Goal: Communication & Community: Answer question/provide support

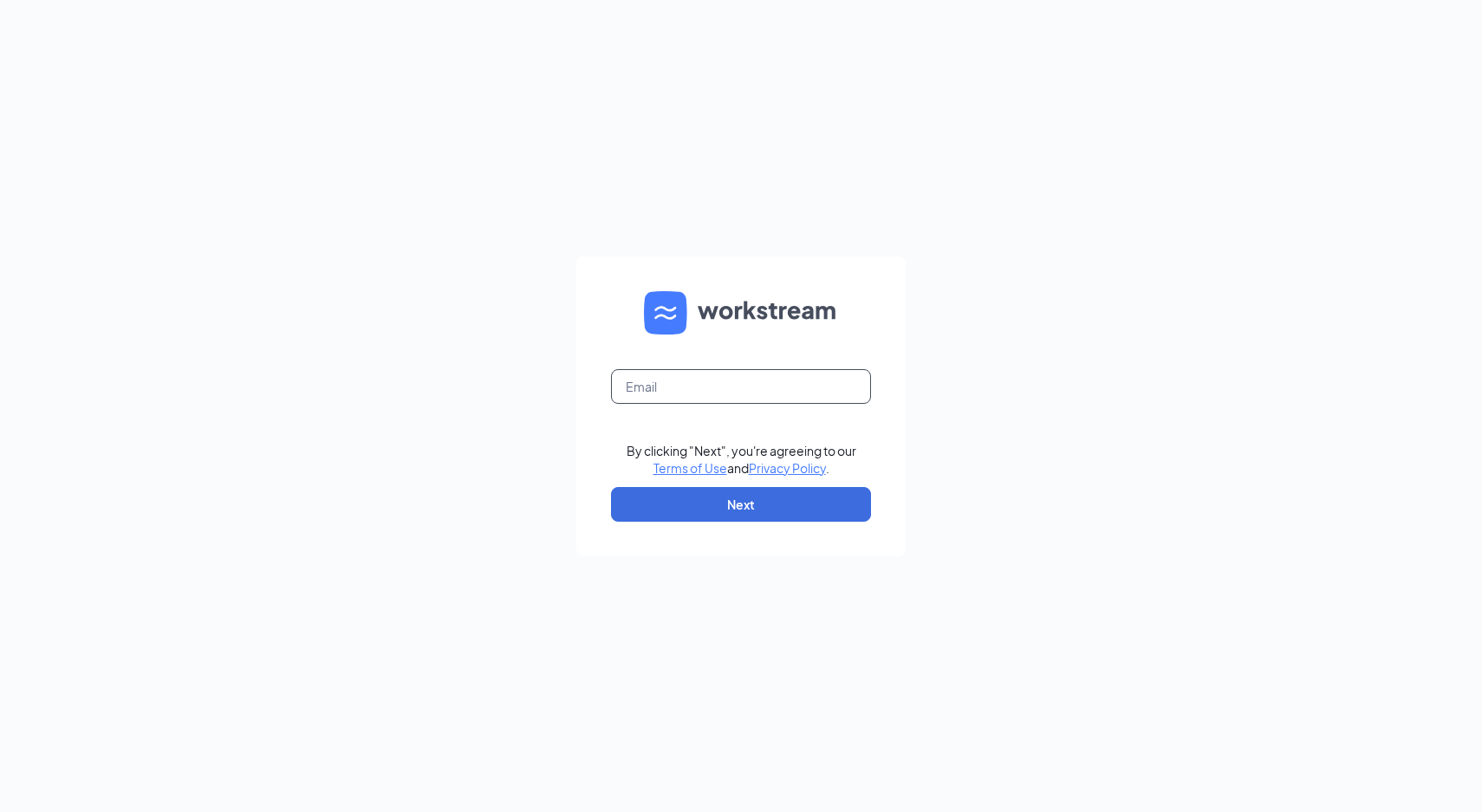
click at [663, 382] on input "text" at bounding box center [741, 386] width 260 height 35
click at [722, 384] on input "text" at bounding box center [741, 386] width 260 height 35
type input "taylorhallcfa@gmail.com"
click at [755, 519] on button "Next" at bounding box center [741, 504] width 260 height 35
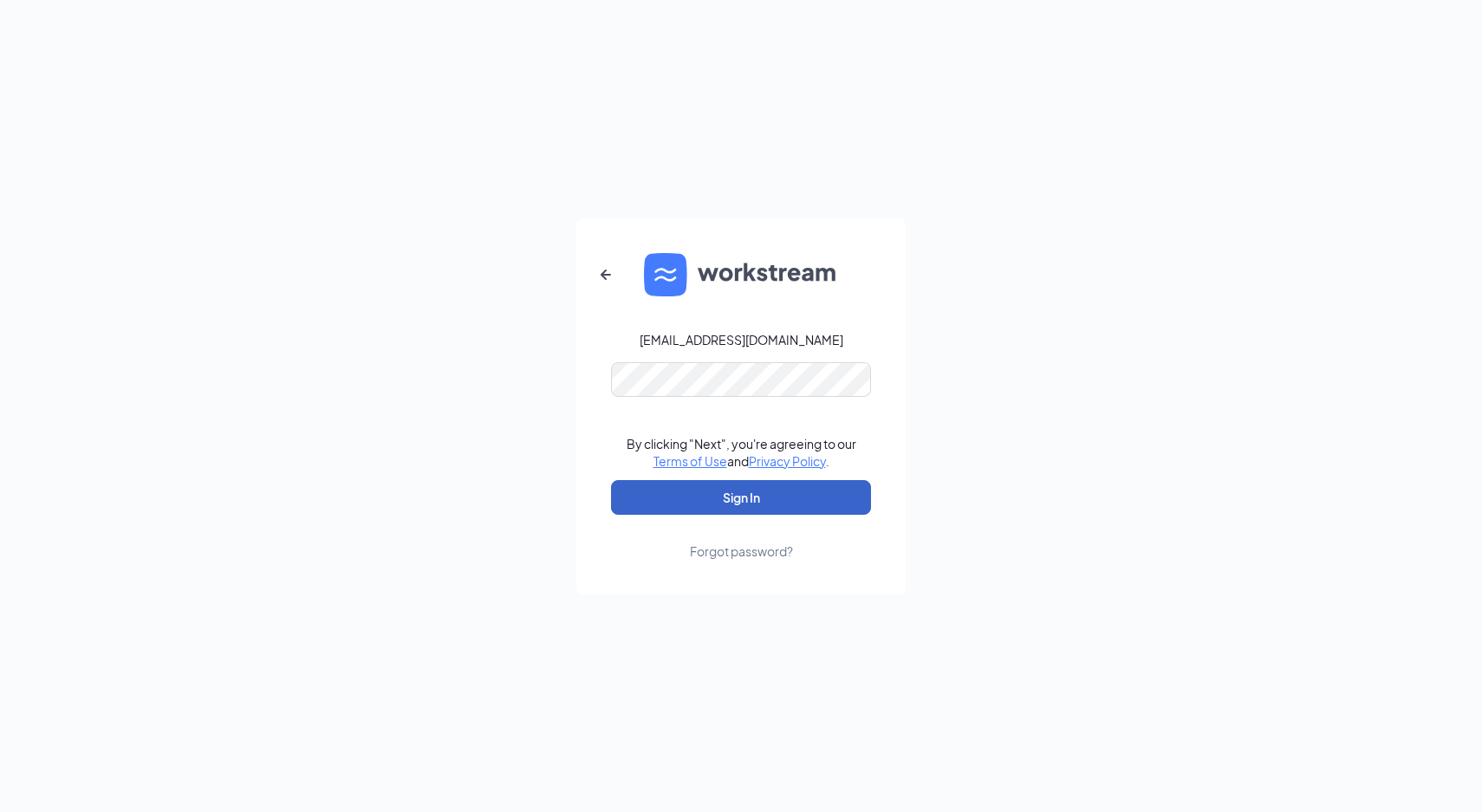
click at [769, 497] on button "Sign In" at bounding box center [741, 497] width 260 height 35
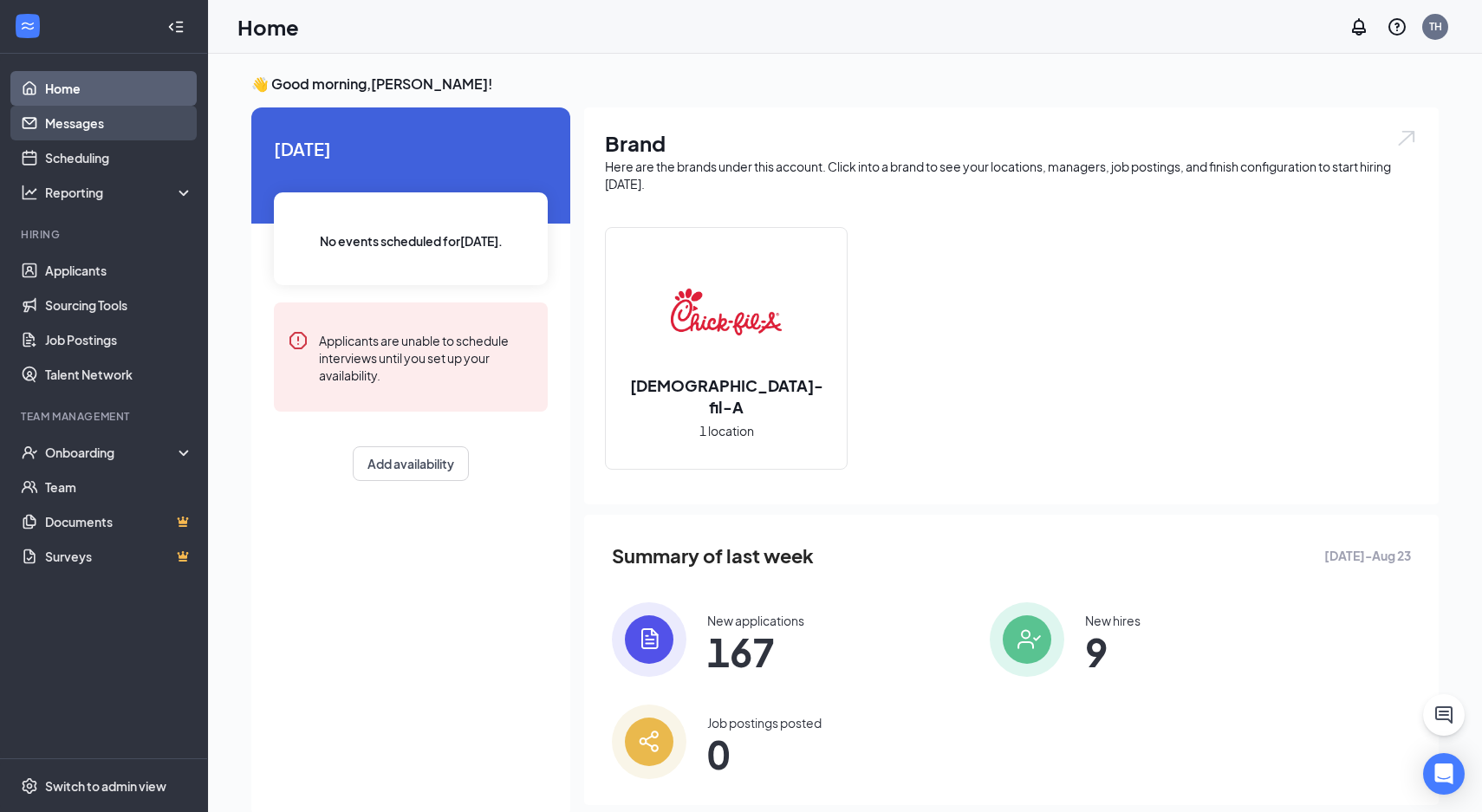
click at [140, 130] on link "Messages" at bounding box center [118, 123] width 148 height 35
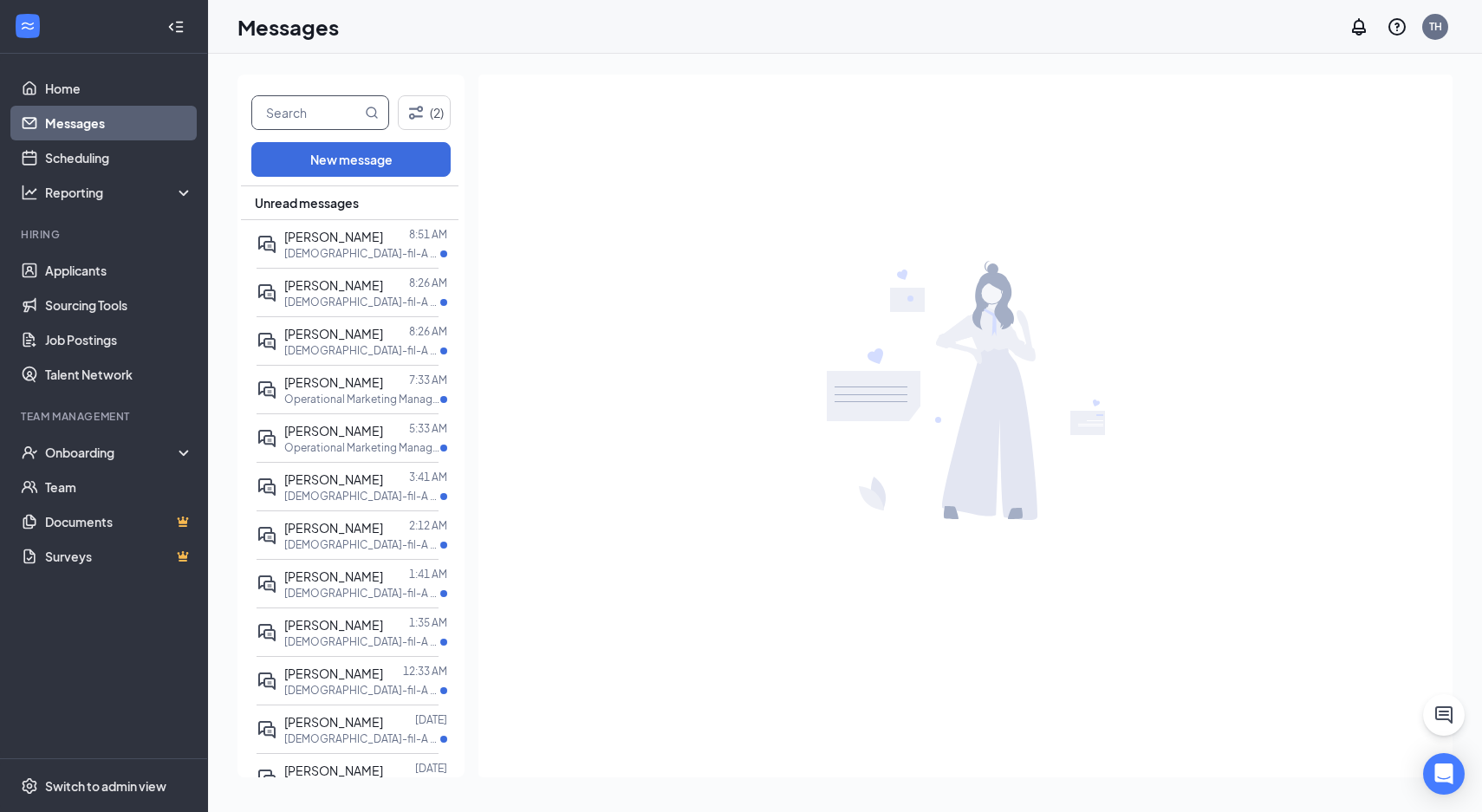
click at [294, 107] on input "text" at bounding box center [307, 112] width 109 height 33
click at [312, 439] on span "[PERSON_NAME]" at bounding box center [334, 431] width 99 height 16
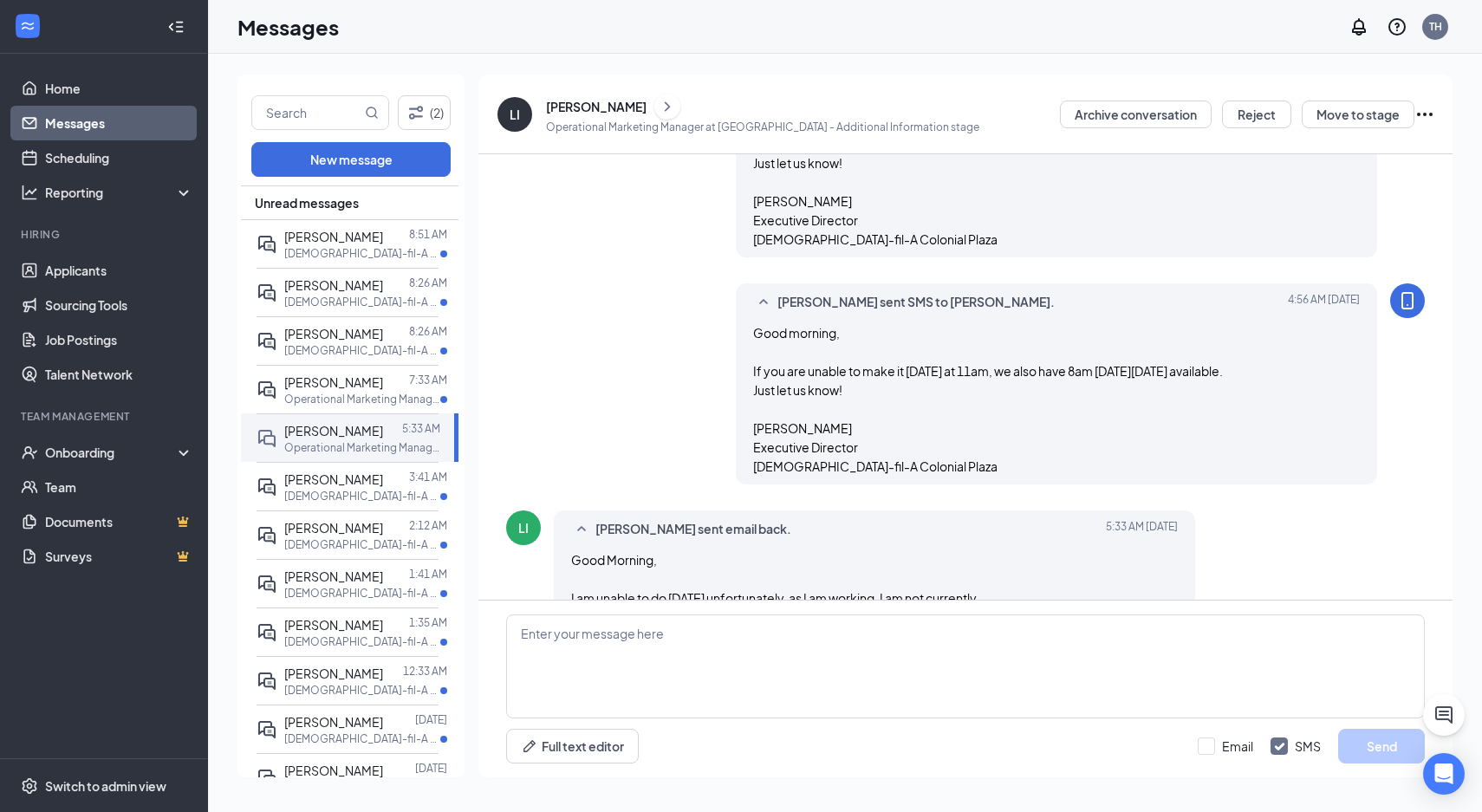
scroll to position [2299, 0]
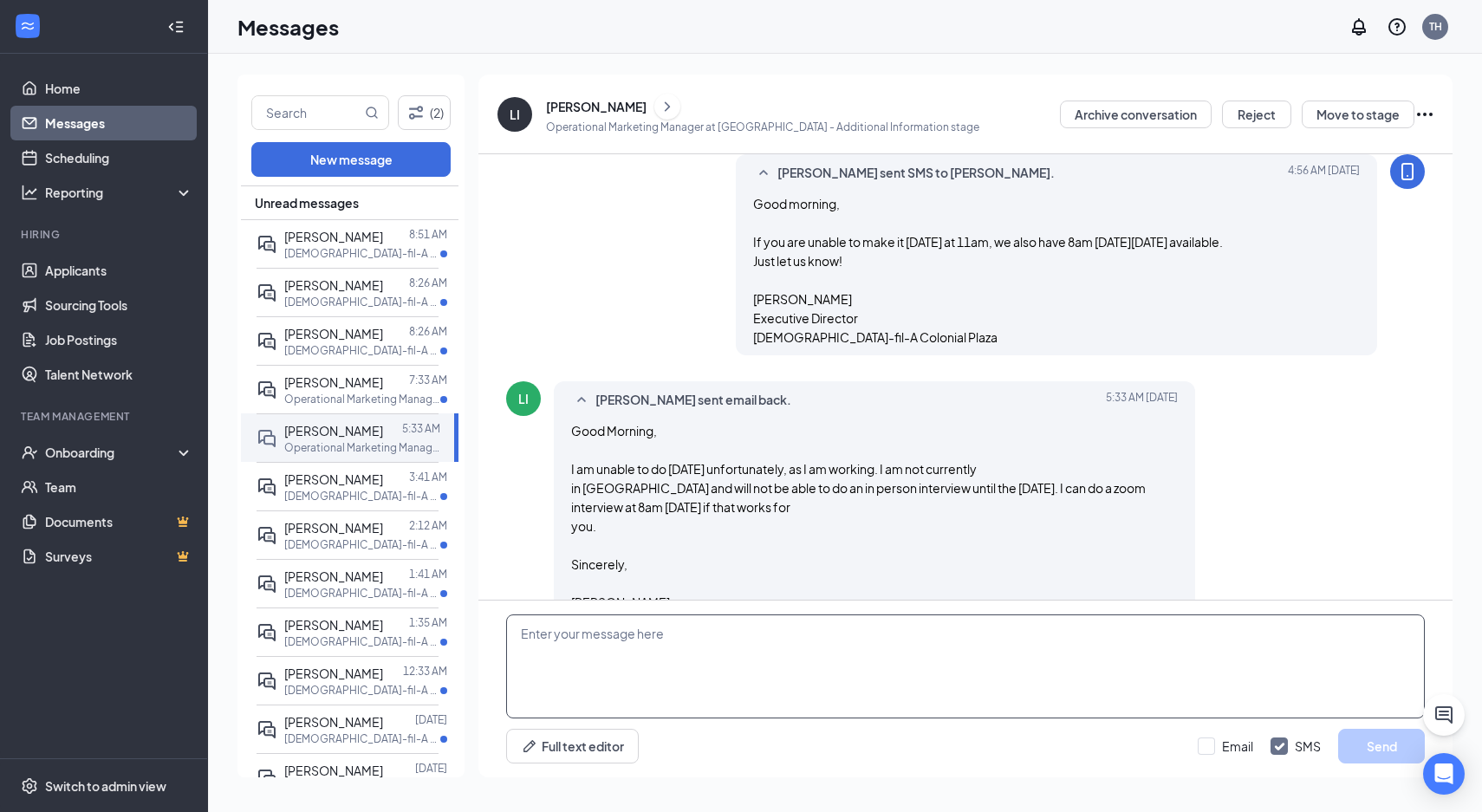
click at [680, 689] on textarea at bounding box center [966, 666] width 919 height 104
type textarea "H"
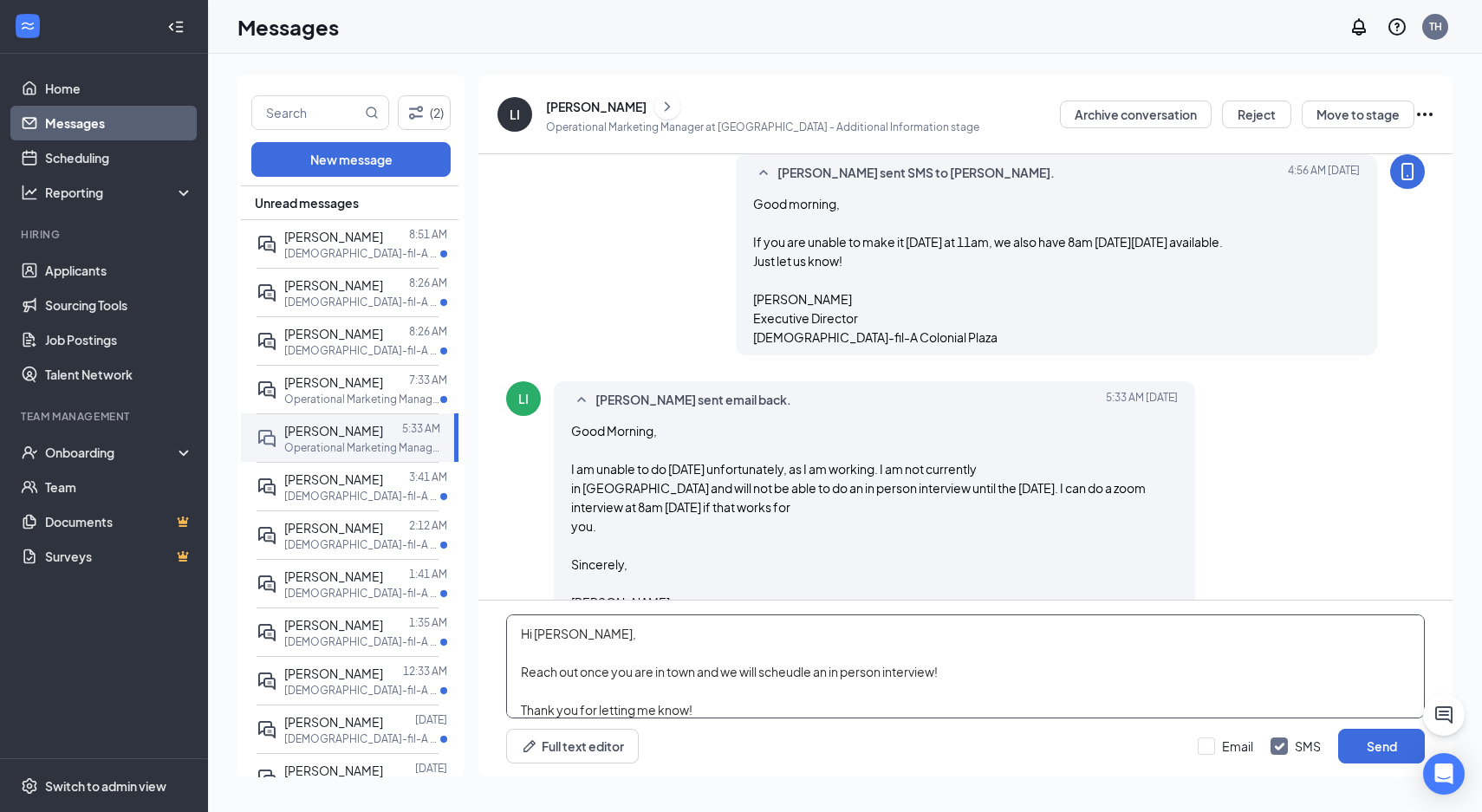
click at [801, 664] on textarea "Hi [PERSON_NAME], Reach out once you are in town and we will scheudle an in per…" at bounding box center [966, 666] width 919 height 104
click at [761, 711] on textarea "Hi [PERSON_NAME], Reach out once you are in town and we will schedule an in per…" at bounding box center [966, 666] width 919 height 104
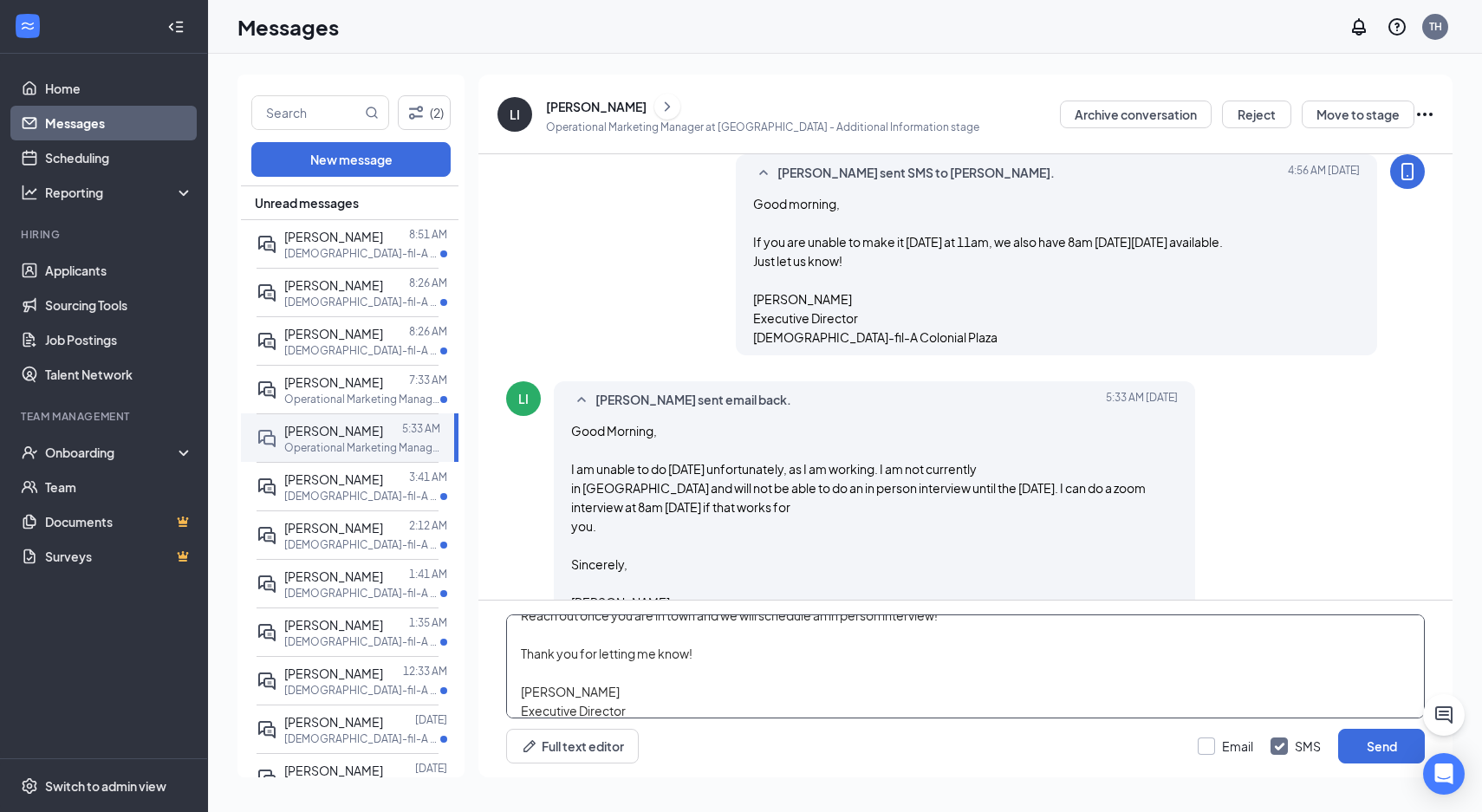
type textarea "Hi [PERSON_NAME], Reach out once you are in town and we will schedule an in per…"
click at [1227, 752] on input "Email" at bounding box center [1226, 745] width 56 height 17
checkbox input "true"
click at [1287, 743] on input "SMS" at bounding box center [1295, 745] width 51 height 17
checkbox input "false"
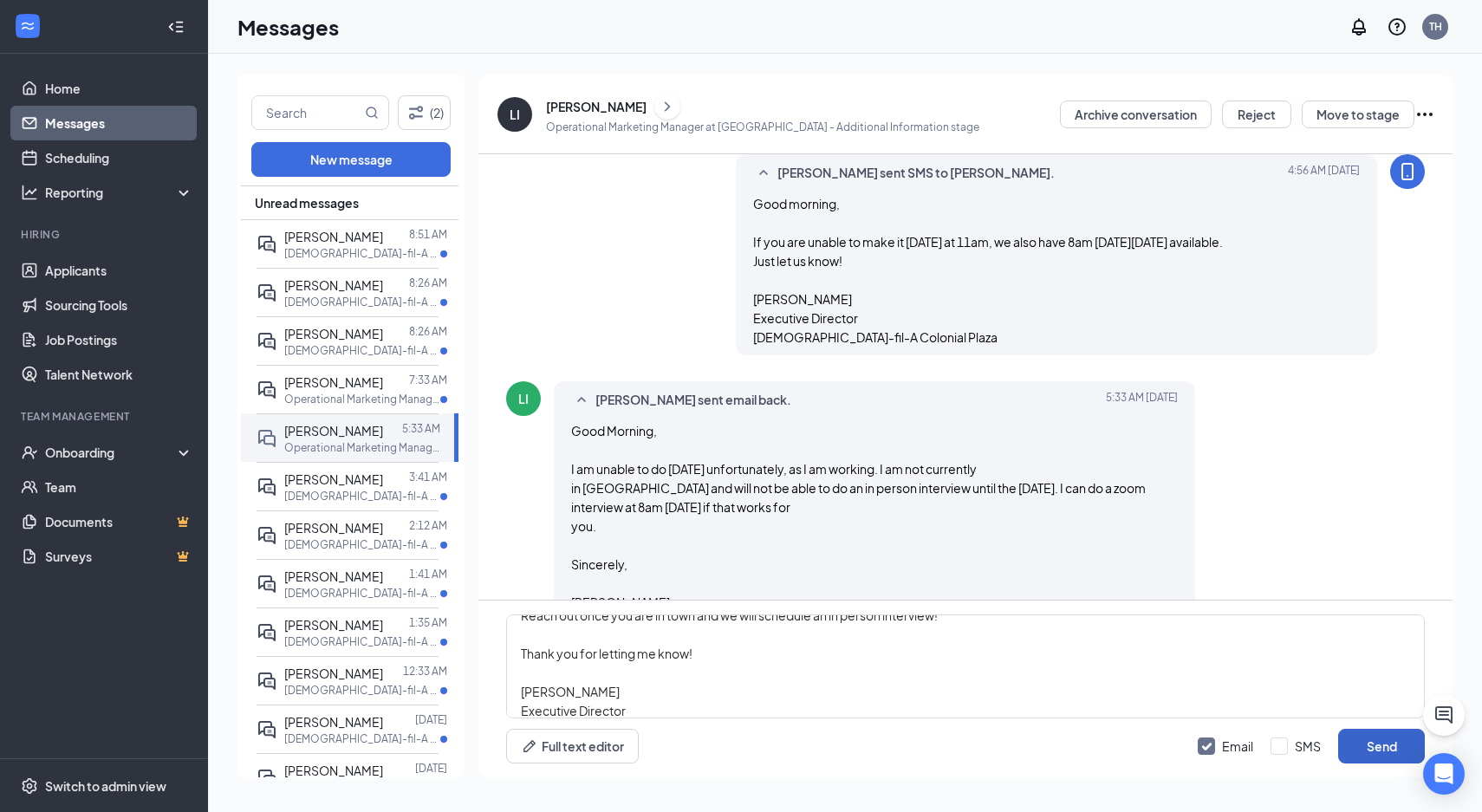
click at [1394, 738] on button "Send" at bounding box center [1381, 745] width 86 height 35
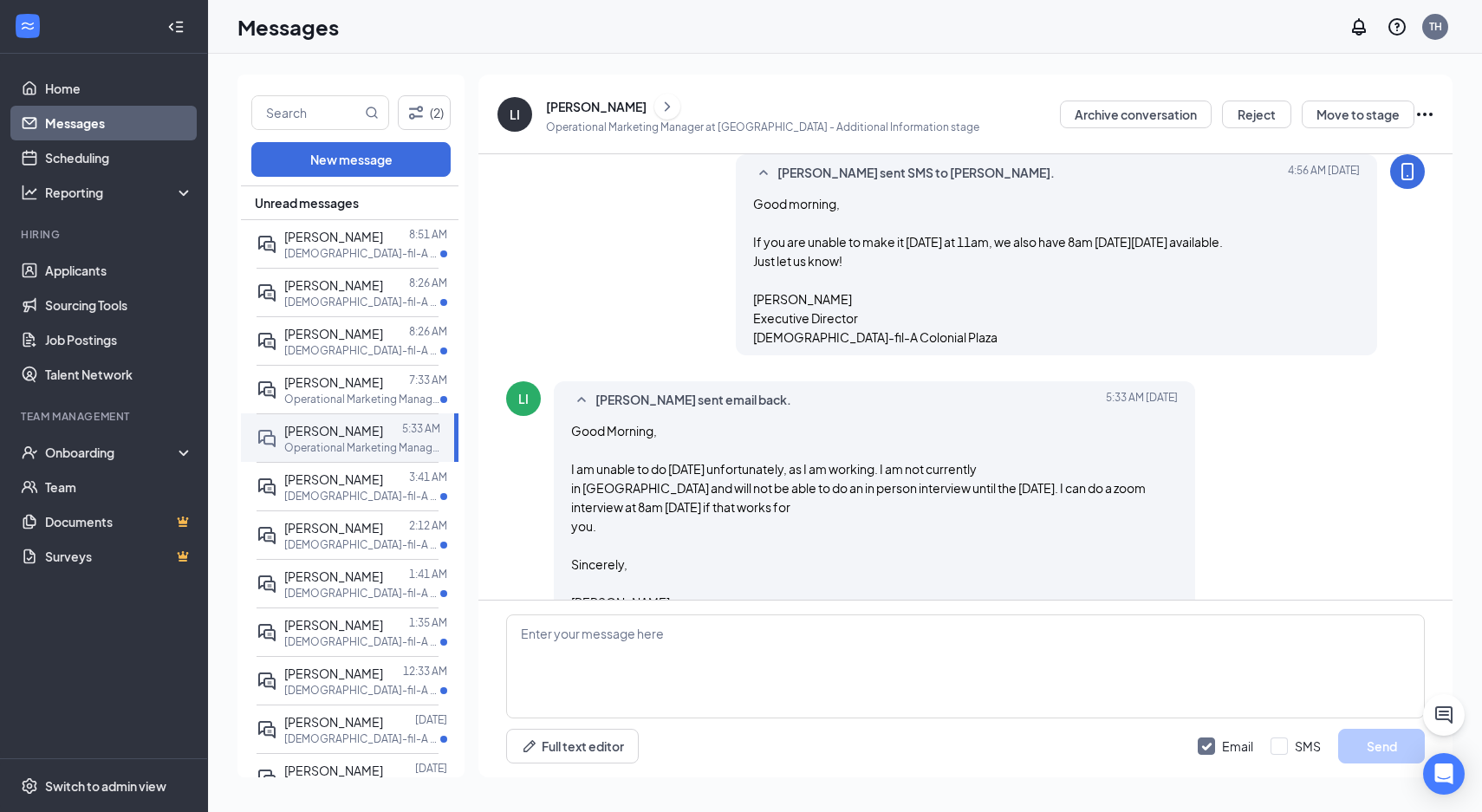
scroll to position [2526, 0]
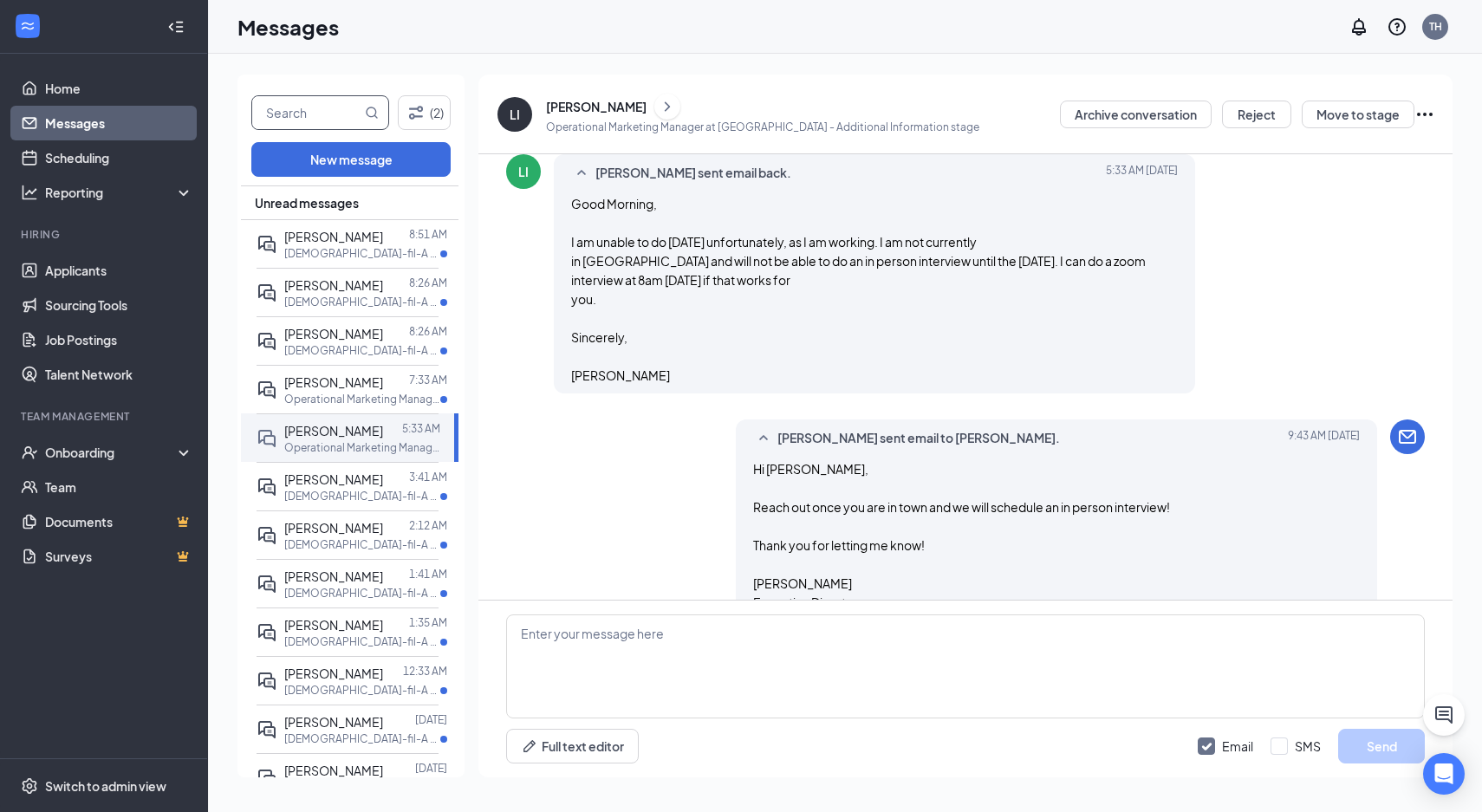
click at [310, 106] on input "text" at bounding box center [307, 112] width 109 height 33
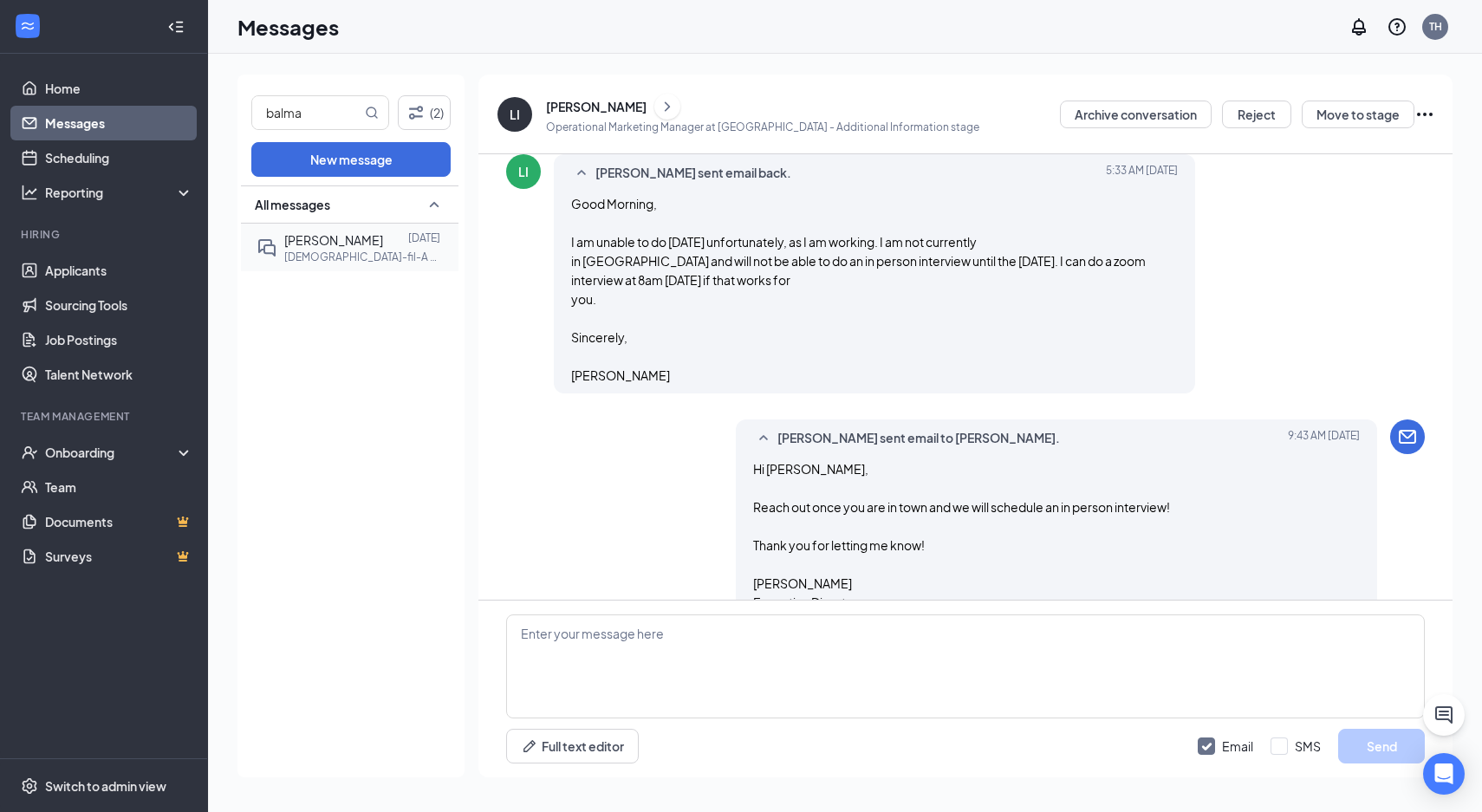
click at [324, 233] on span "[PERSON_NAME]" at bounding box center [334, 240] width 99 height 16
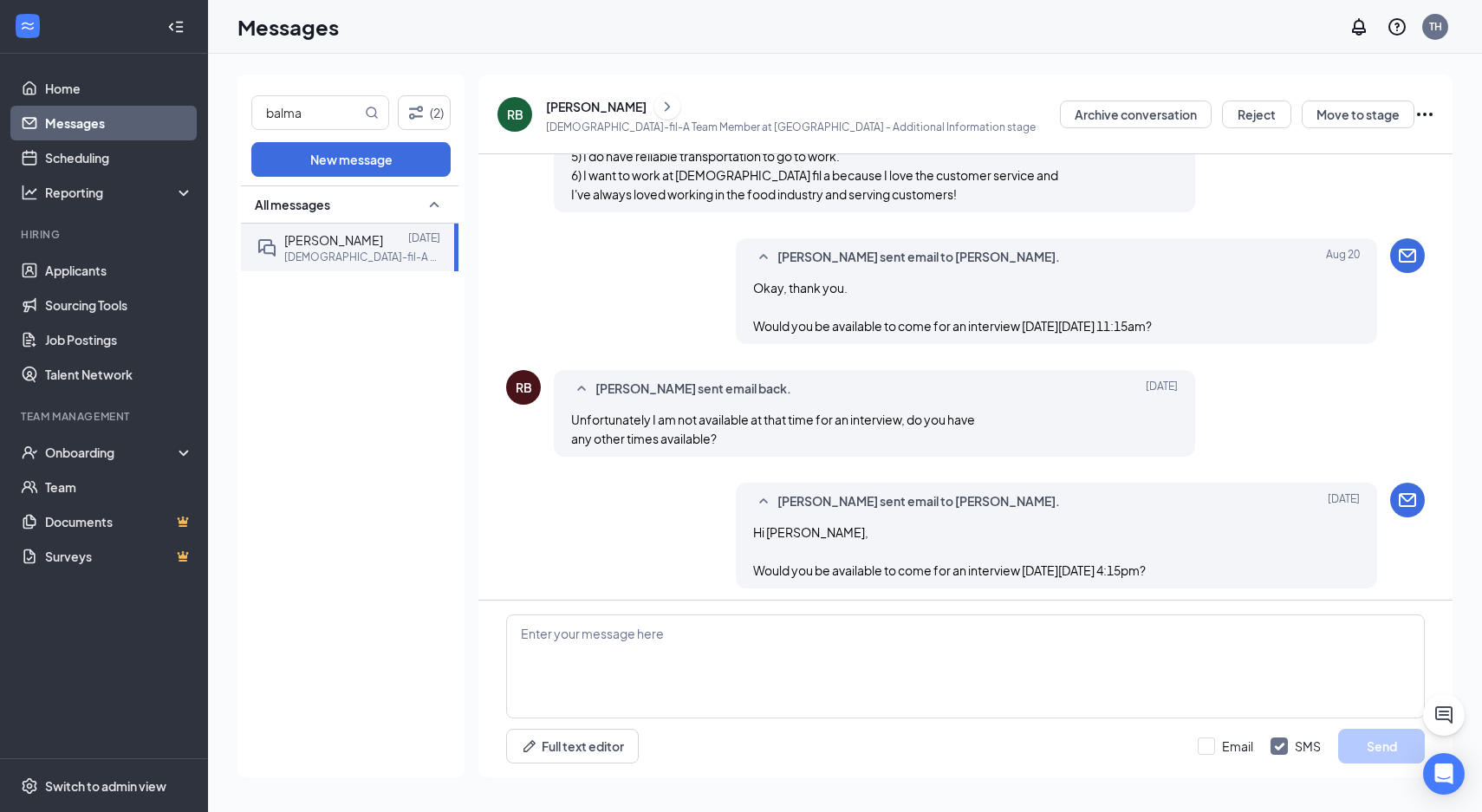
scroll to position [1426, 0]
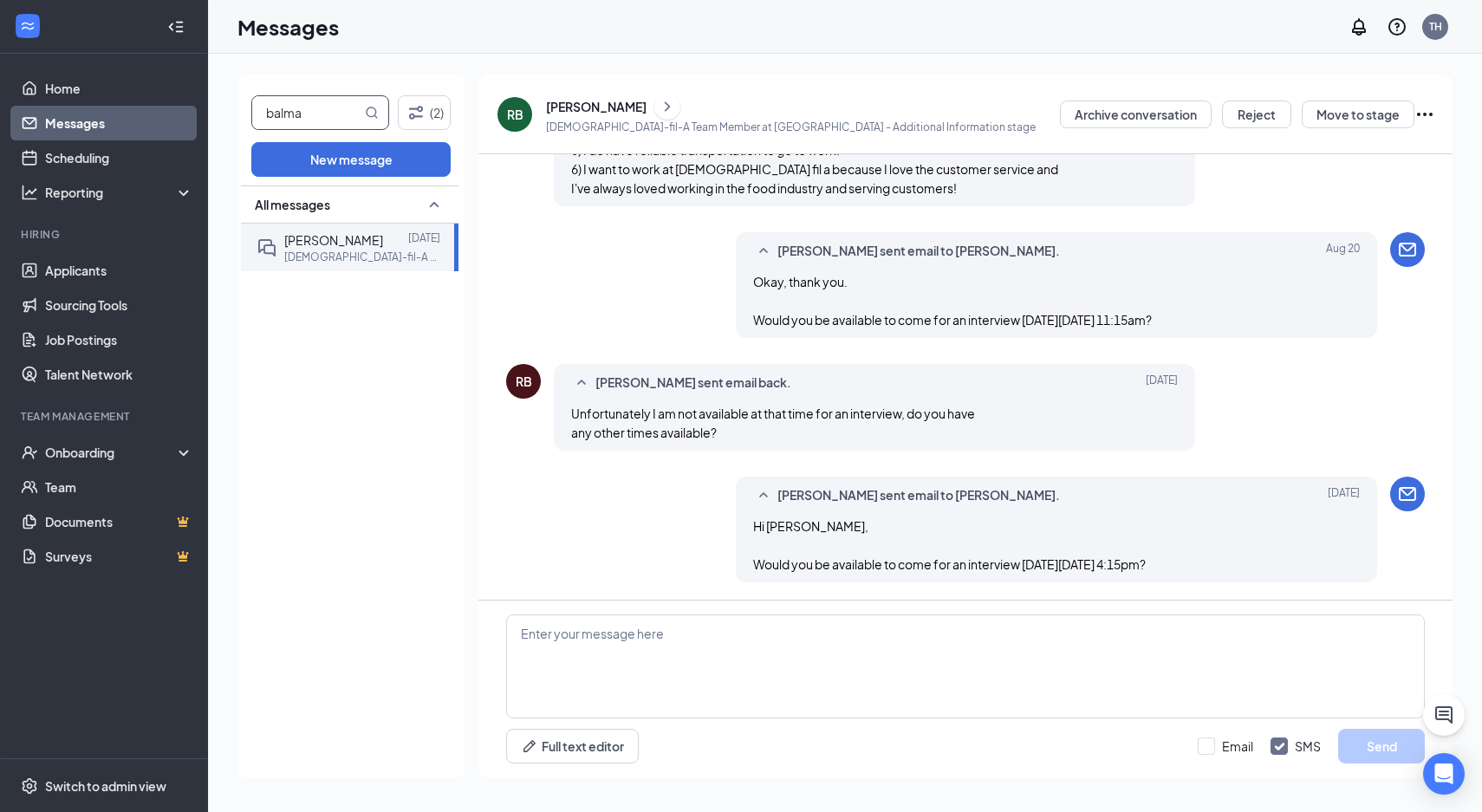
click at [337, 126] on input "balma" at bounding box center [307, 112] width 109 height 33
click at [383, 242] on div at bounding box center [395, 239] width 25 height 19
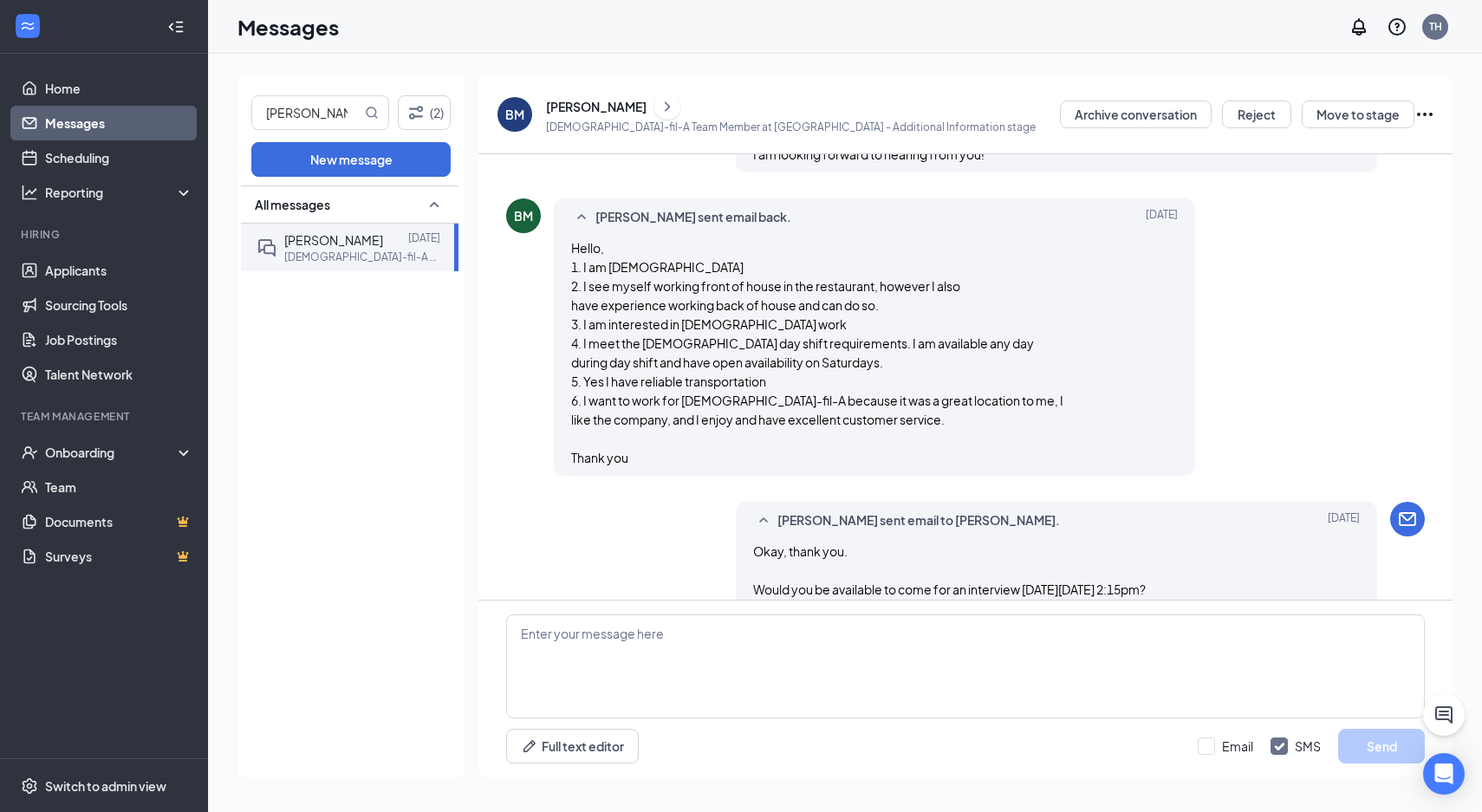
scroll to position [1259, 0]
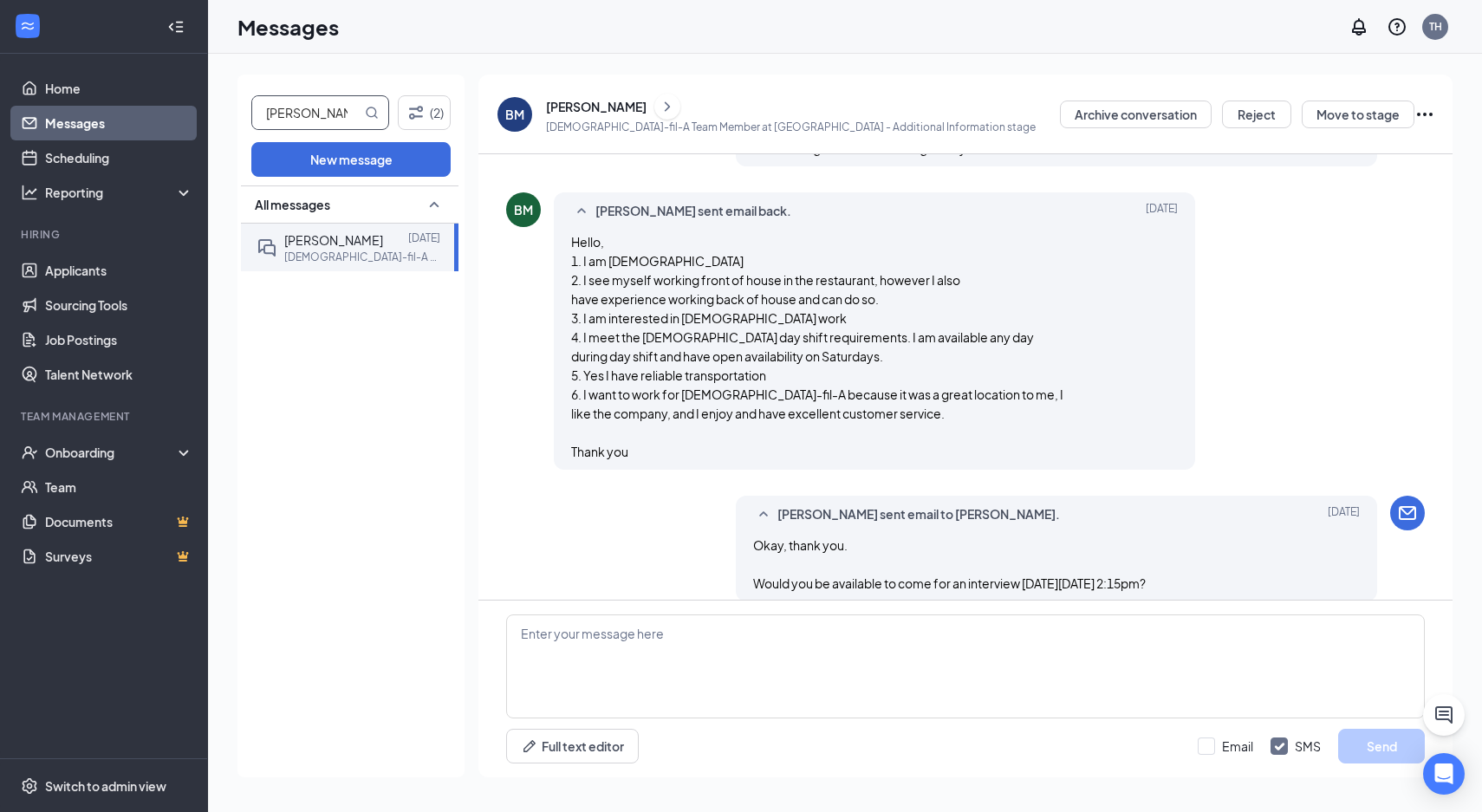
click at [311, 123] on input "[PERSON_NAME]" at bounding box center [307, 112] width 109 height 33
click at [319, 255] on p "[DEMOGRAPHIC_DATA]-fil-A Team Member at [GEOGRAPHIC_DATA]" at bounding box center [361, 256] width 156 height 15
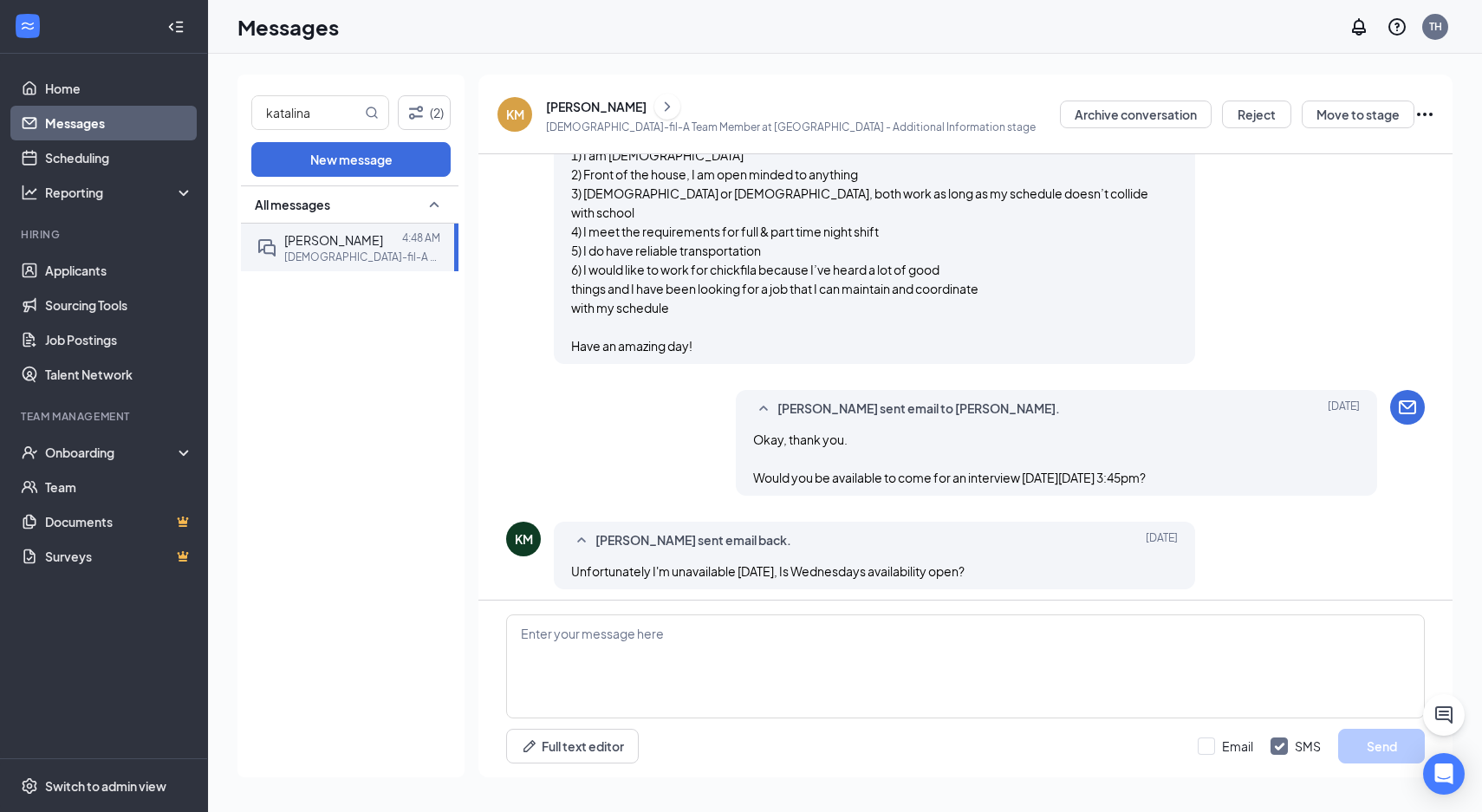
scroll to position [1446, 0]
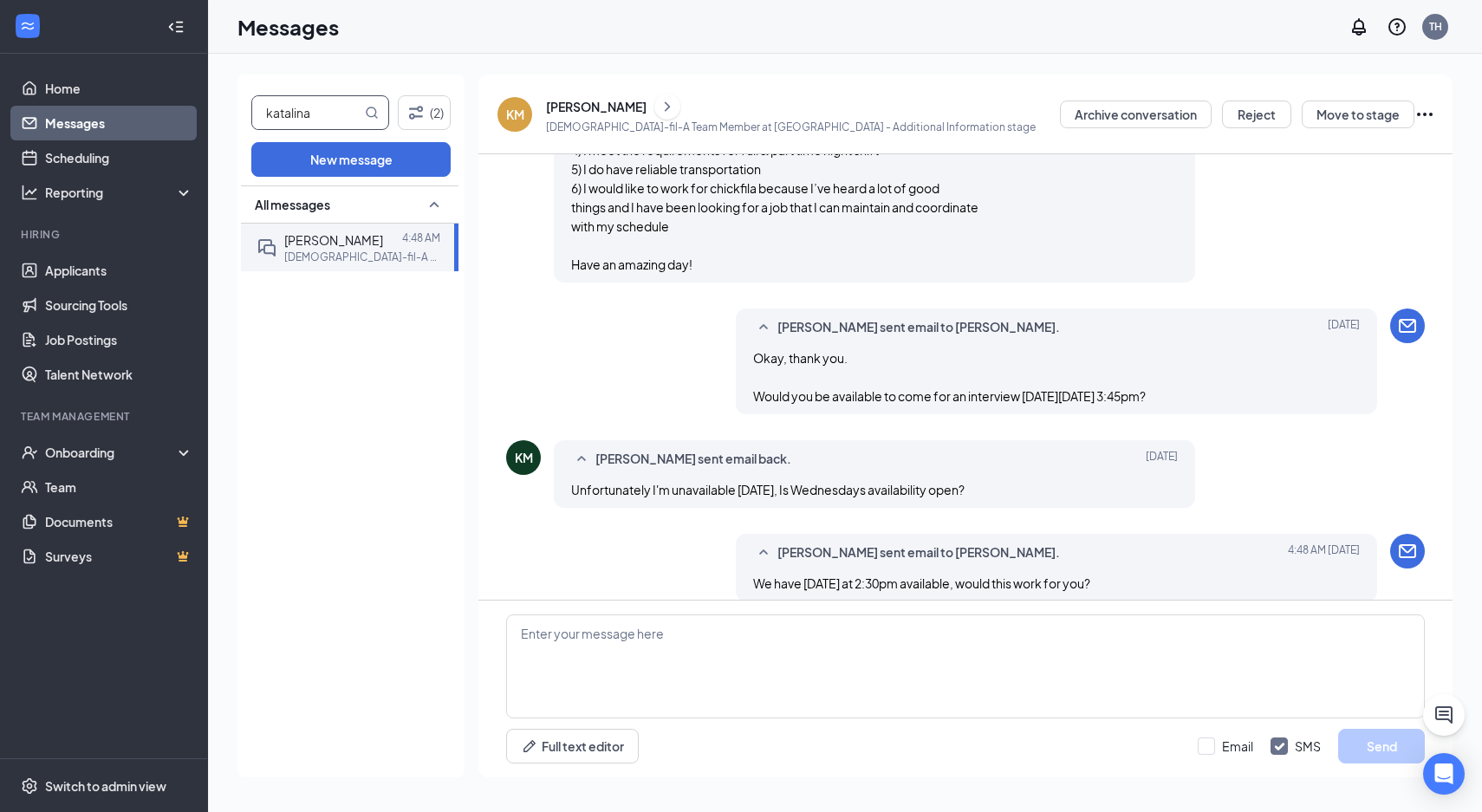
click at [335, 106] on input "katalina" at bounding box center [307, 112] width 109 height 33
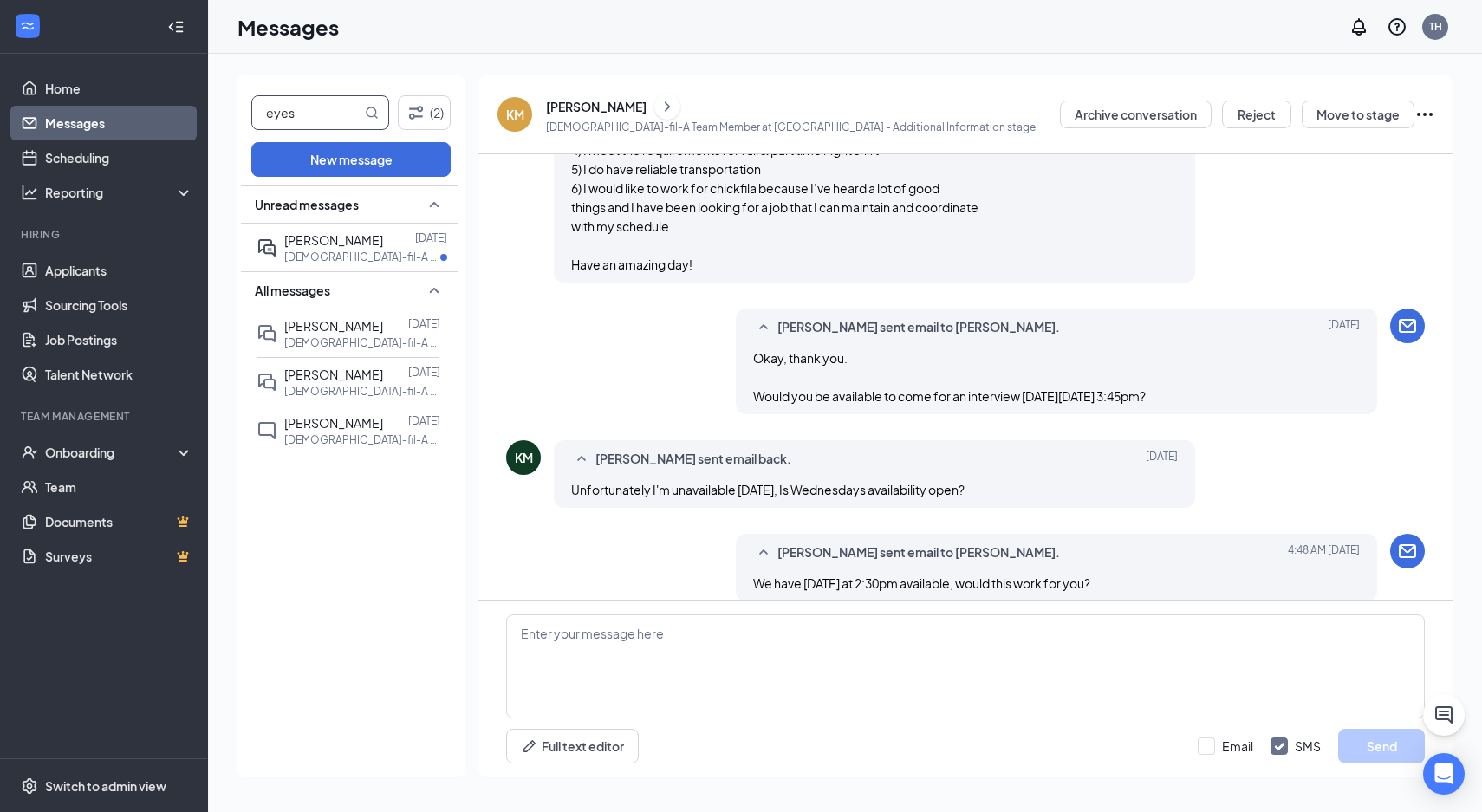
click at [317, 114] on input "eyes" at bounding box center [307, 112] width 109 height 33
click at [322, 374] on span "[PERSON_NAME]" at bounding box center [334, 374] width 99 height 16
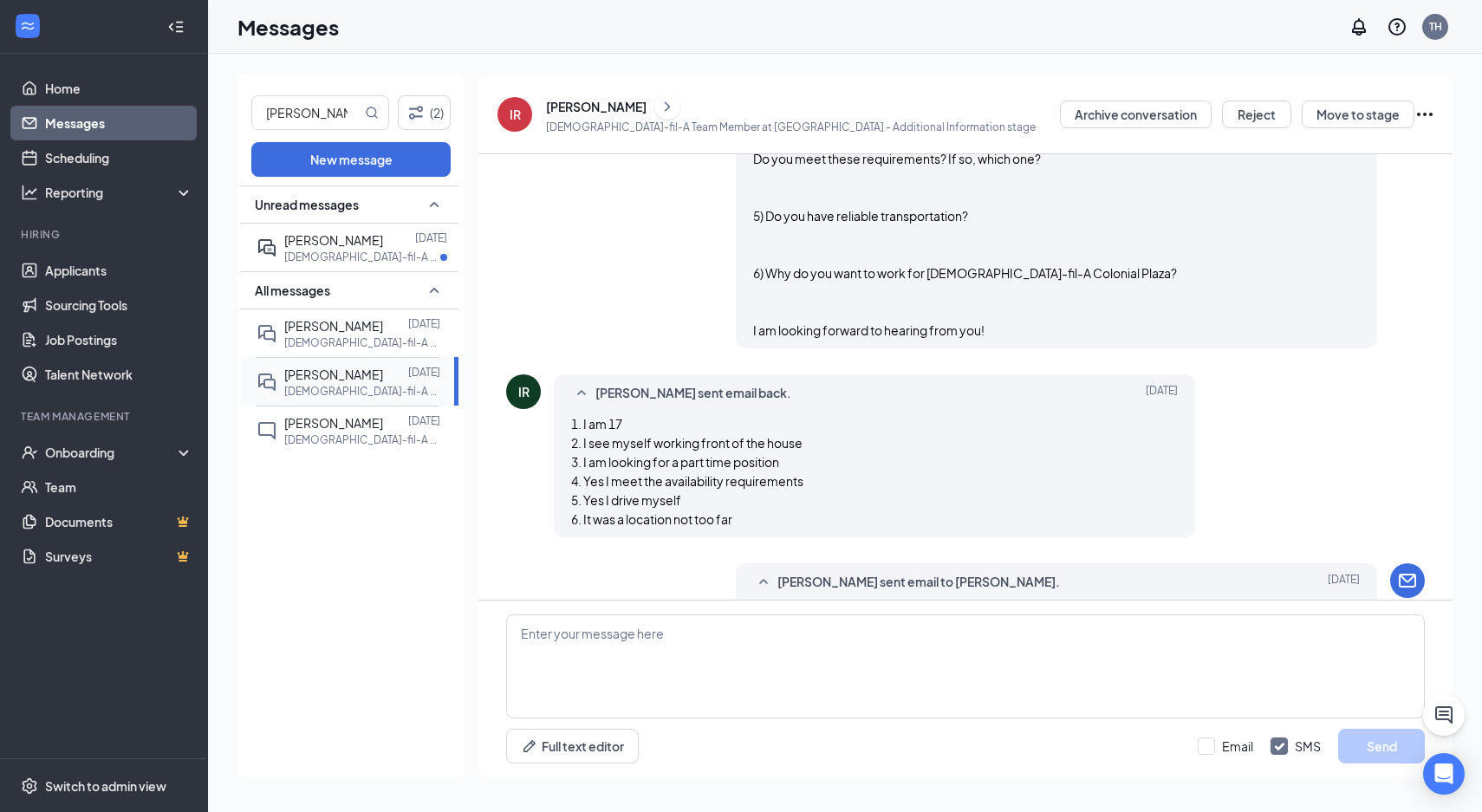
scroll to position [1208, 0]
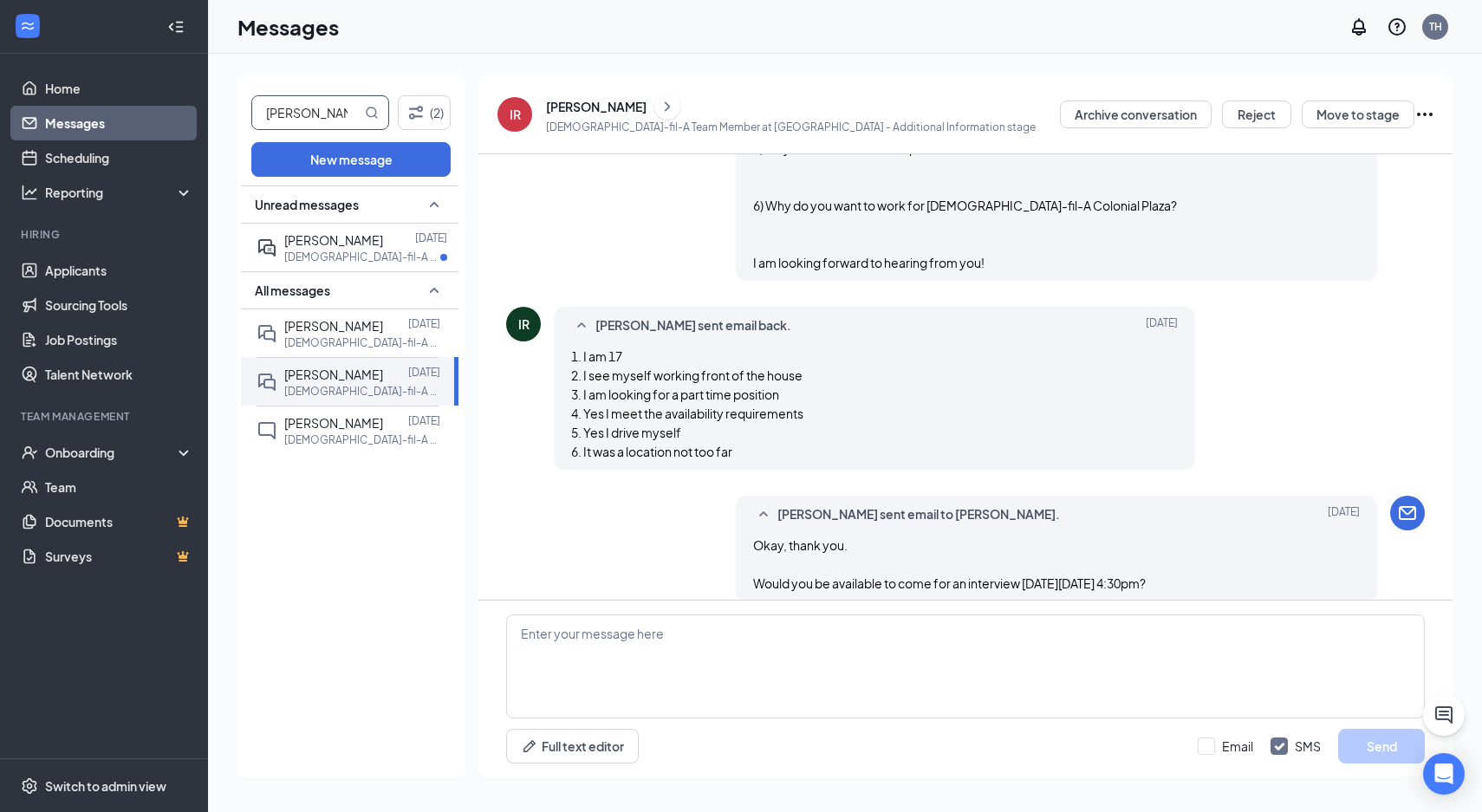
click at [311, 114] on input "[PERSON_NAME]" at bounding box center [307, 112] width 109 height 33
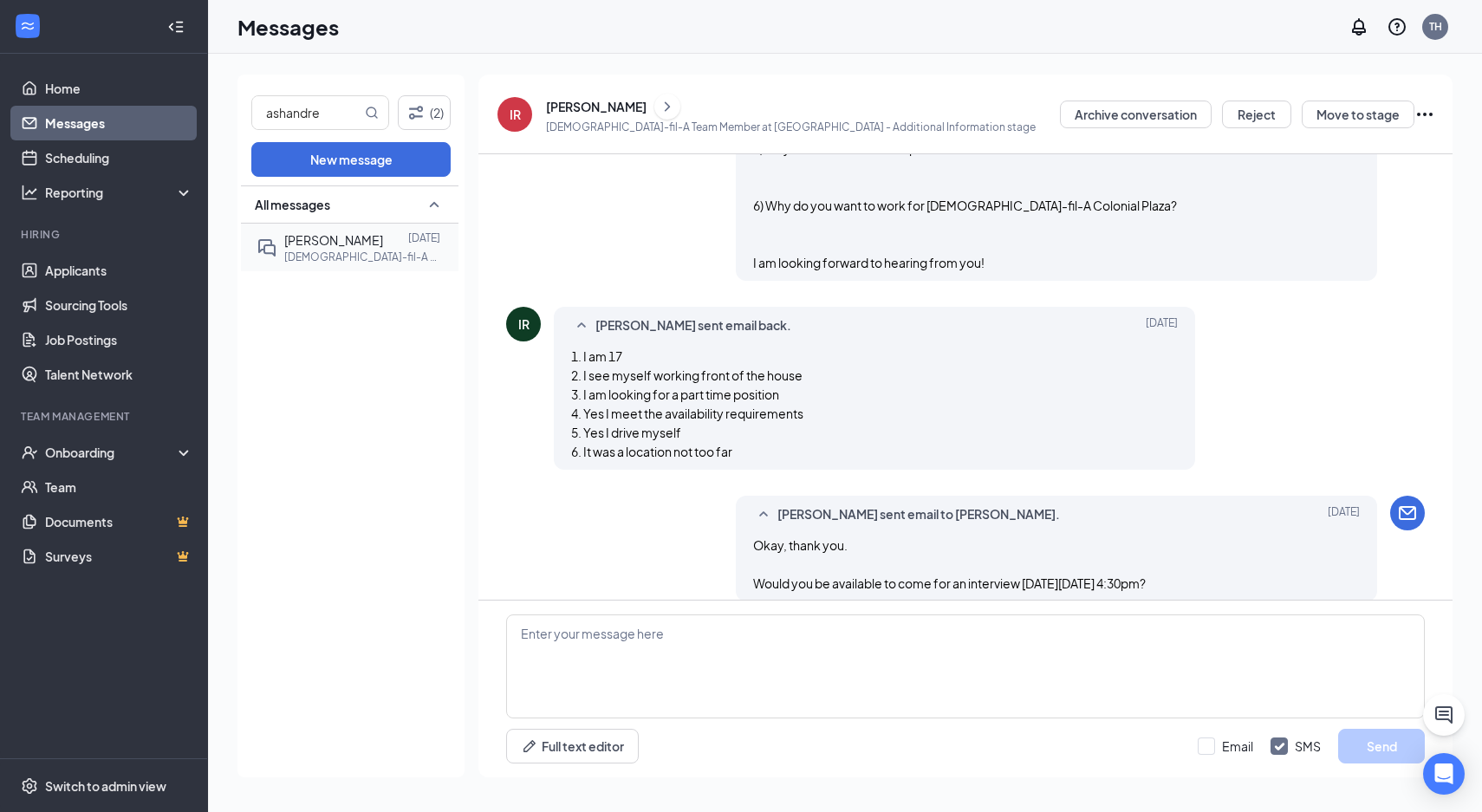
click at [335, 240] on span "[PERSON_NAME]" at bounding box center [334, 240] width 99 height 16
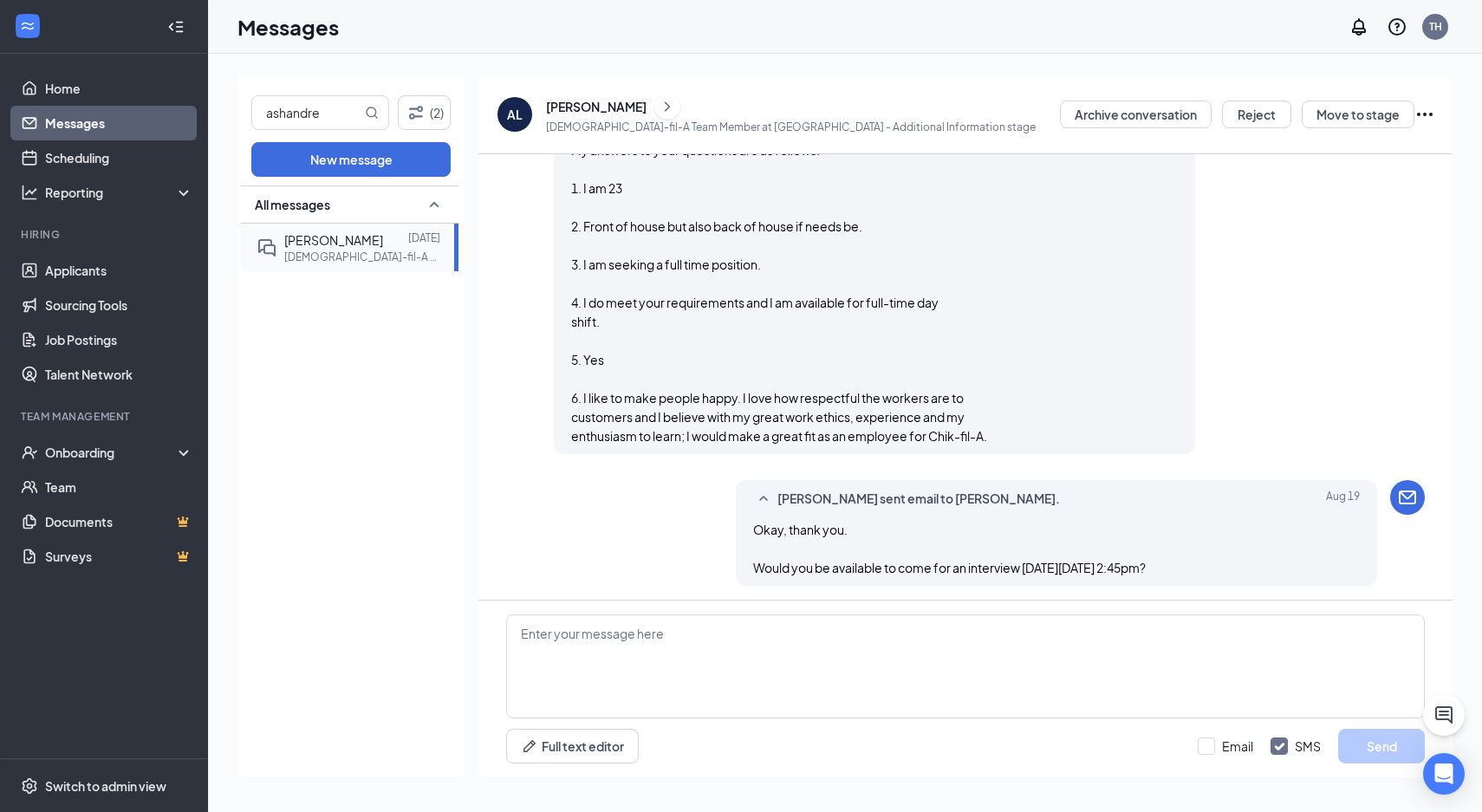
scroll to position [1883, 0]
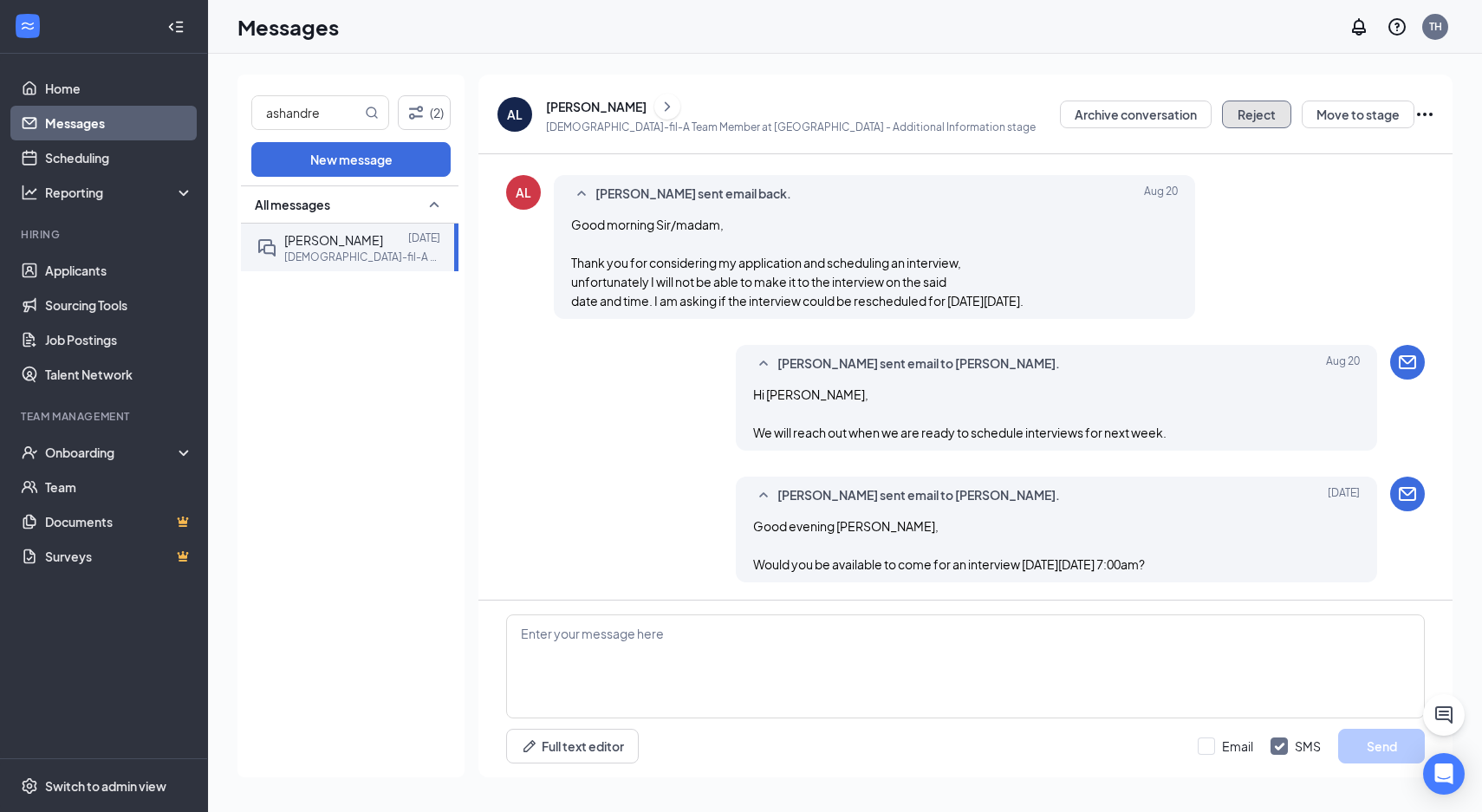
click at [1270, 105] on button "Reject" at bounding box center [1257, 114] width 69 height 28
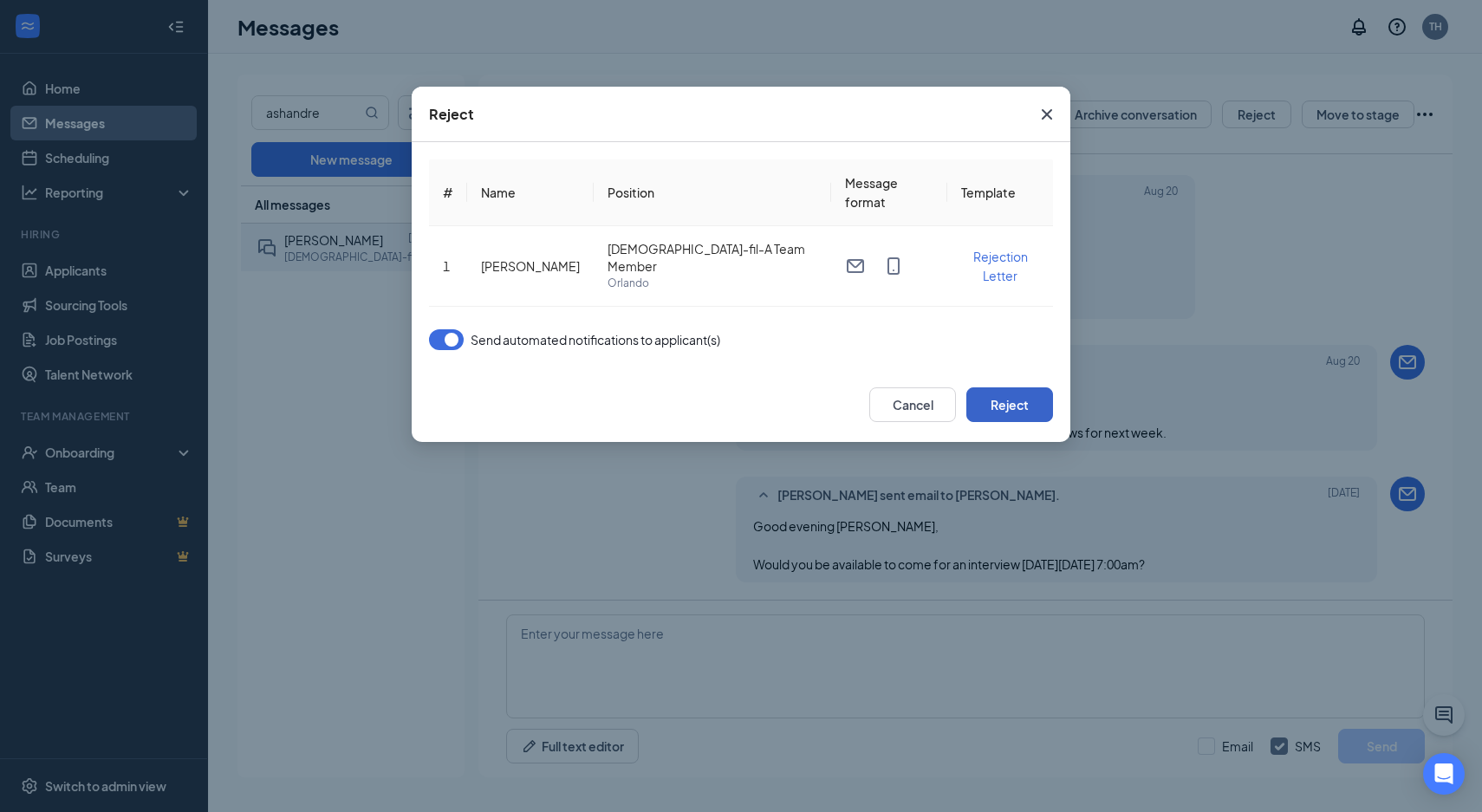
click at [1029, 406] on button "Reject" at bounding box center [1010, 404] width 86 height 35
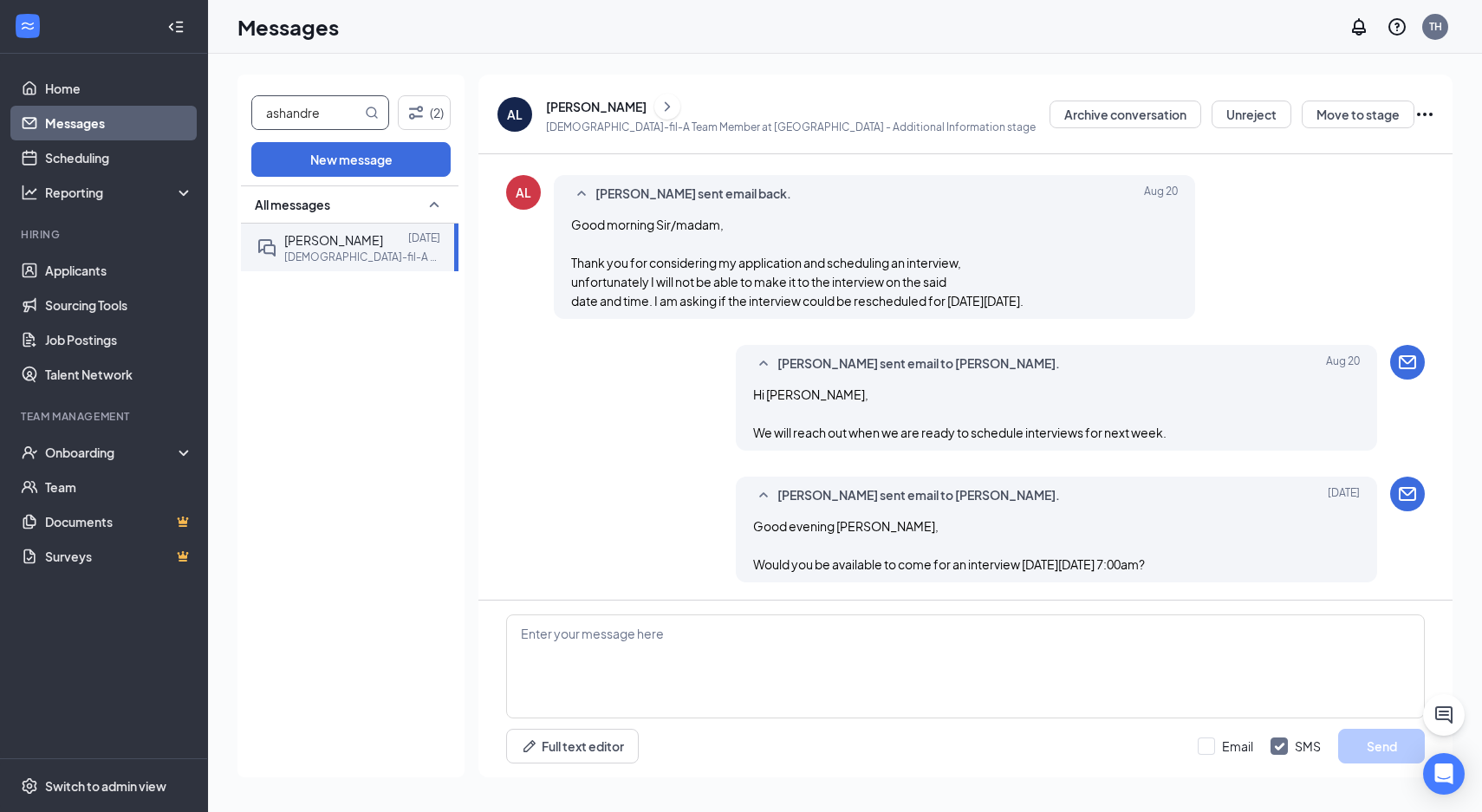
click at [345, 116] on input "ashandre" at bounding box center [307, 112] width 109 height 33
type input "kaiden"
click at [392, 249] on p "[DEMOGRAPHIC_DATA]-fil-A Team Member at [GEOGRAPHIC_DATA]" at bounding box center [361, 256] width 156 height 15
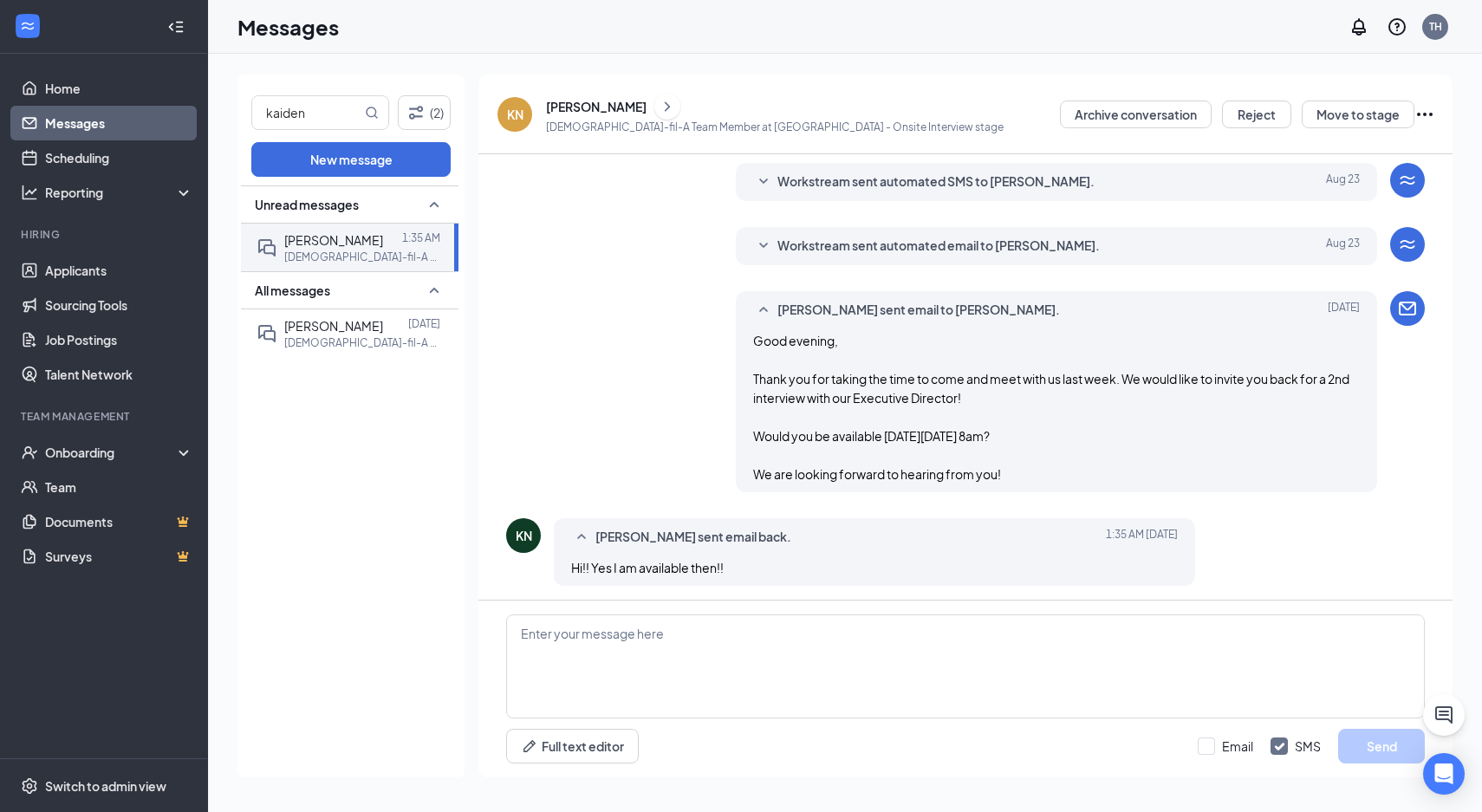
scroll to position [365, 0]
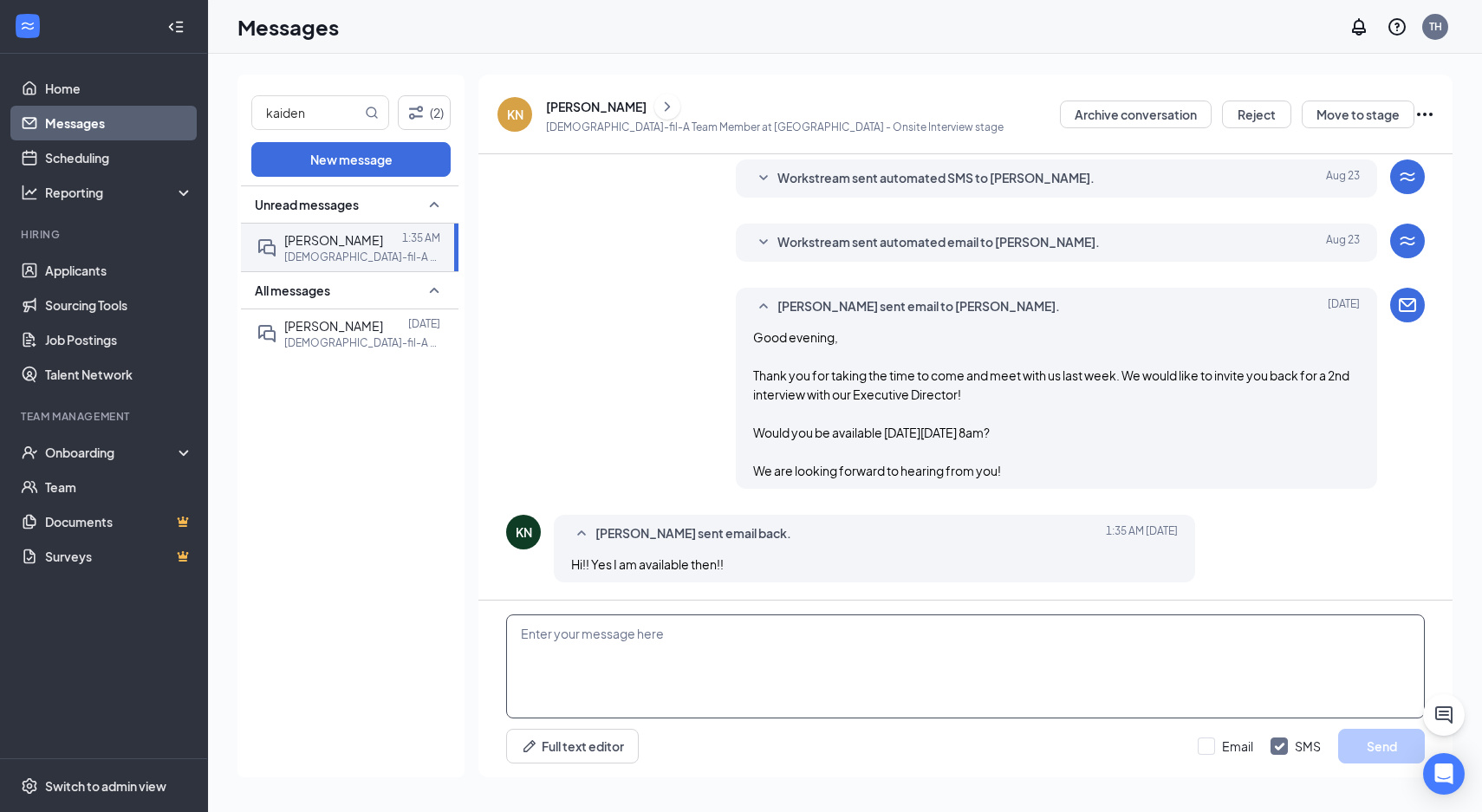
click at [665, 661] on textarea at bounding box center [966, 666] width 919 height 104
paste textarea "Great! When you arrive just let a team member at the front counter know that yo…"
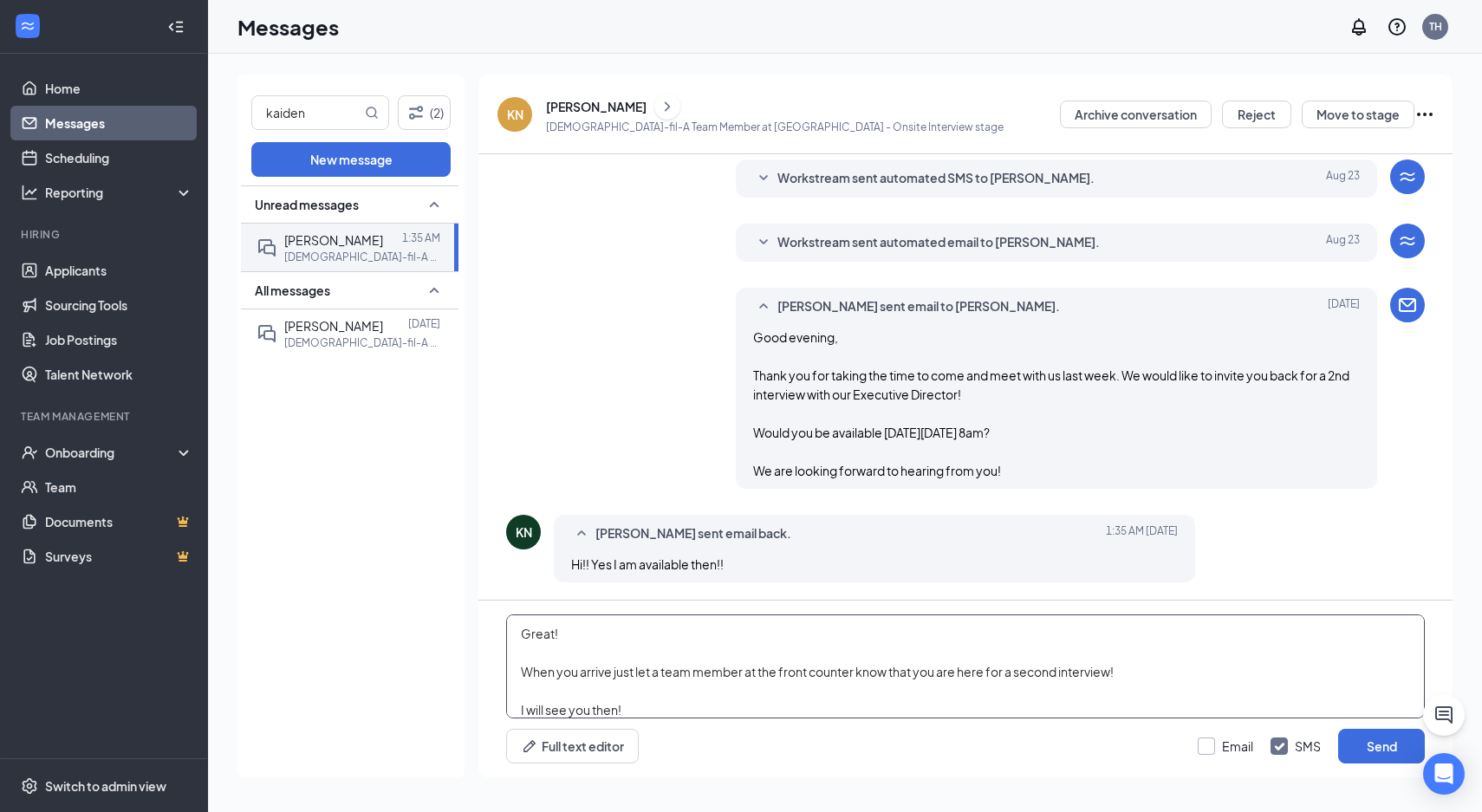
type textarea "Great! When you arrive just let a team member at the front counter know that yo…"
click at [1222, 749] on input "Email" at bounding box center [1226, 745] width 56 height 17
checkbox input "true"
click at [1277, 749] on input "SMS" at bounding box center [1295, 745] width 51 height 17
checkbox input "false"
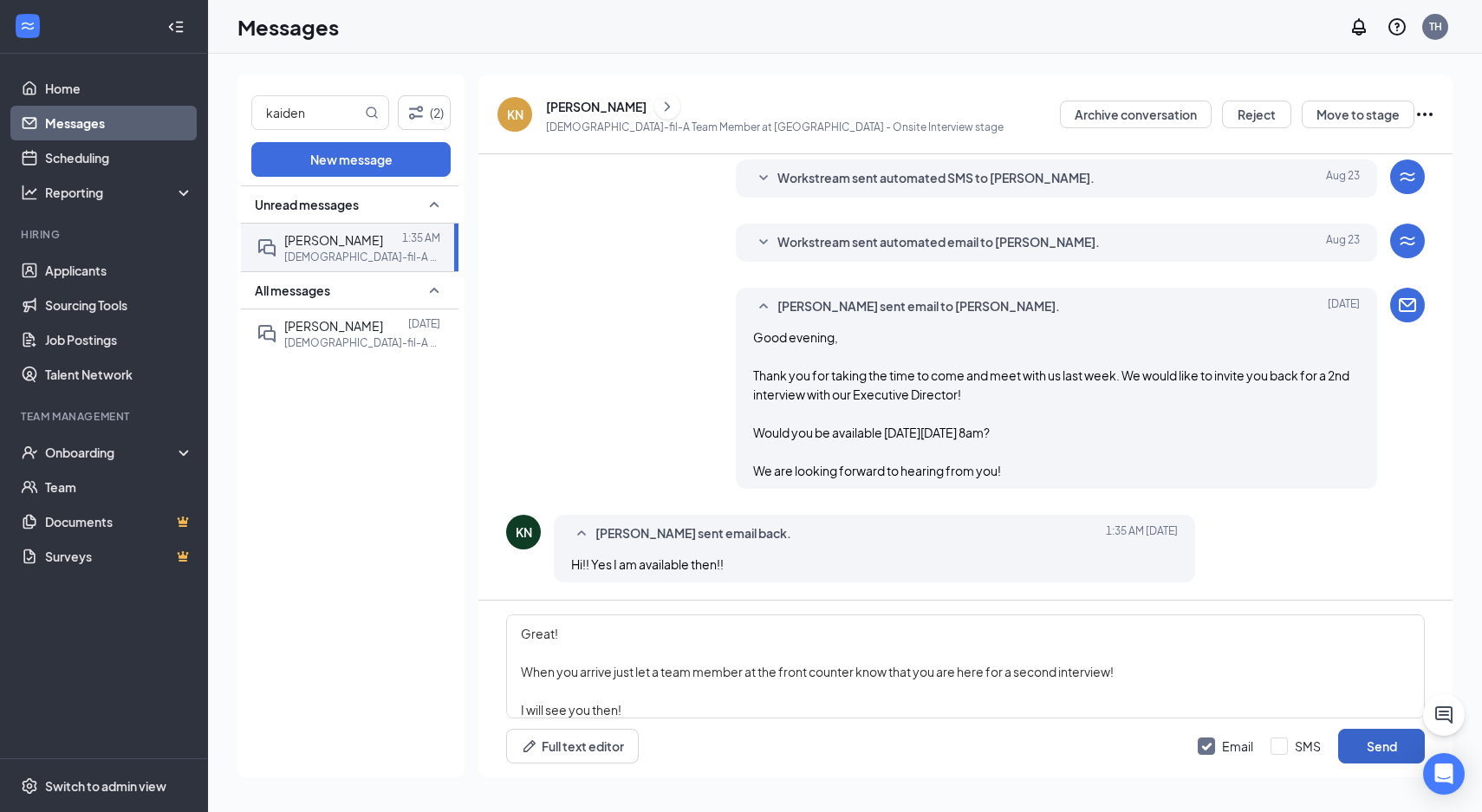
click at [1384, 748] on button "Send" at bounding box center [1381, 745] width 86 height 35
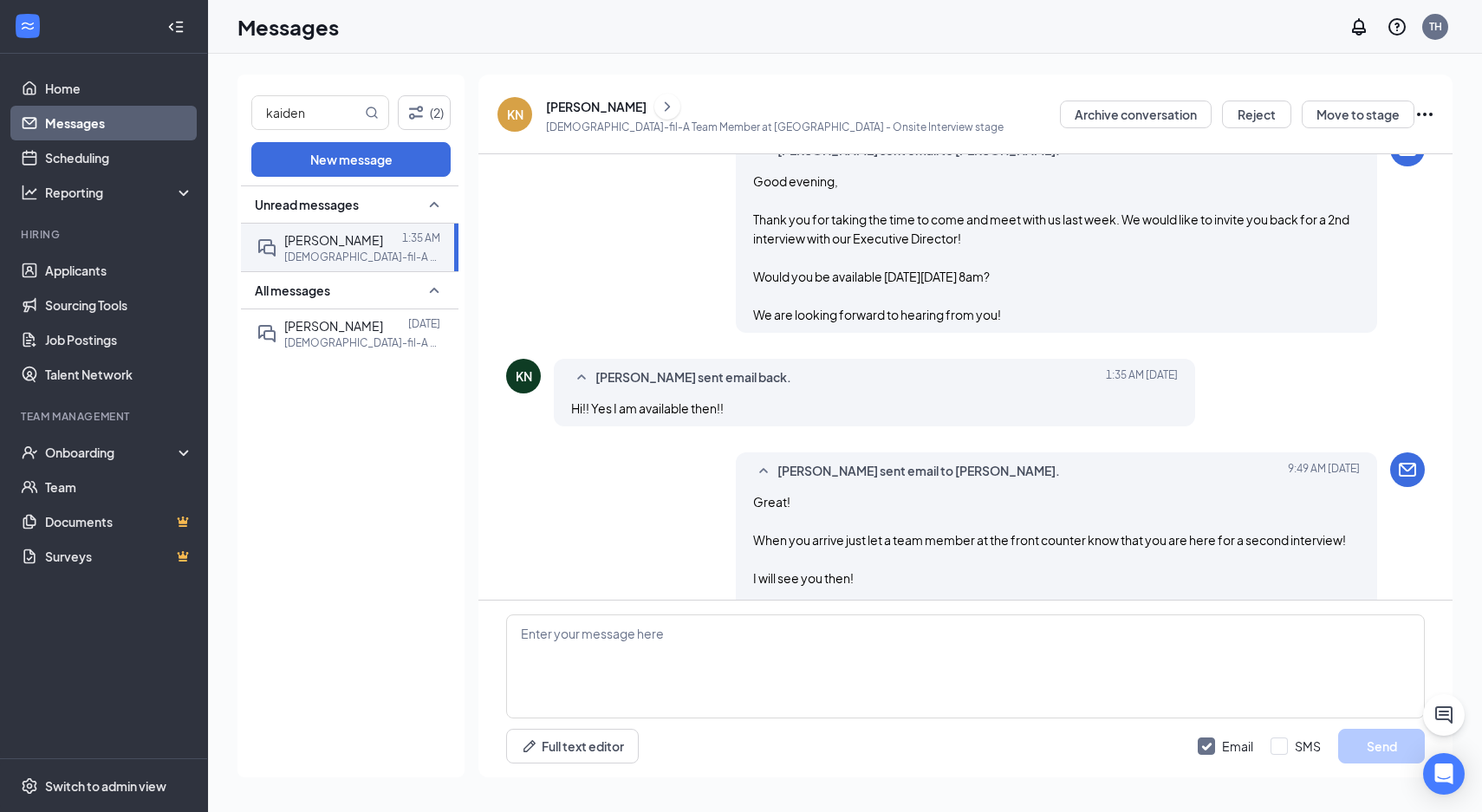
scroll to position [593, 0]
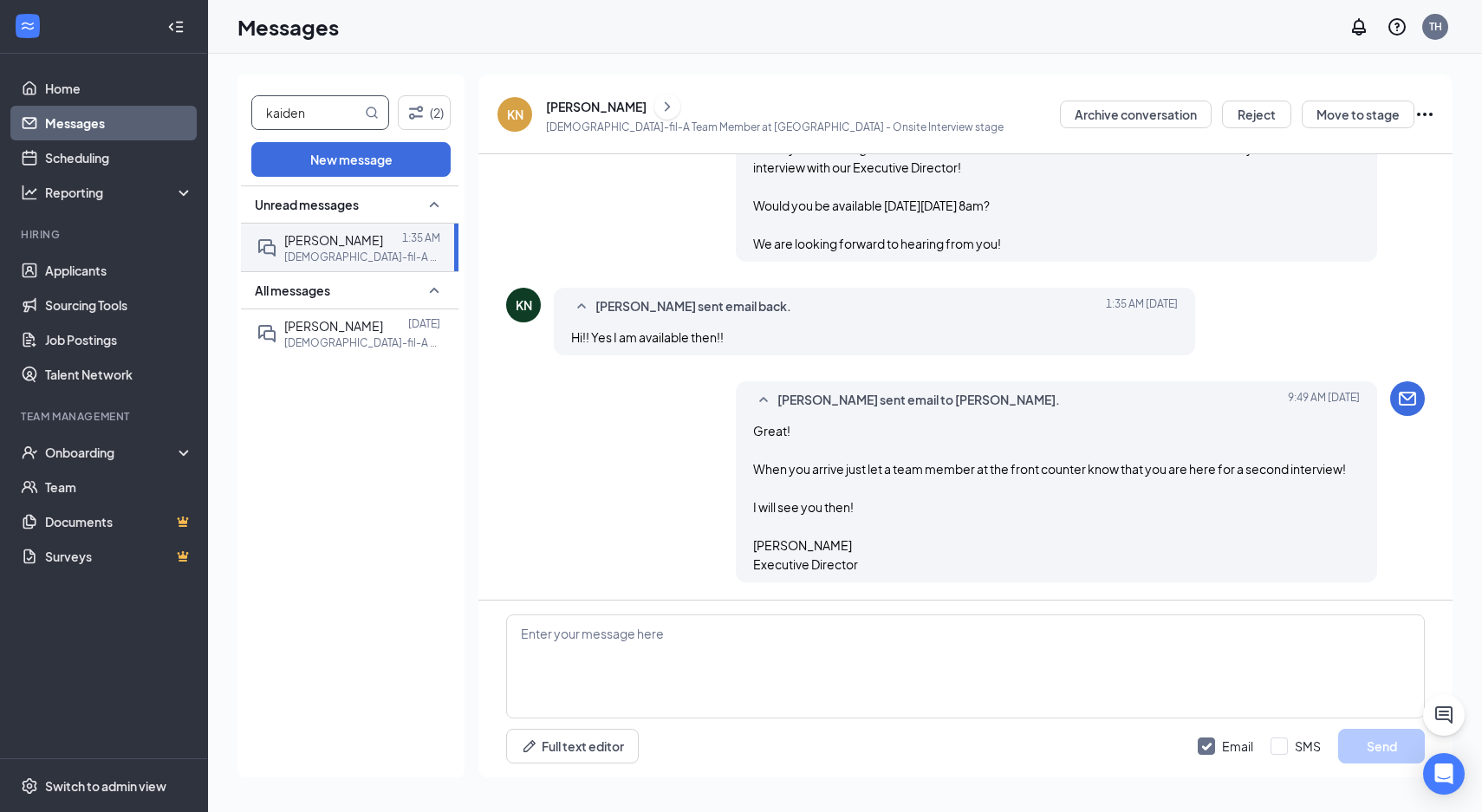
click at [337, 124] on input "kaiden" at bounding box center [307, 112] width 109 height 33
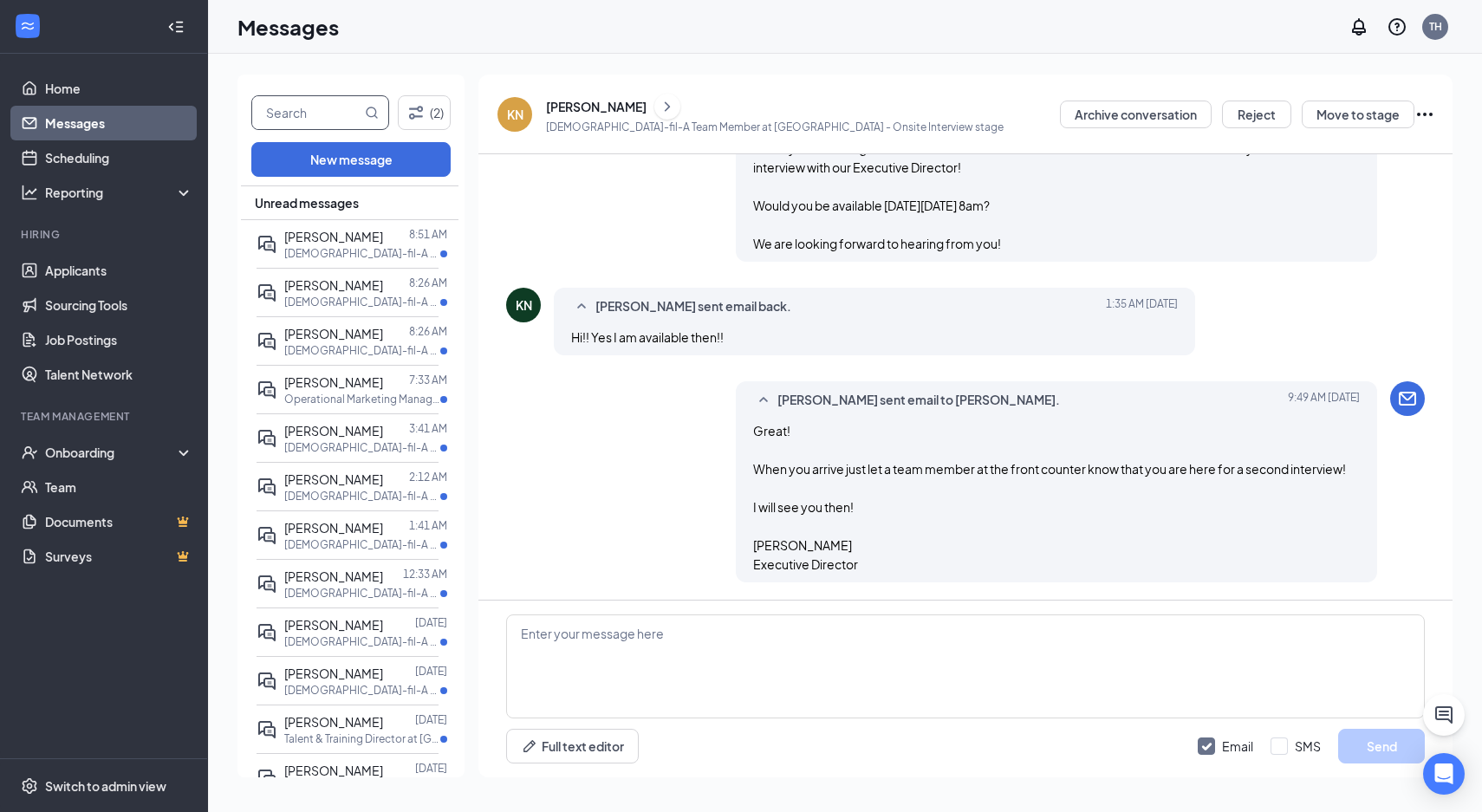
click at [291, 126] on input "text" at bounding box center [307, 112] width 109 height 33
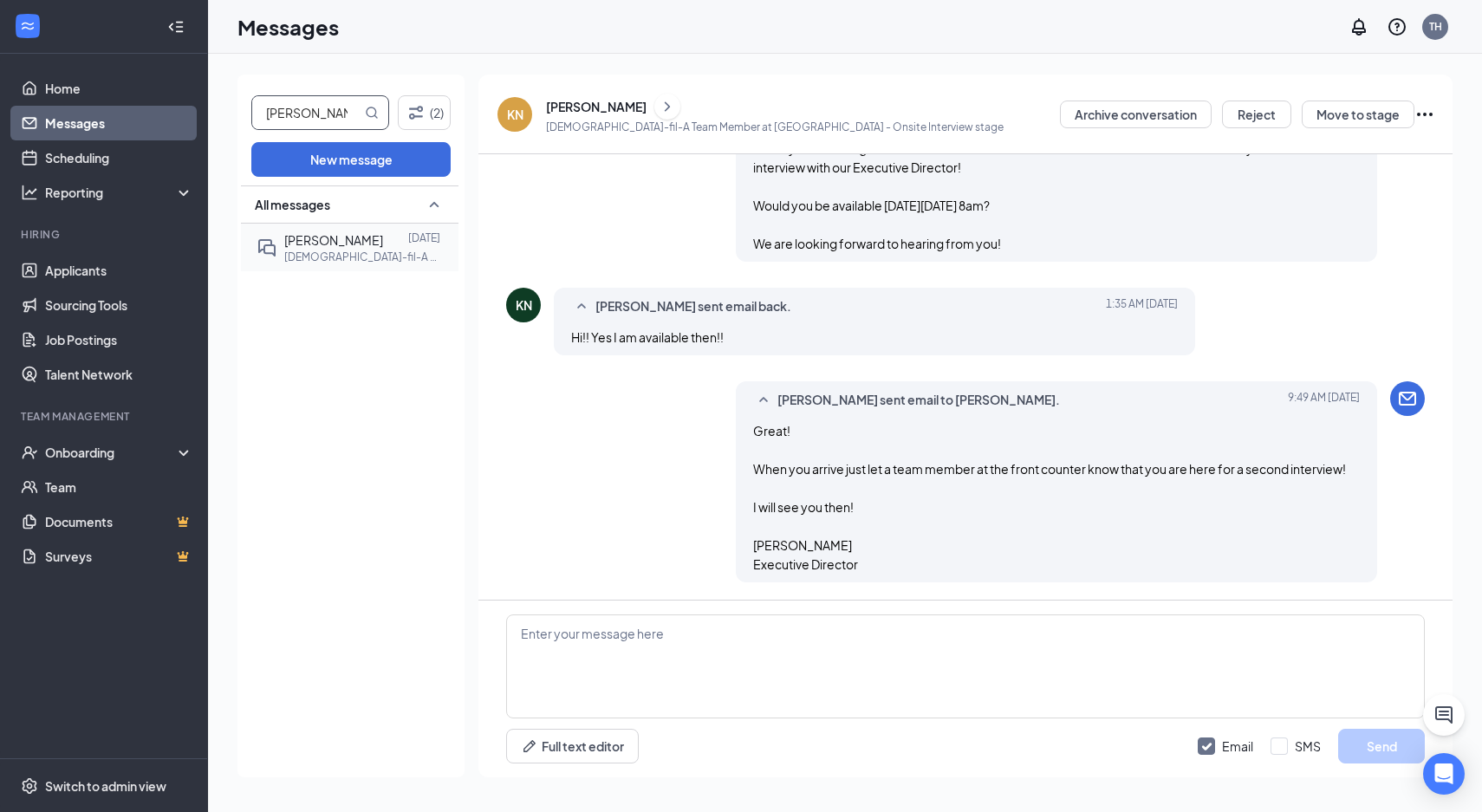
click at [328, 245] on span "[PERSON_NAME]" at bounding box center [334, 240] width 99 height 16
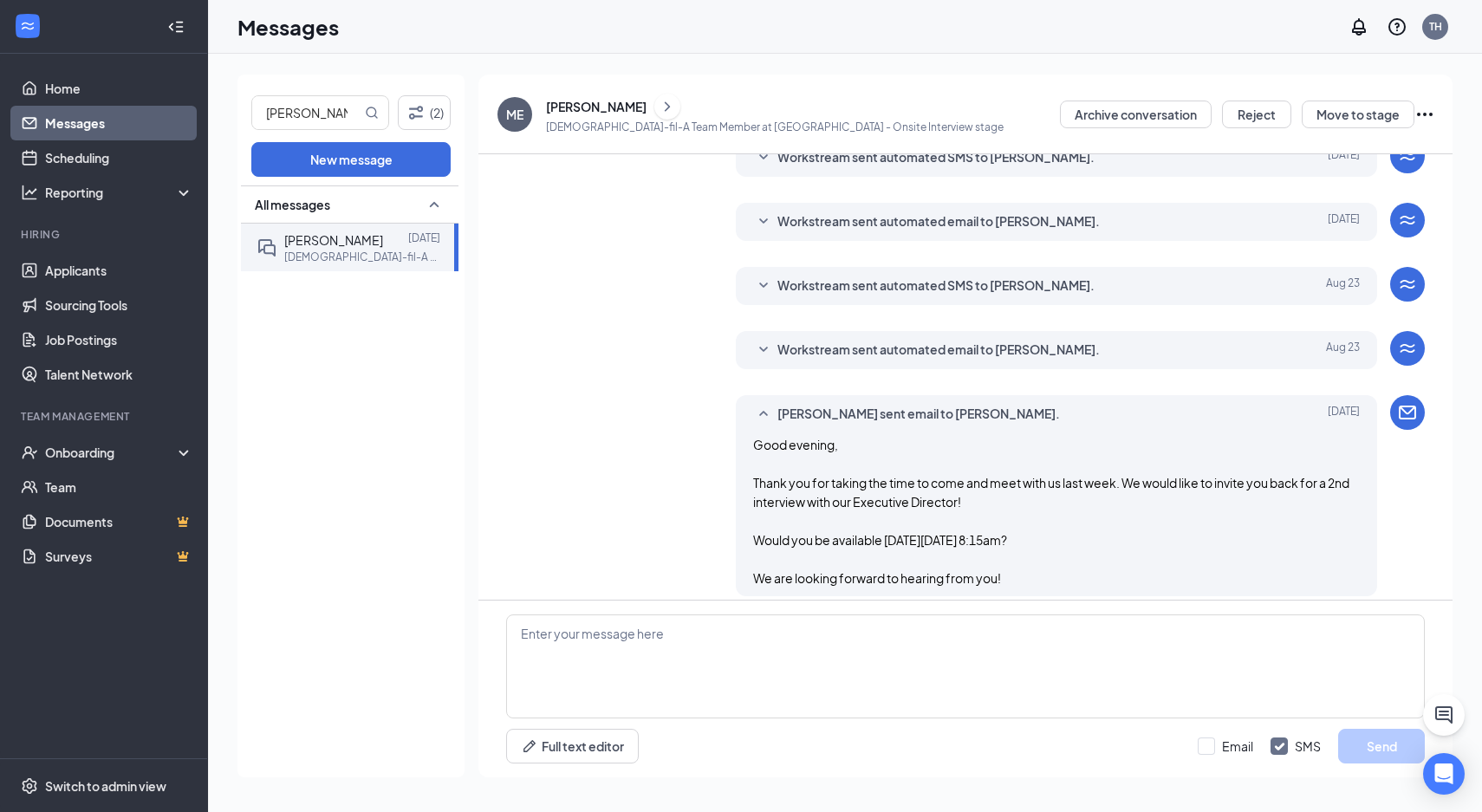
scroll to position [442, 0]
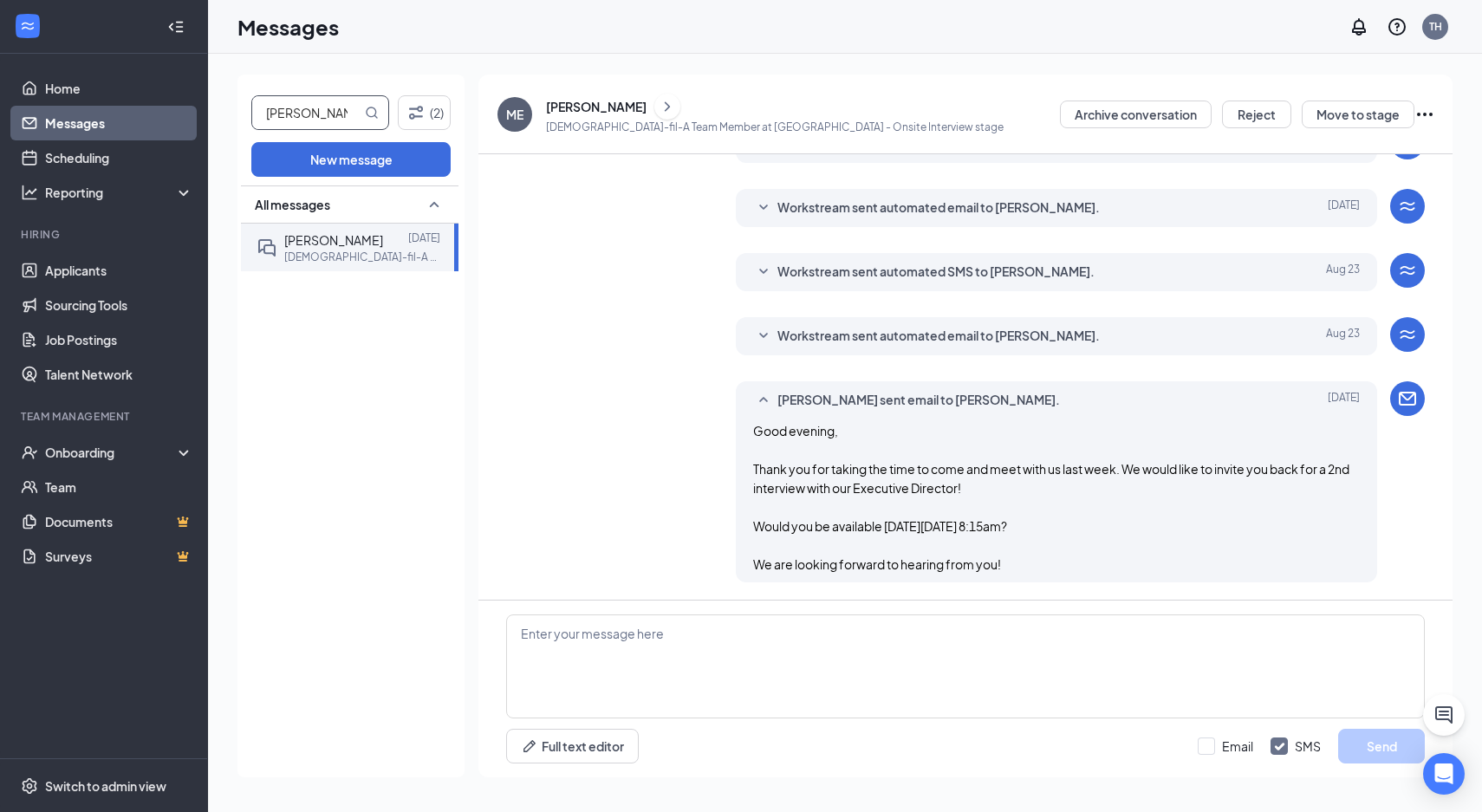
click at [340, 117] on input "[PERSON_NAME]" at bounding box center [307, 112] width 109 height 33
type input "[PERSON_NAME]"
click at [360, 239] on span "[PERSON_NAME]" at bounding box center [334, 240] width 99 height 16
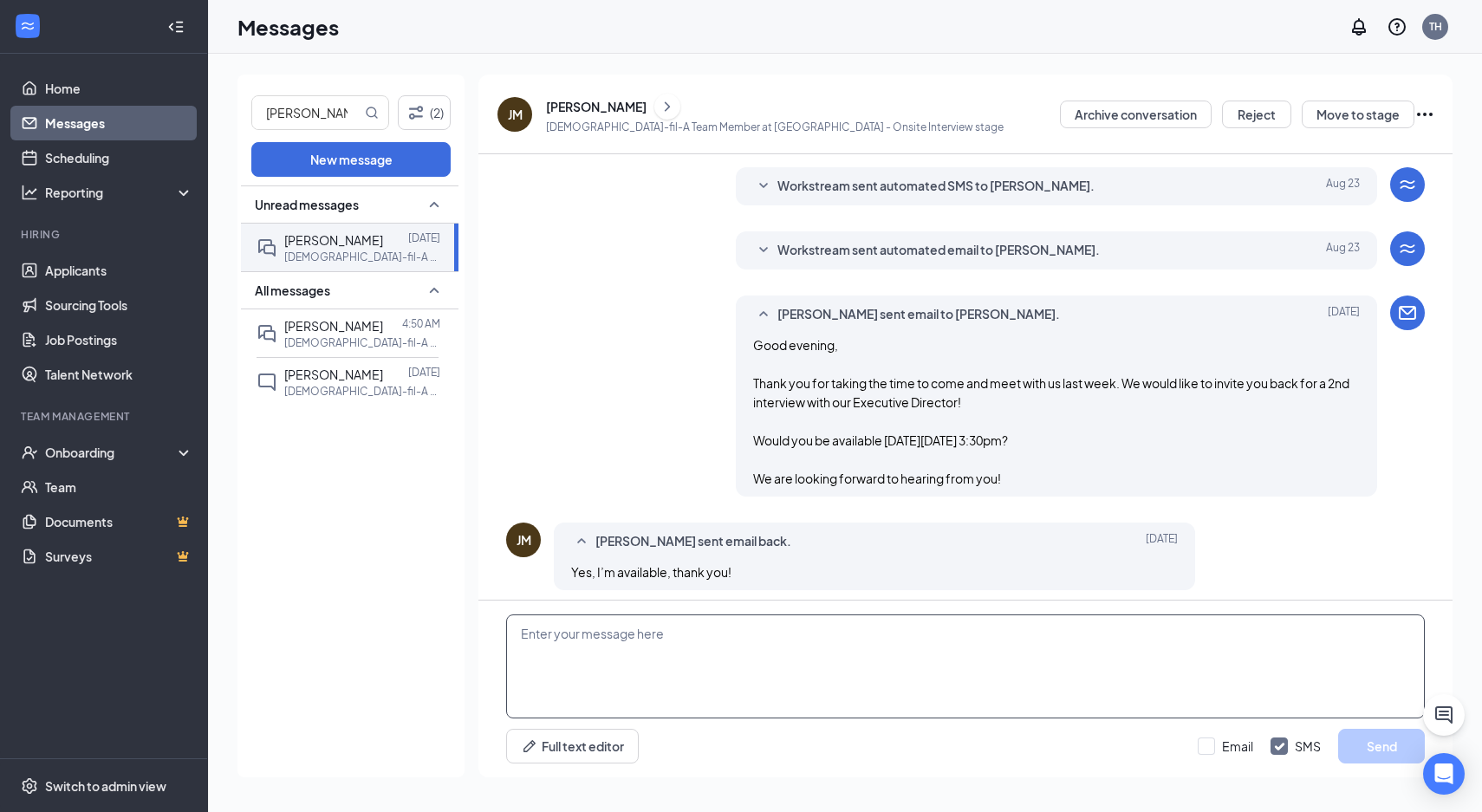
scroll to position [365, 0]
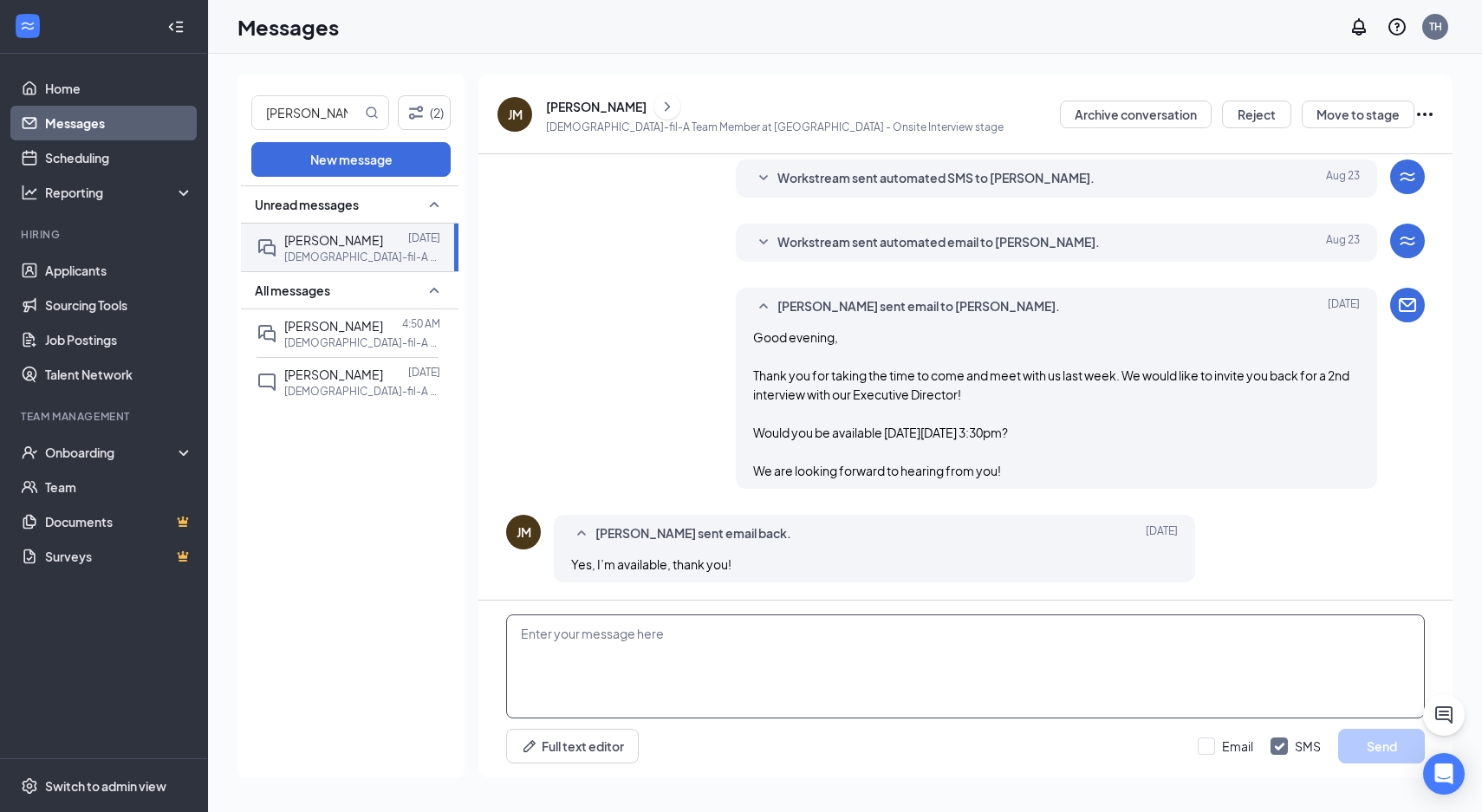
click at [748, 677] on textarea at bounding box center [966, 666] width 919 height 104
paste textarea "Great! When you arrive just let a team member at the front counter know that yo…"
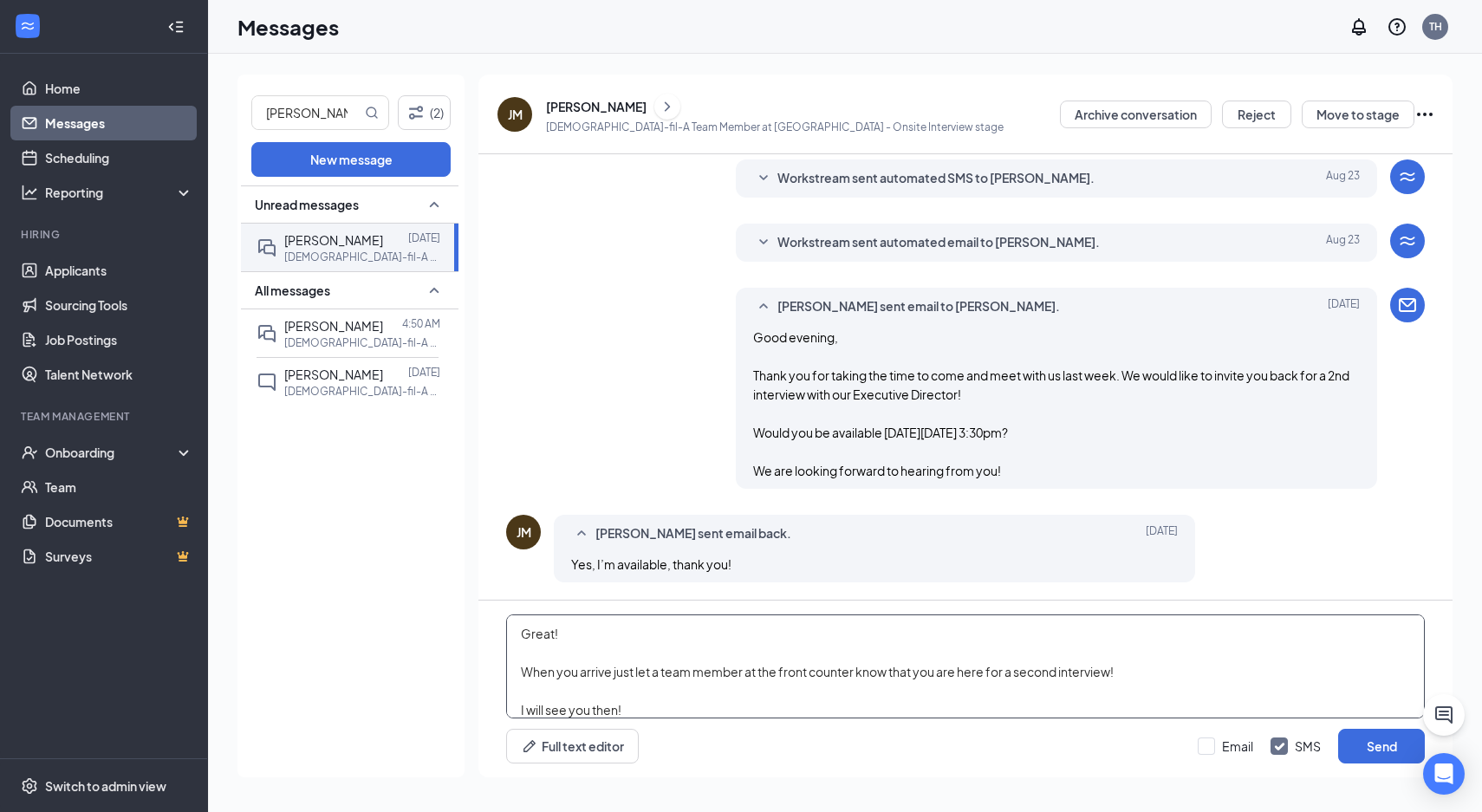
scroll to position [75, 0]
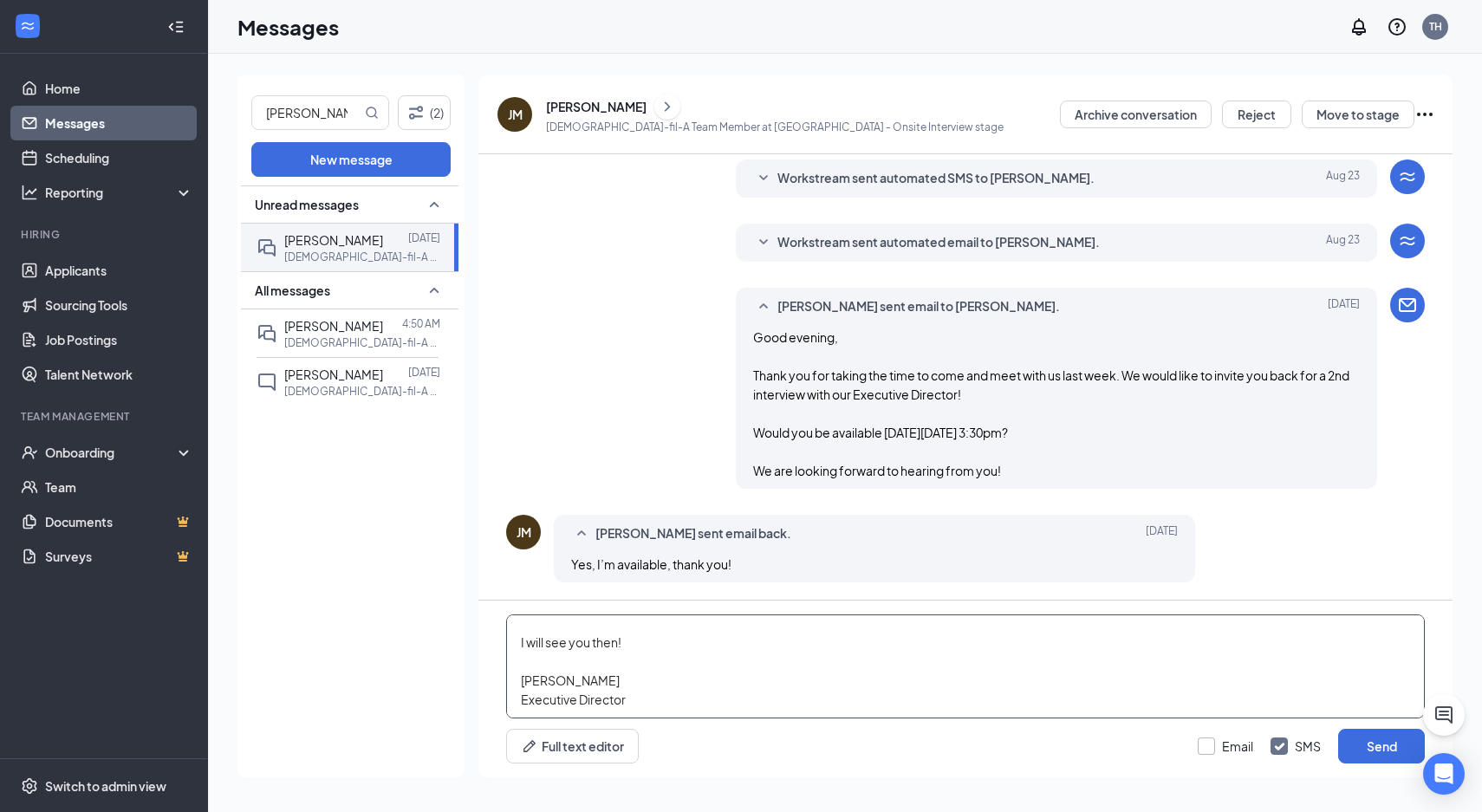
type textarea "Great! When you arrive just let a team member at the front counter know that yo…"
click at [1215, 742] on input "Email" at bounding box center [1226, 745] width 56 height 17
checkbox input "true"
click at [1288, 748] on input "SMS" at bounding box center [1295, 745] width 51 height 17
checkbox input "false"
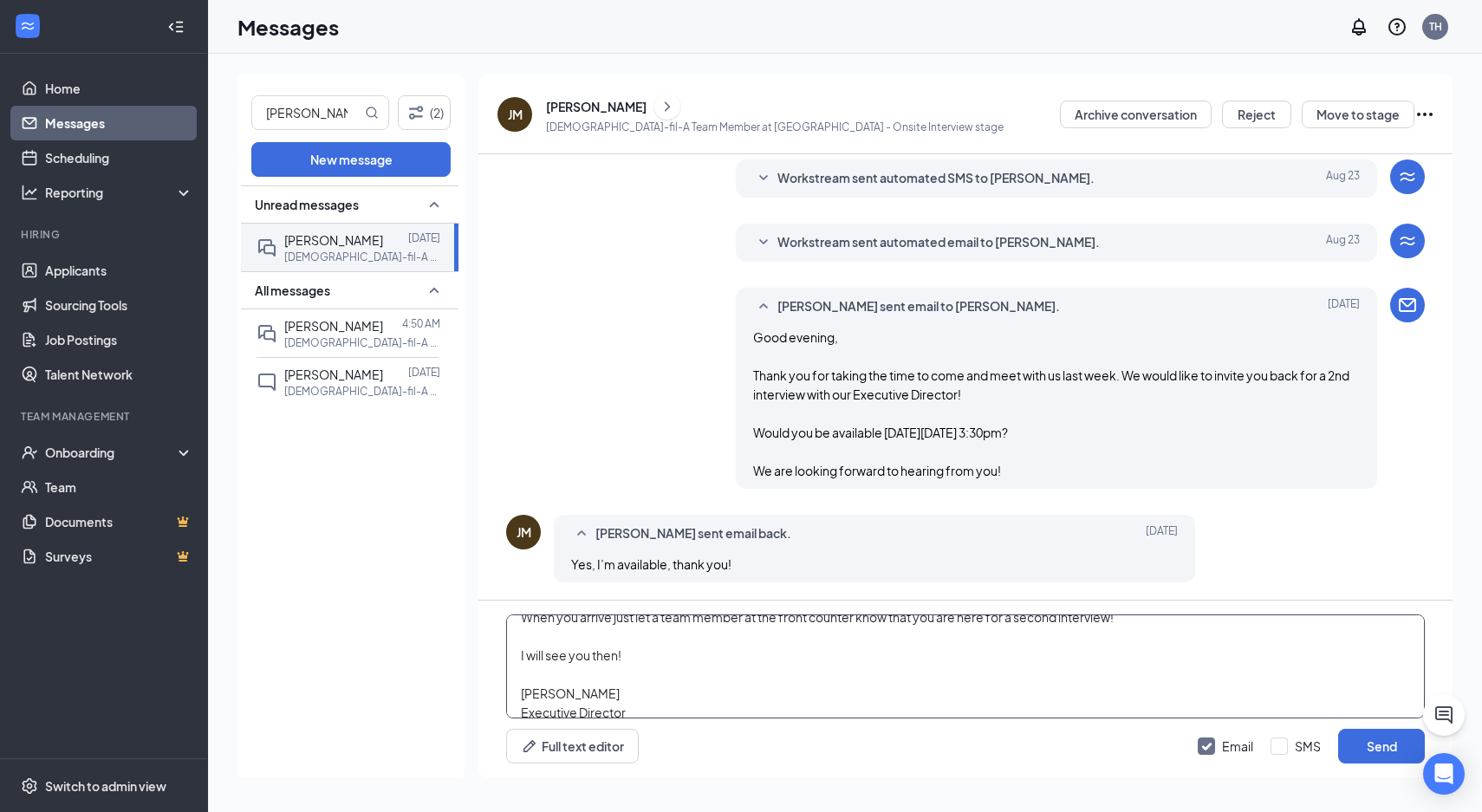
scroll to position [71, 0]
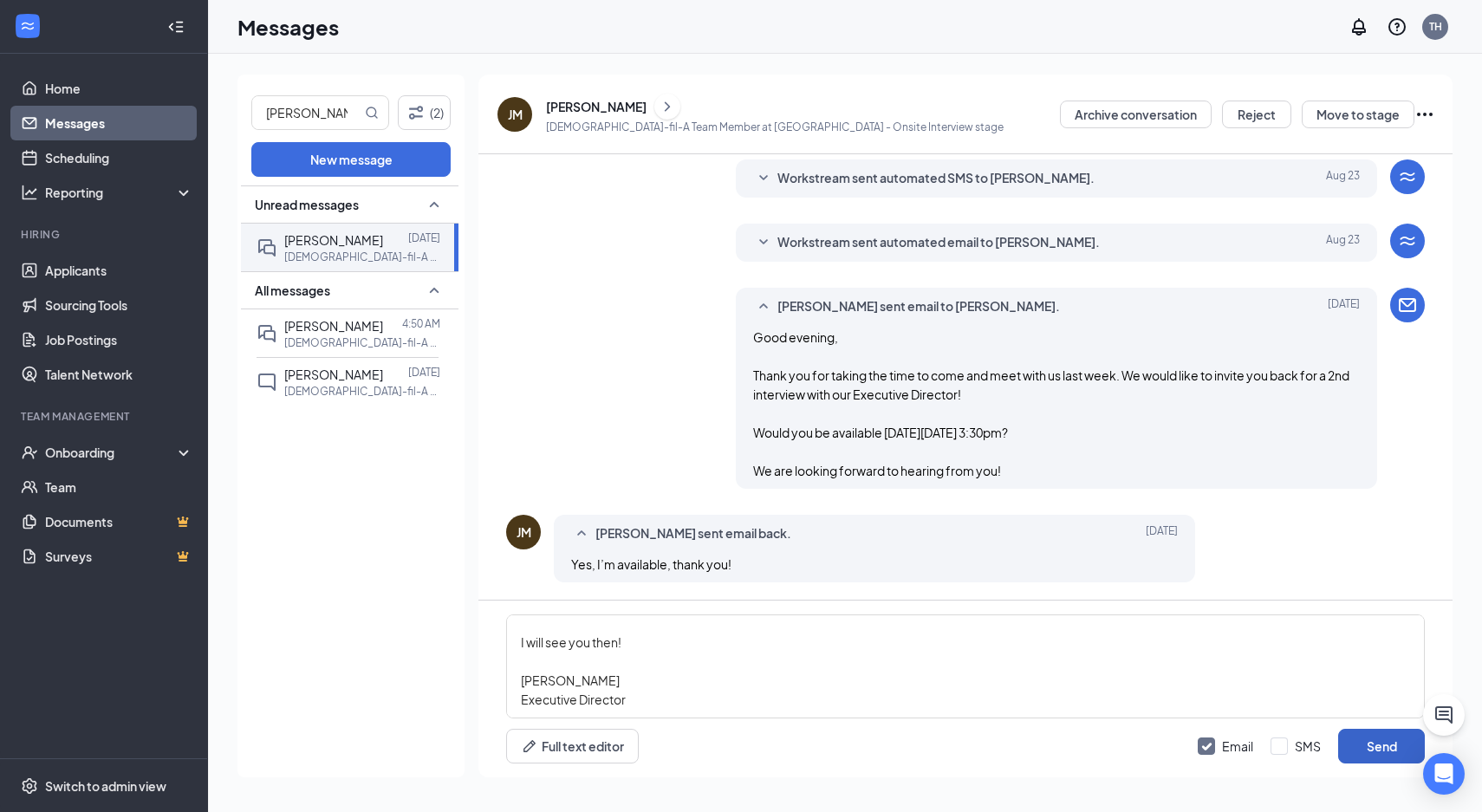
click at [1390, 741] on button "Send" at bounding box center [1381, 745] width 86 height 35
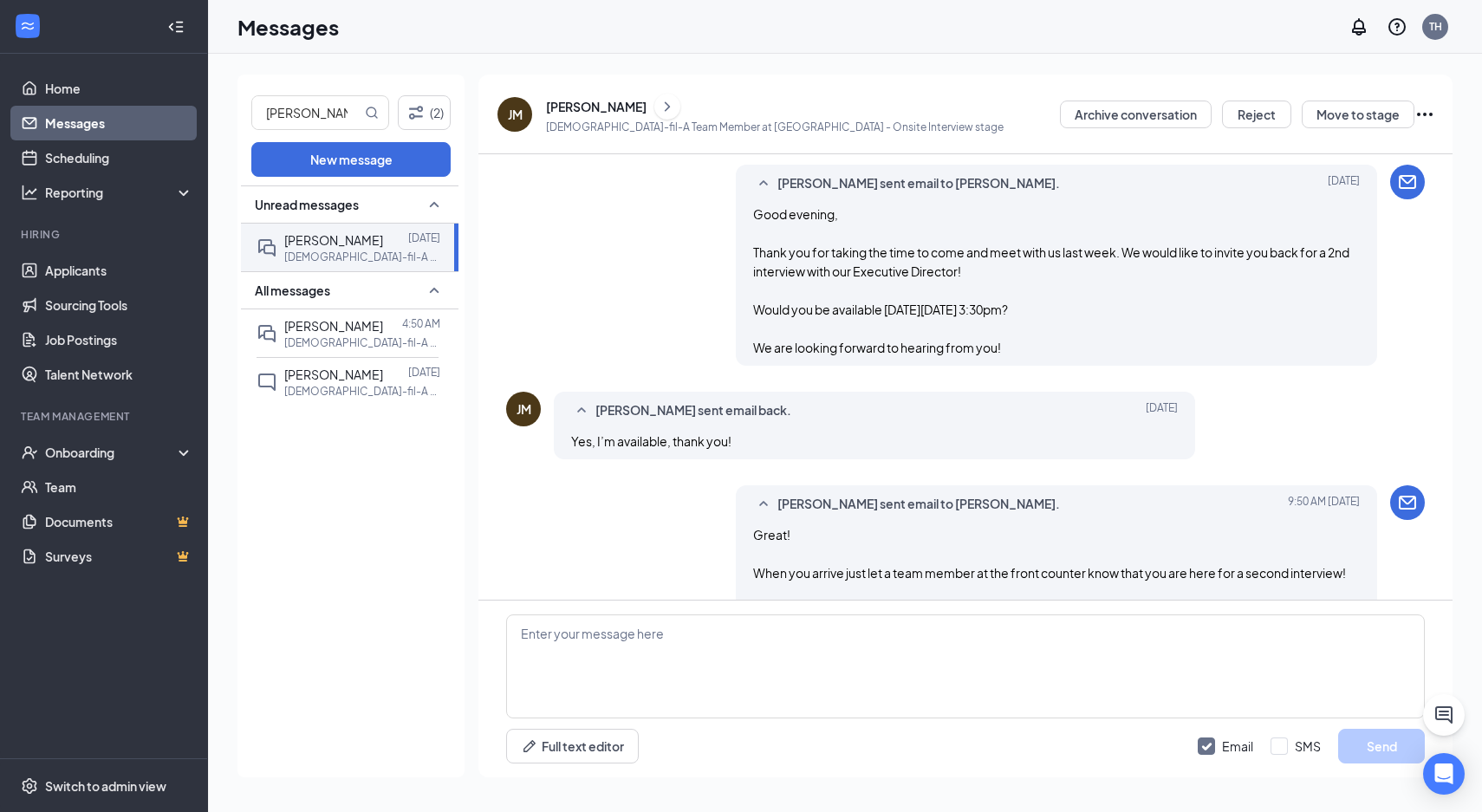
scroll to position [593, 0]
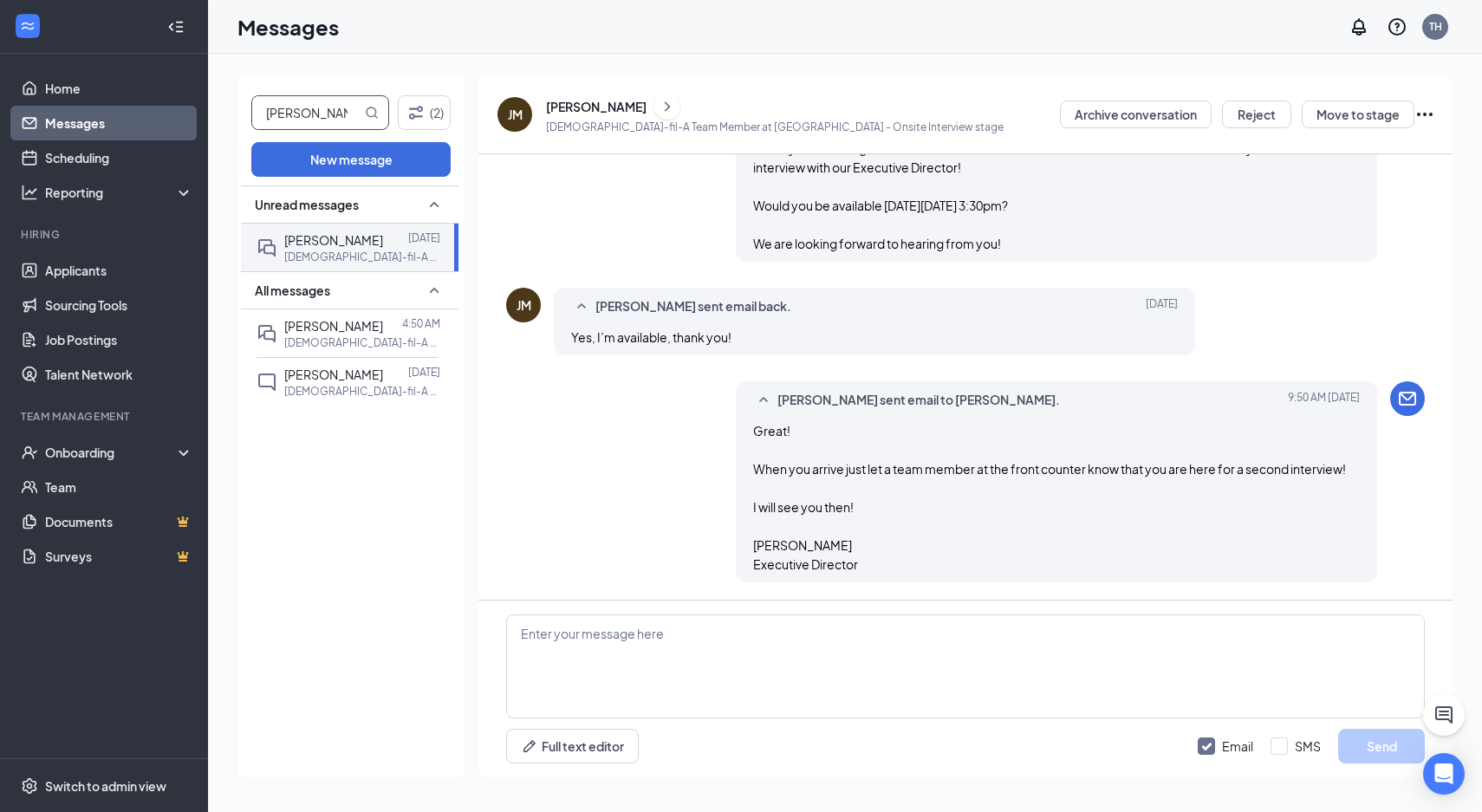
click at [326, 106] on input "[PERSON_NAME]" at bounding box center [307, 112] width 109 height 33
type input "[PERSON_NAME]"
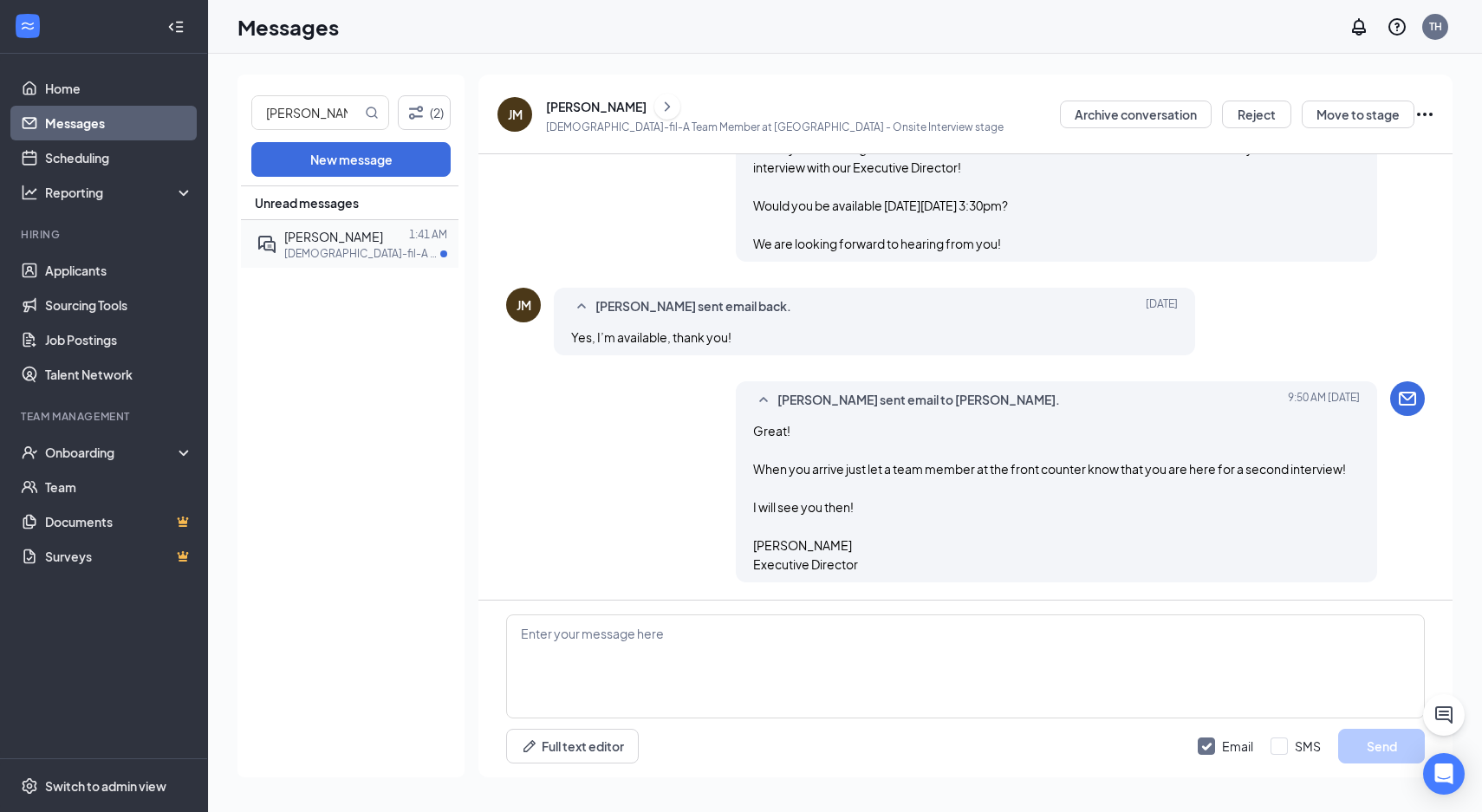
click at [378, 223] on div "[PERSON_NAME] 1:41 AM [DEMOGRAPHIC_DATA]-fil-A Team Member at [GEOGRAPHIC_DATA]" at bounding box center [346, 244] width 182 height 48
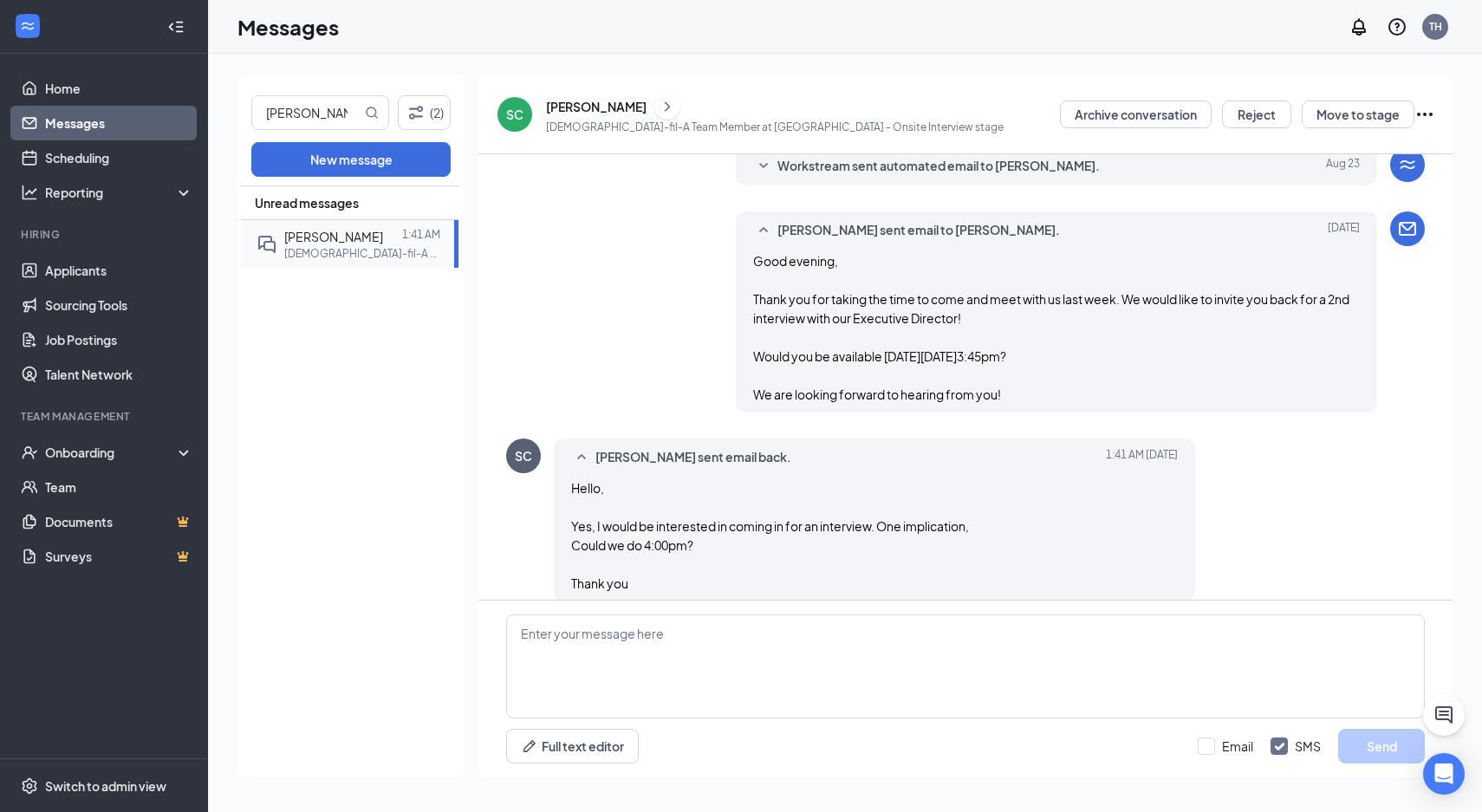
scroll to position [462, 0]
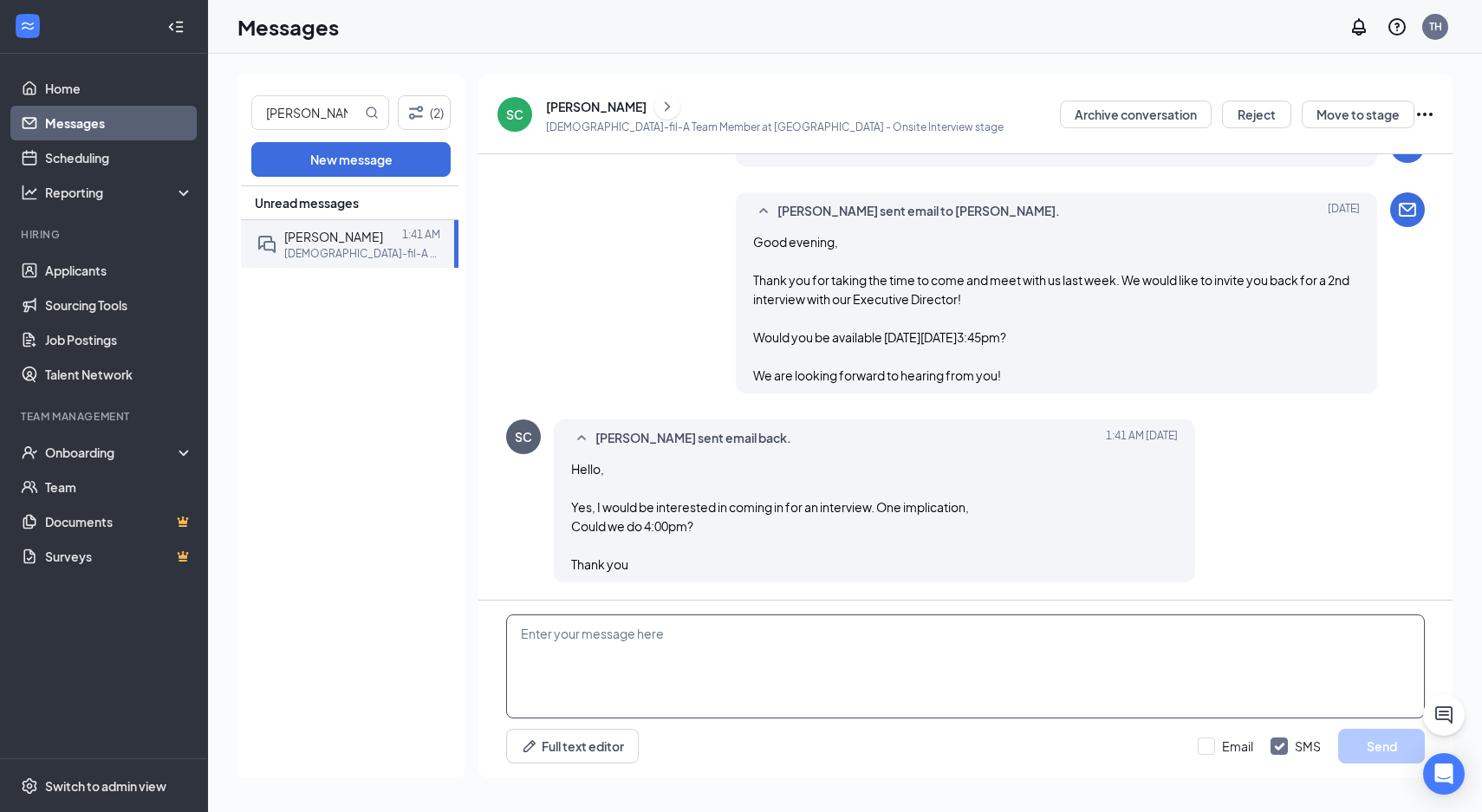
click at [512, 664] on textarea at bounding box center [966, 666] width 919 height 104
paste textarea "Great! When you arrive just let a team member at the front counter know that yo…"
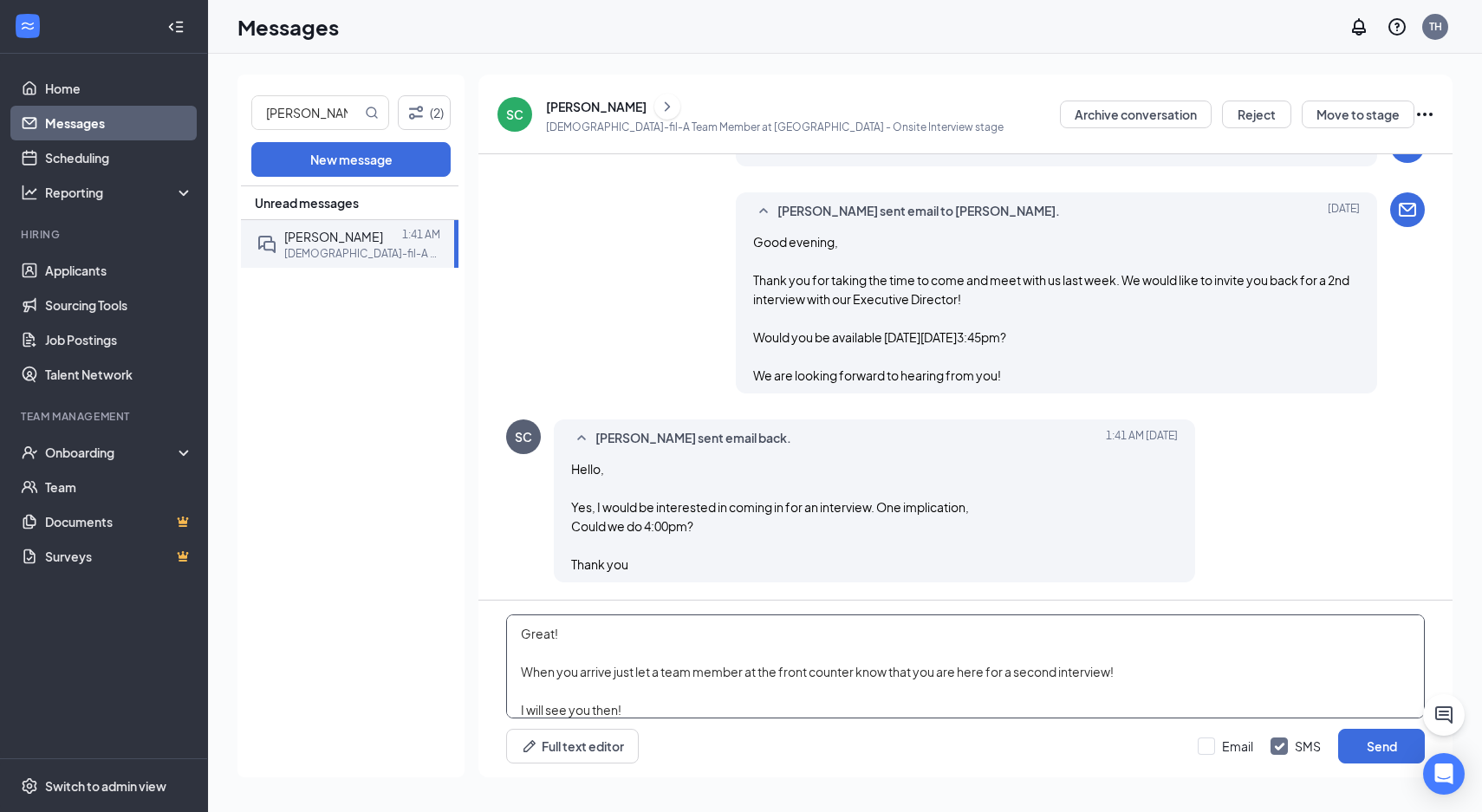
click at [513, 632] on textarea "Great! When you arrive just let a team member at the front counter know that yo…" at bounding box center [966, 666] width 919 height 104
drag, startPoint x: 680, startPoint y: 632, endPoint x: 643, endPoint y: 632, distance: 37.0
click at [643, 632] on textarea "Yes, we can do 4pm! Great! When you arrive just let a team member at the front …" at bounding box center [966, 666] width 919 height 104
type textarea "Yes, we can do 4pm! When you arrive just let a team member at the front counter…"
click at [1204, 747] on input "Email" at bounding box center [1226, 745] width 56 height 17
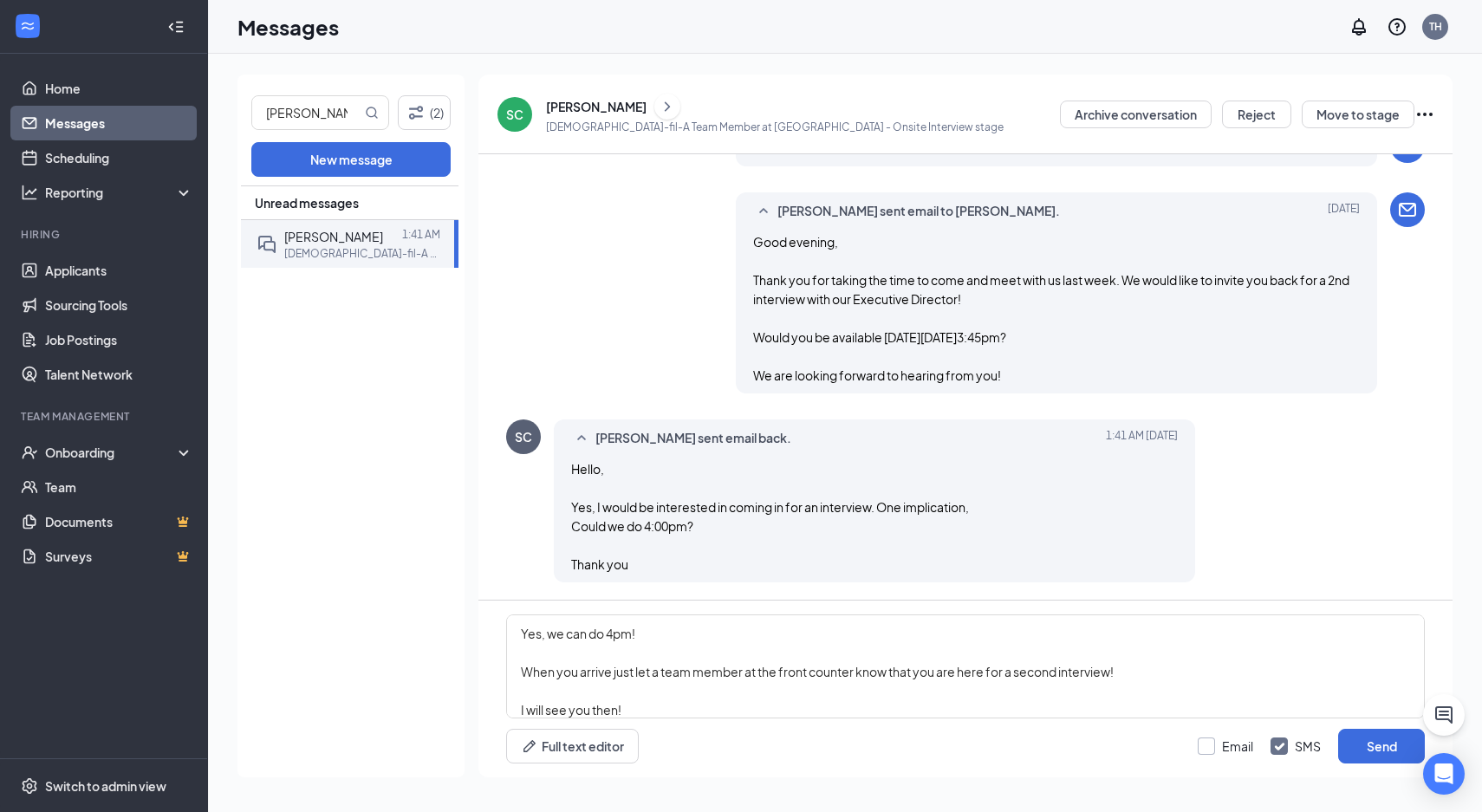
checkbox input "true"
click at [1278, 748] on input "SMS" at bounding box center [1295, 745] width 51 height 17
checkbox input "false"
click at [1359, 742] on button "Send" at bounding box center [1381, 745] width 86 height 35
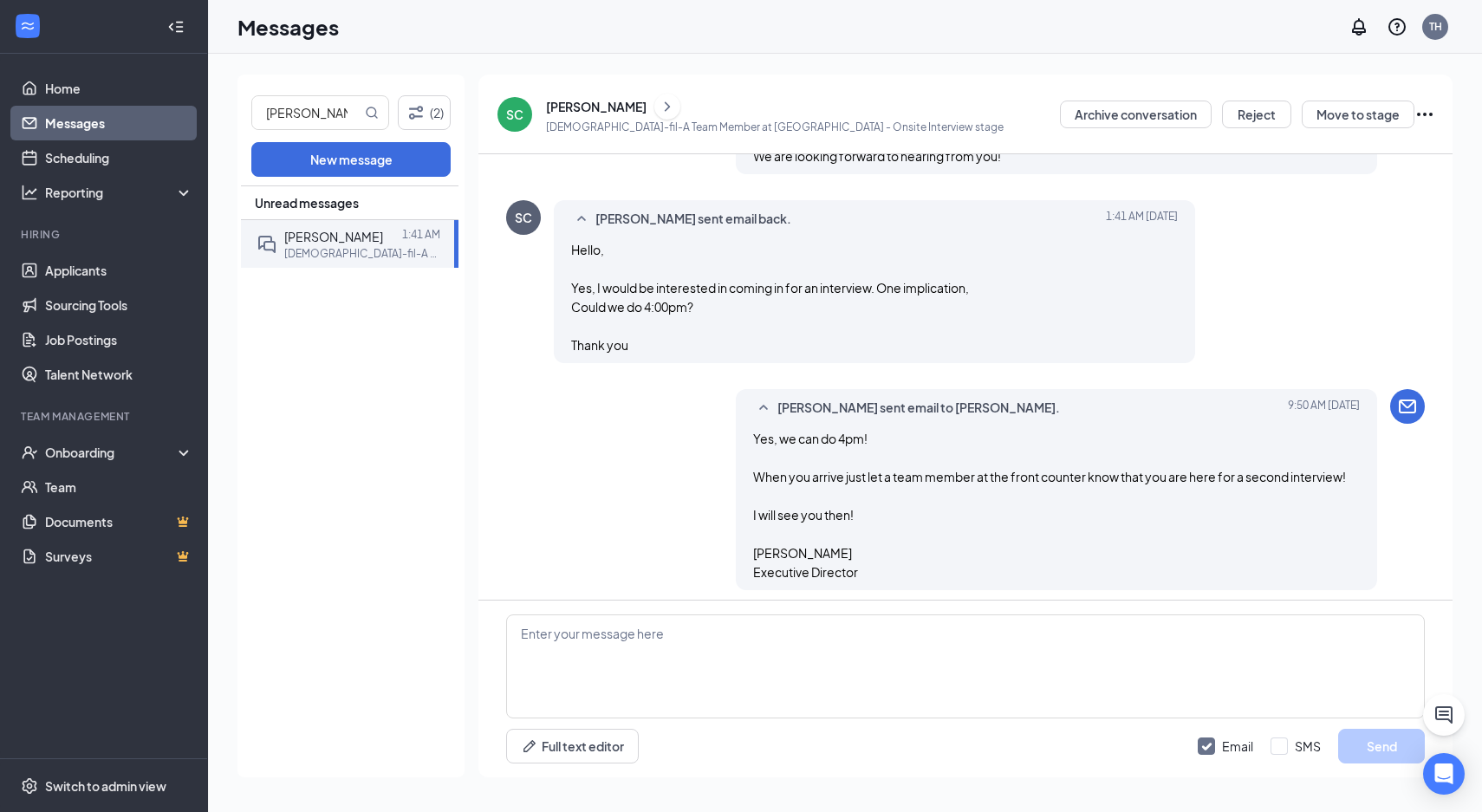
scroll to position [688, 0]
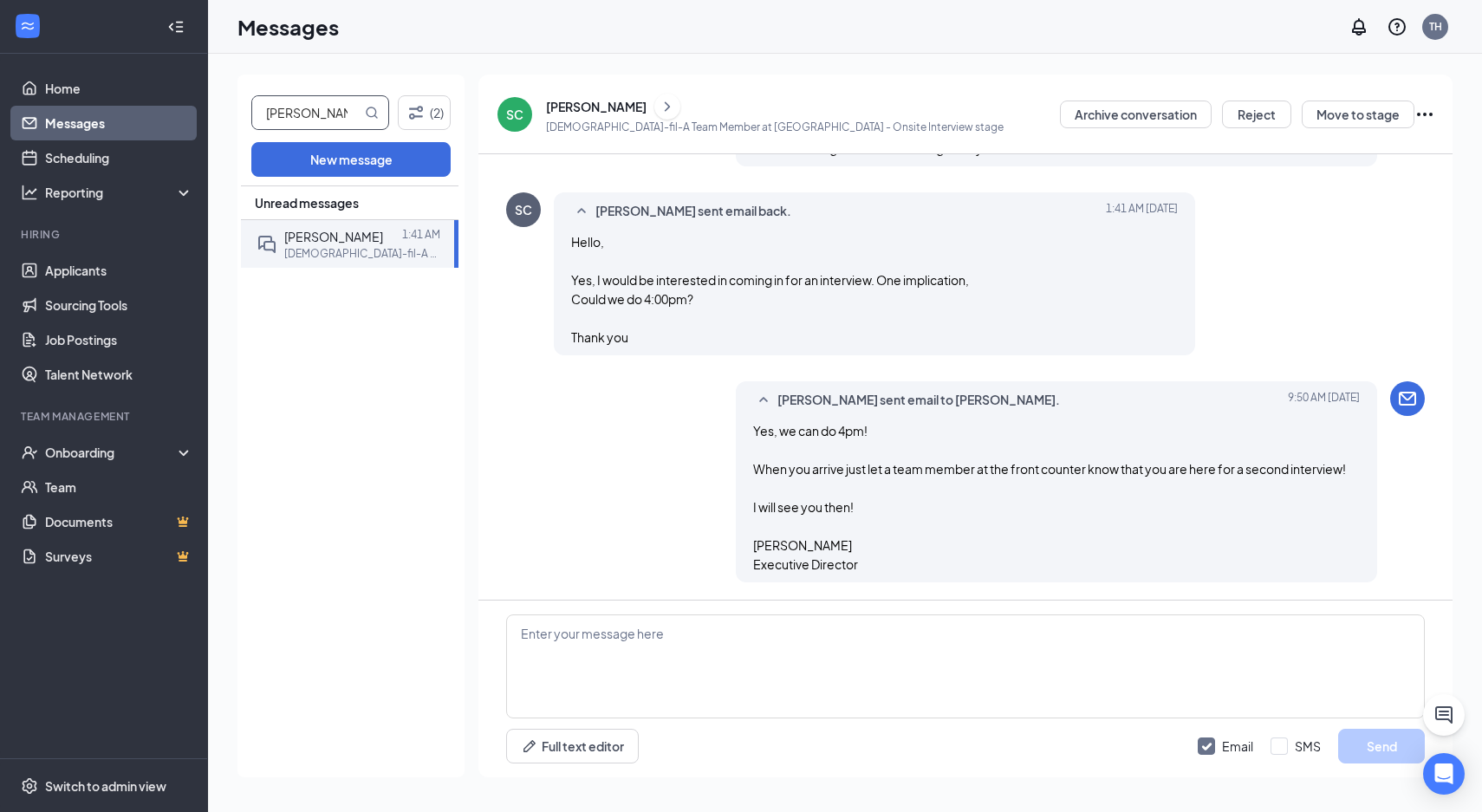
click at [337, 123] on input "[PERSON_NAME]" at bounding box center [307, 112] width 109 height 33
type input "[PERSON_NAME]"
click at [377, 249] on div "[PERSON_NAME]" at bounding box center [334, 239] width 99 height 19
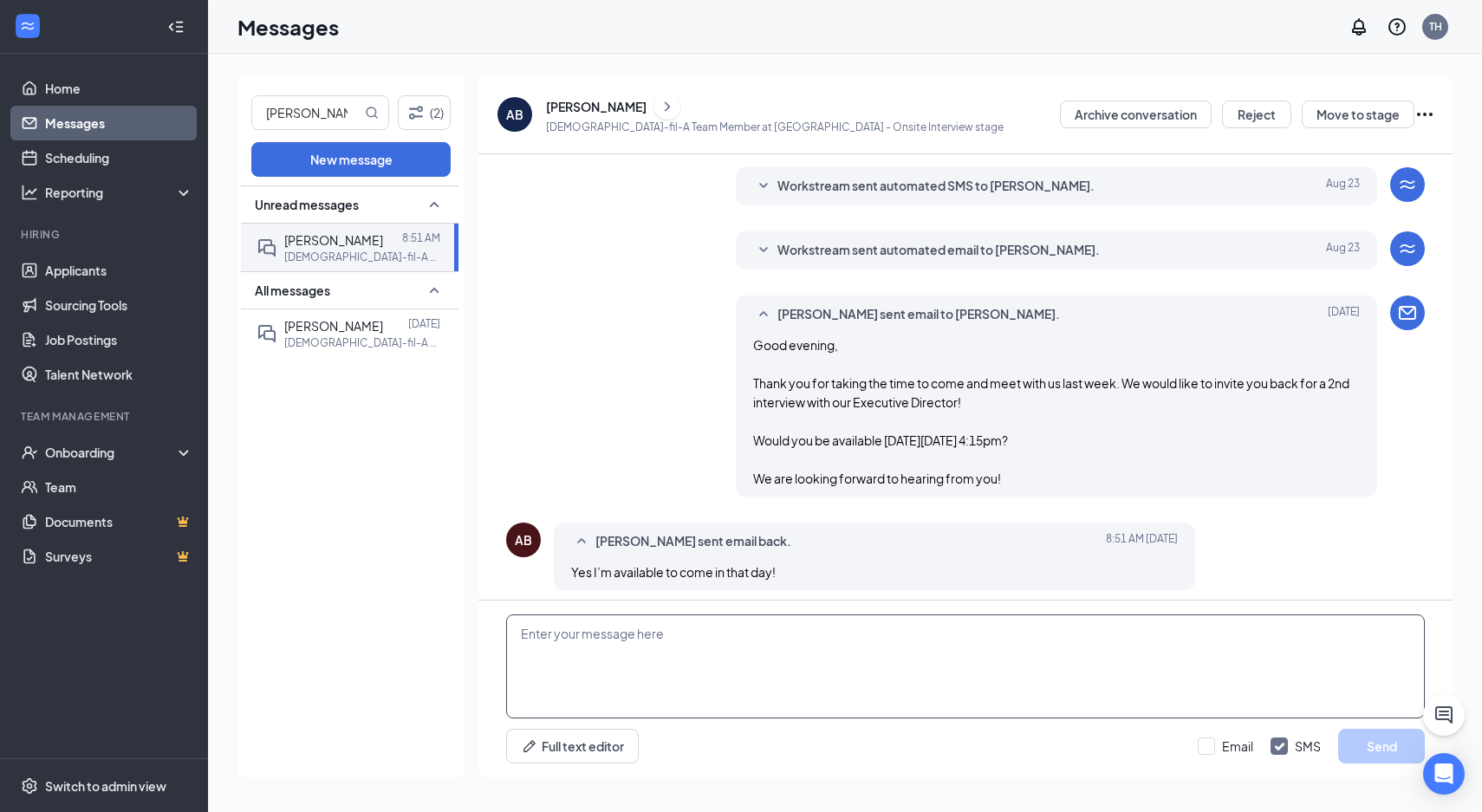
scroll to position [365, 0]
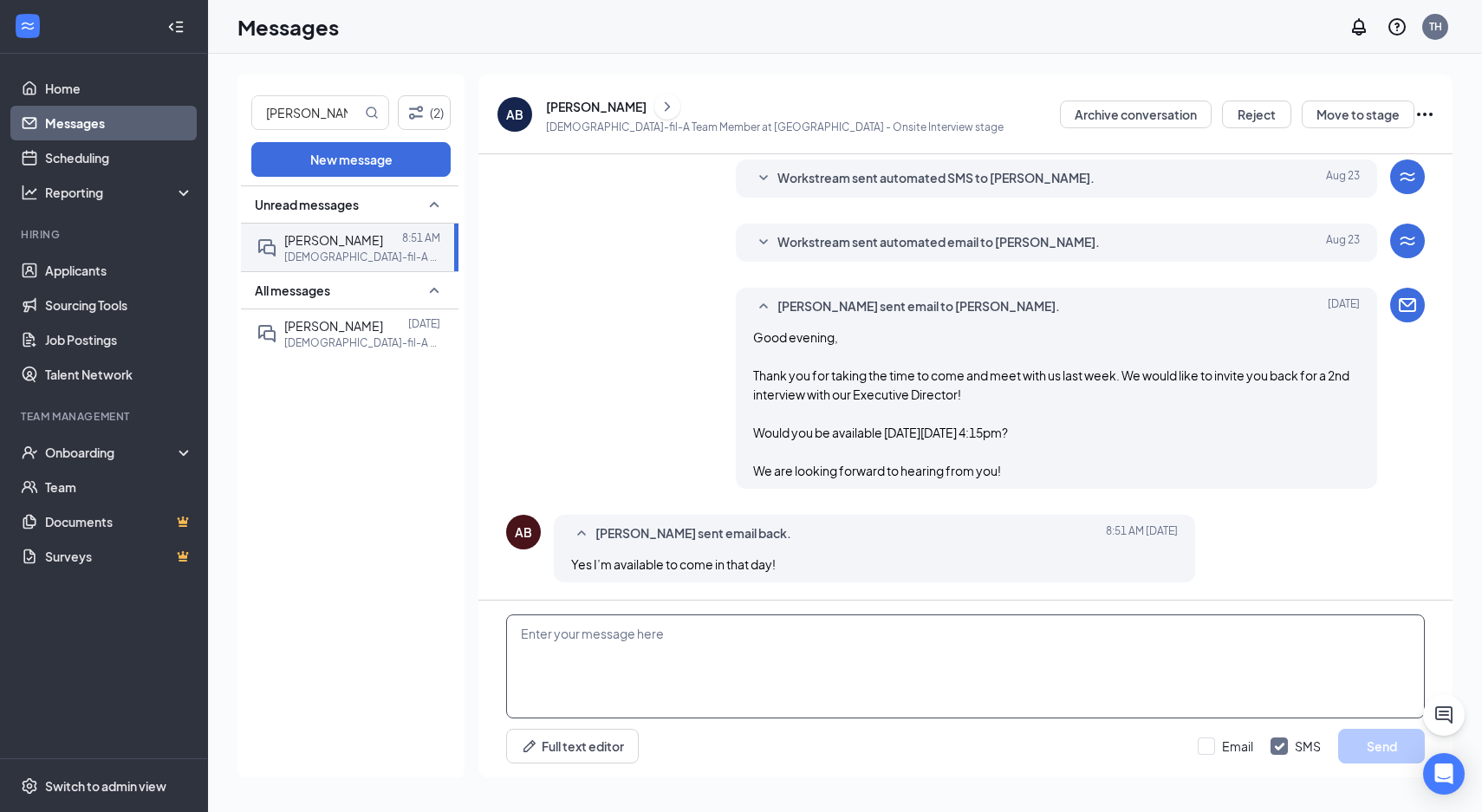
click at [789, 709] on textarea at bounding box center [966, 666] width 919 height 104
paste textarea "Great! When you arrive just let a team member at the front counter know that yo…"
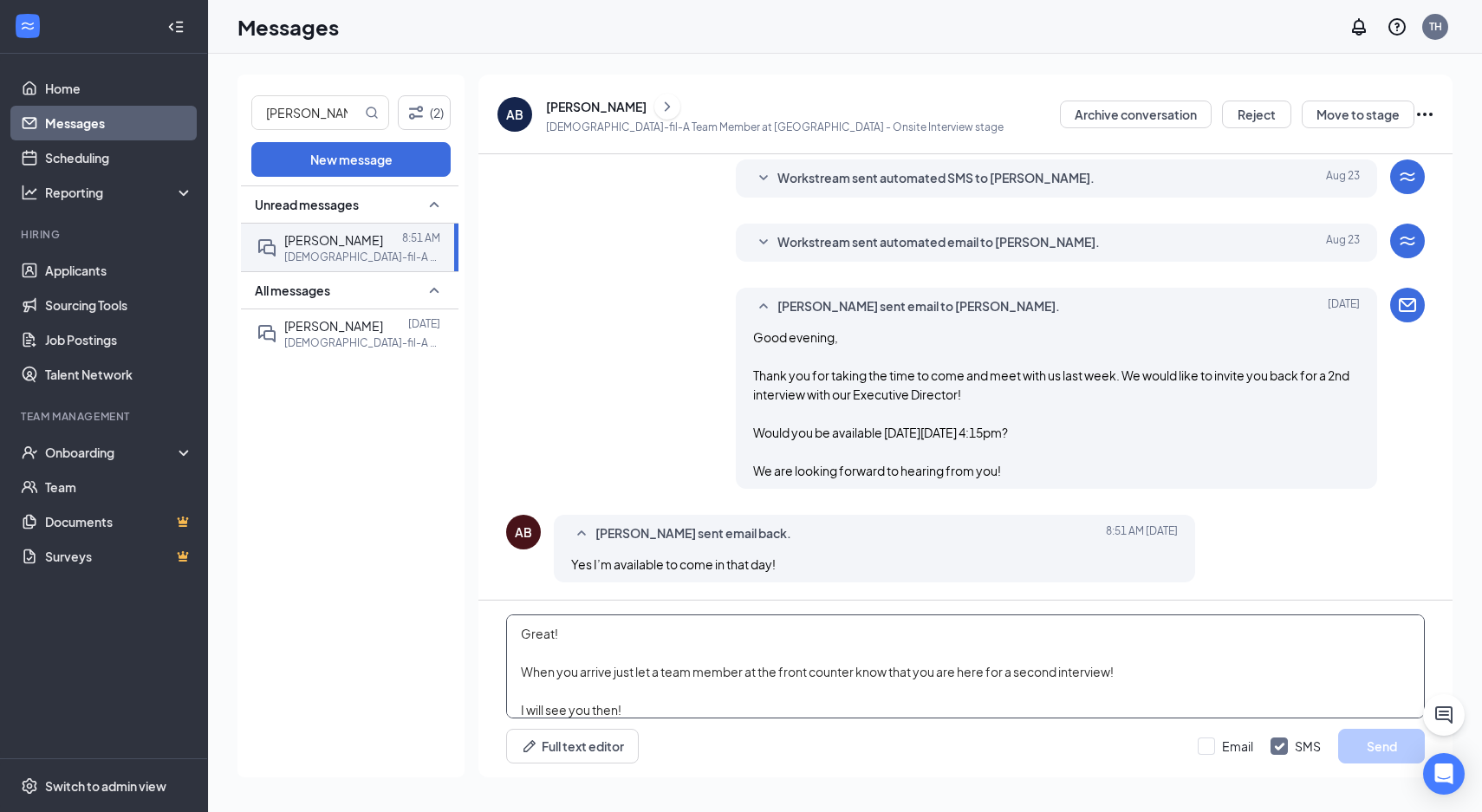
scroll to position [75, 0]
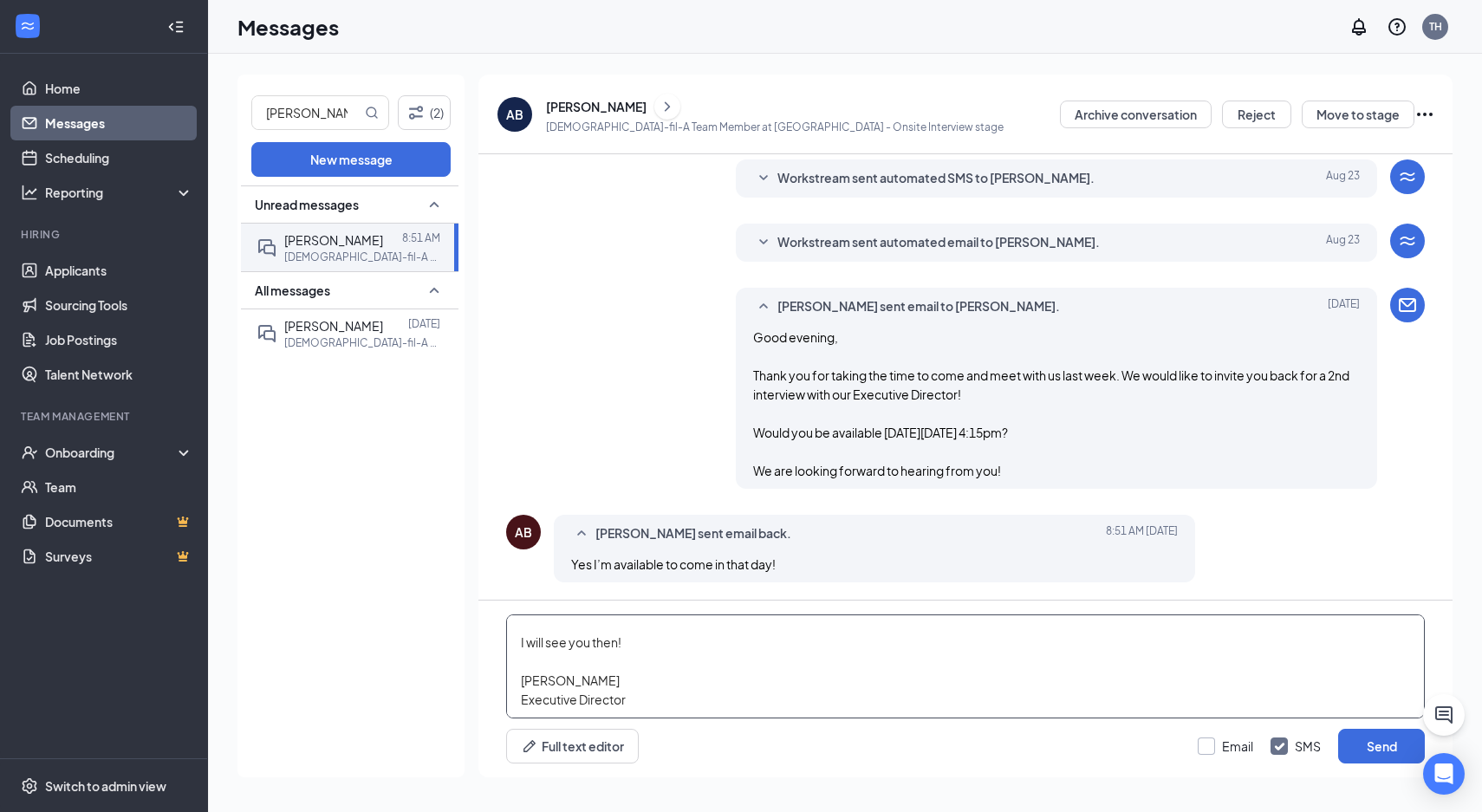
type textarea "Great! When you arrive just let a team member at the front counter know that yo…"
click at [1222, 741] on input "Email" at bounding box center [1226, 745] width 56 height 17
checkbox input "true"
click at [1289, 746] on input "SMS" at bounding box center [1295, 745] width 51 height 17
checkbox input "false"
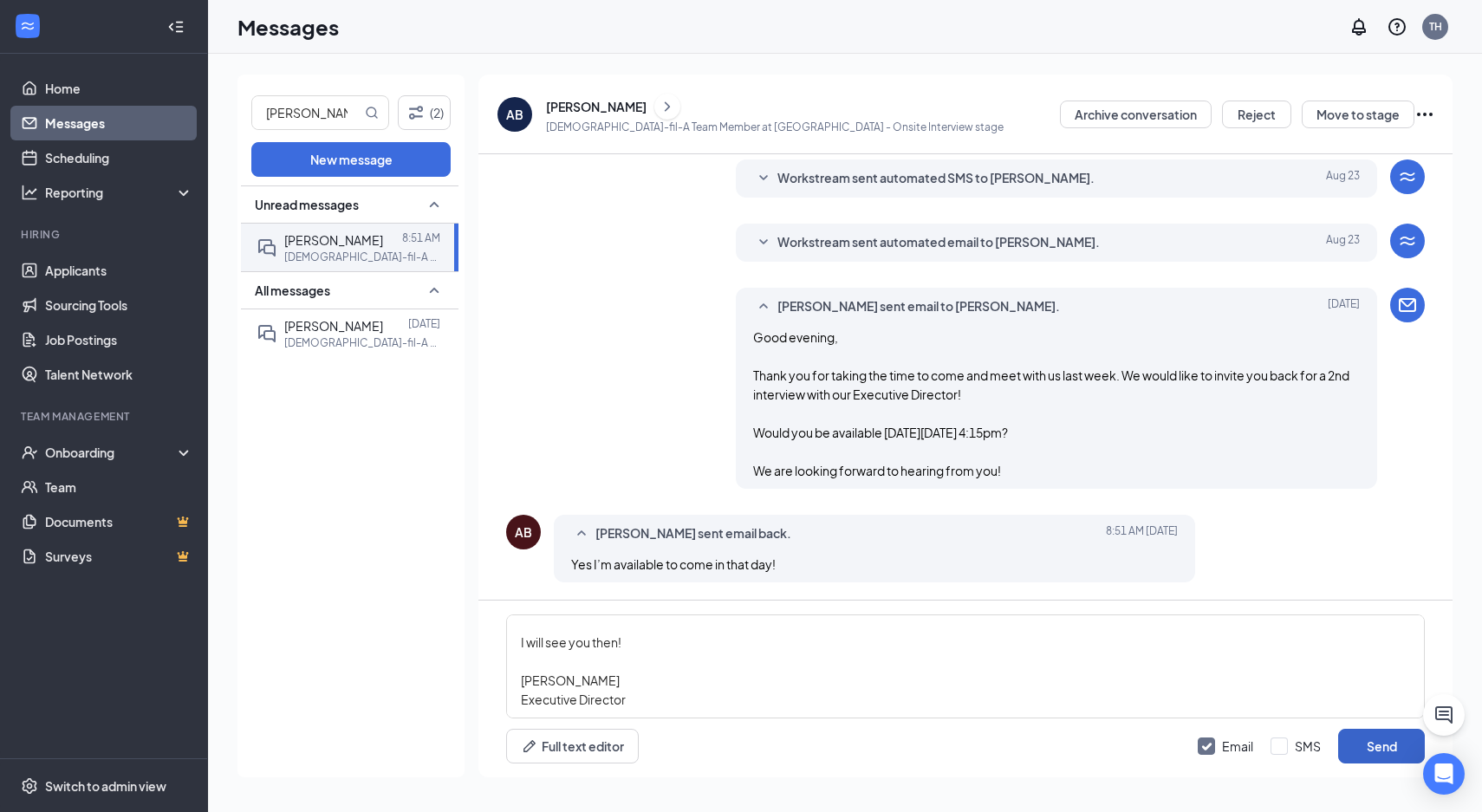
click at [1378, 743] on button "Send" at bounding box center [1381, 745] width 86 height 35
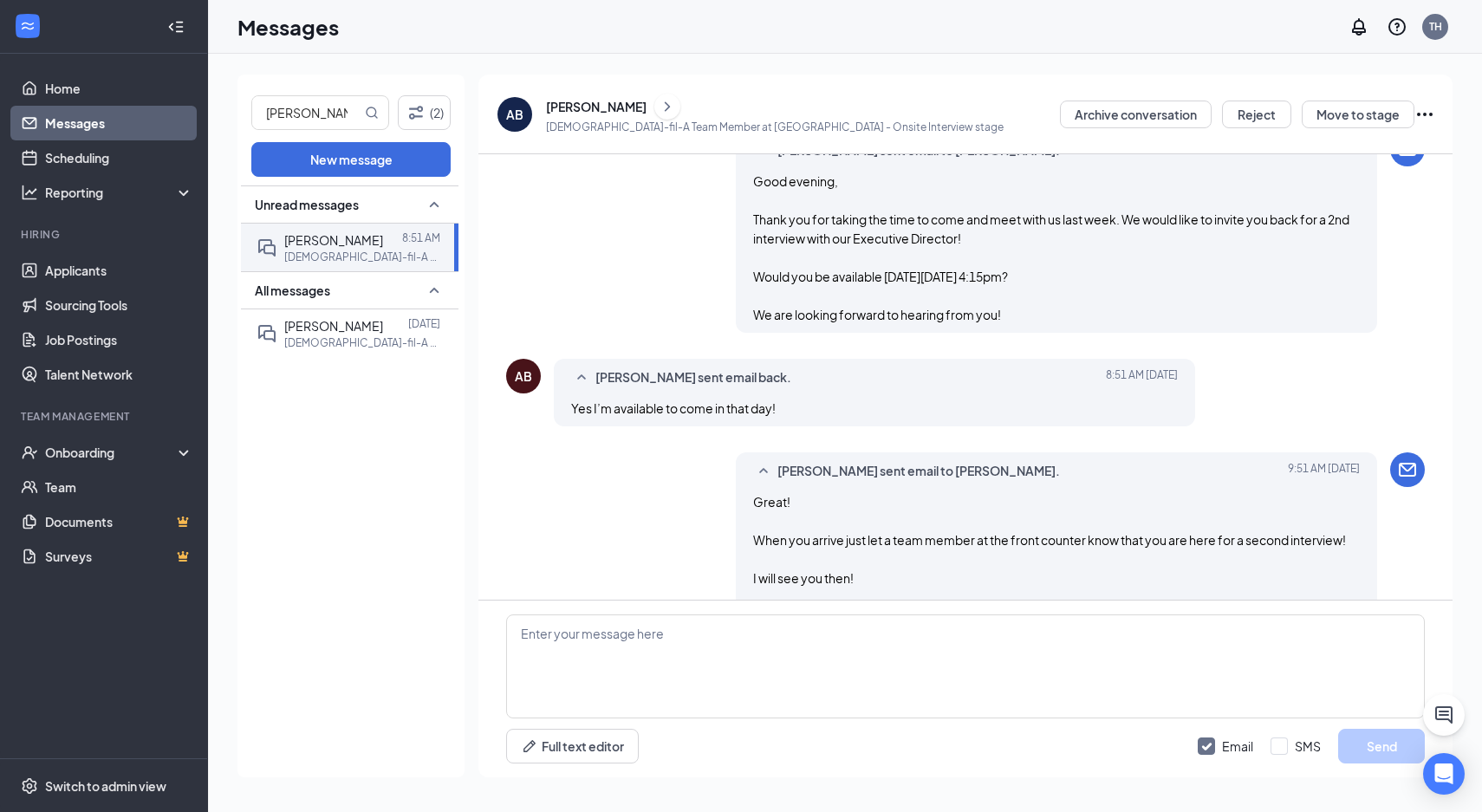
scroll to position [593, 0]
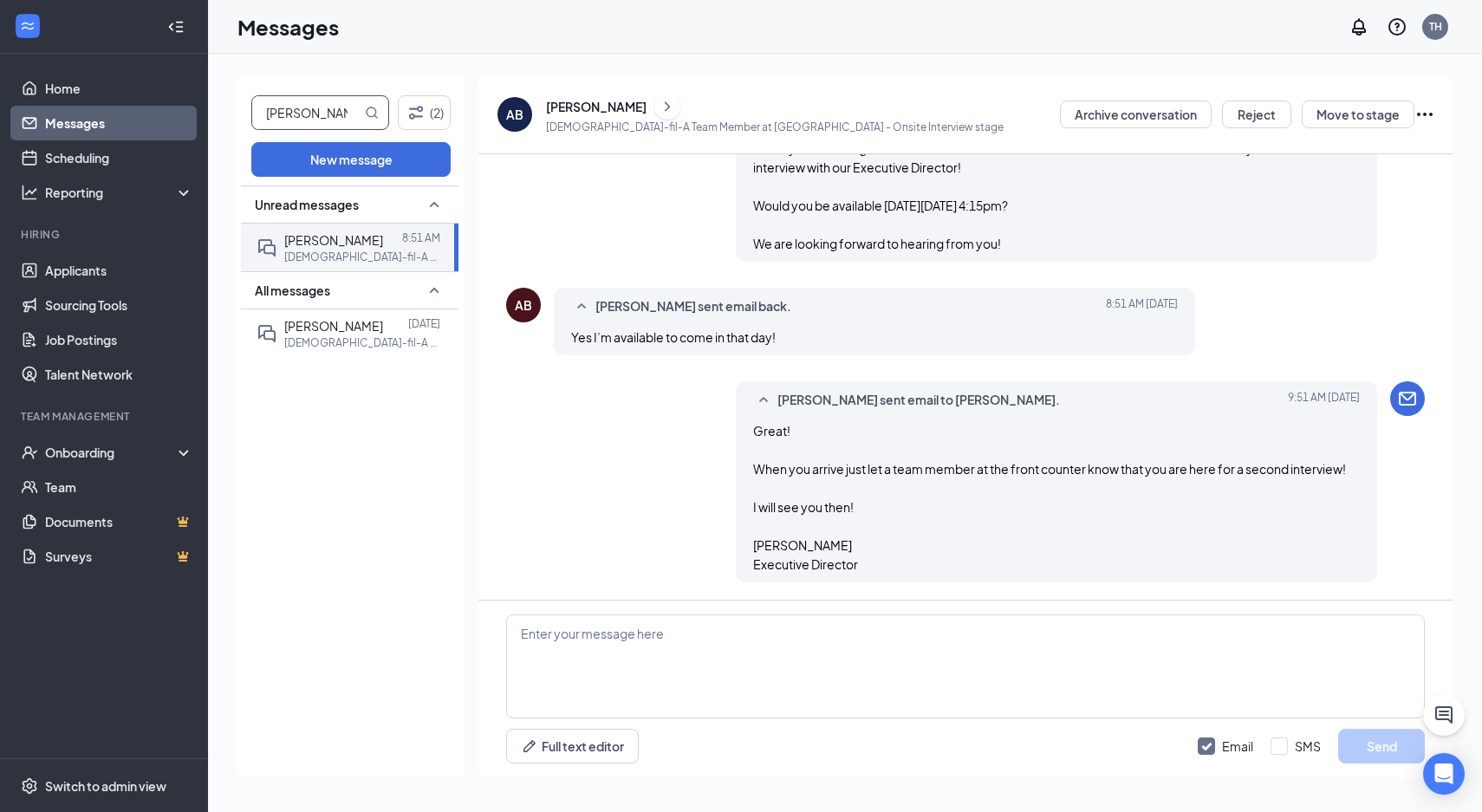
click at [284, 110] on input "[PERSON_NAME]" at bounding box center [307, 112] width 109 height 33
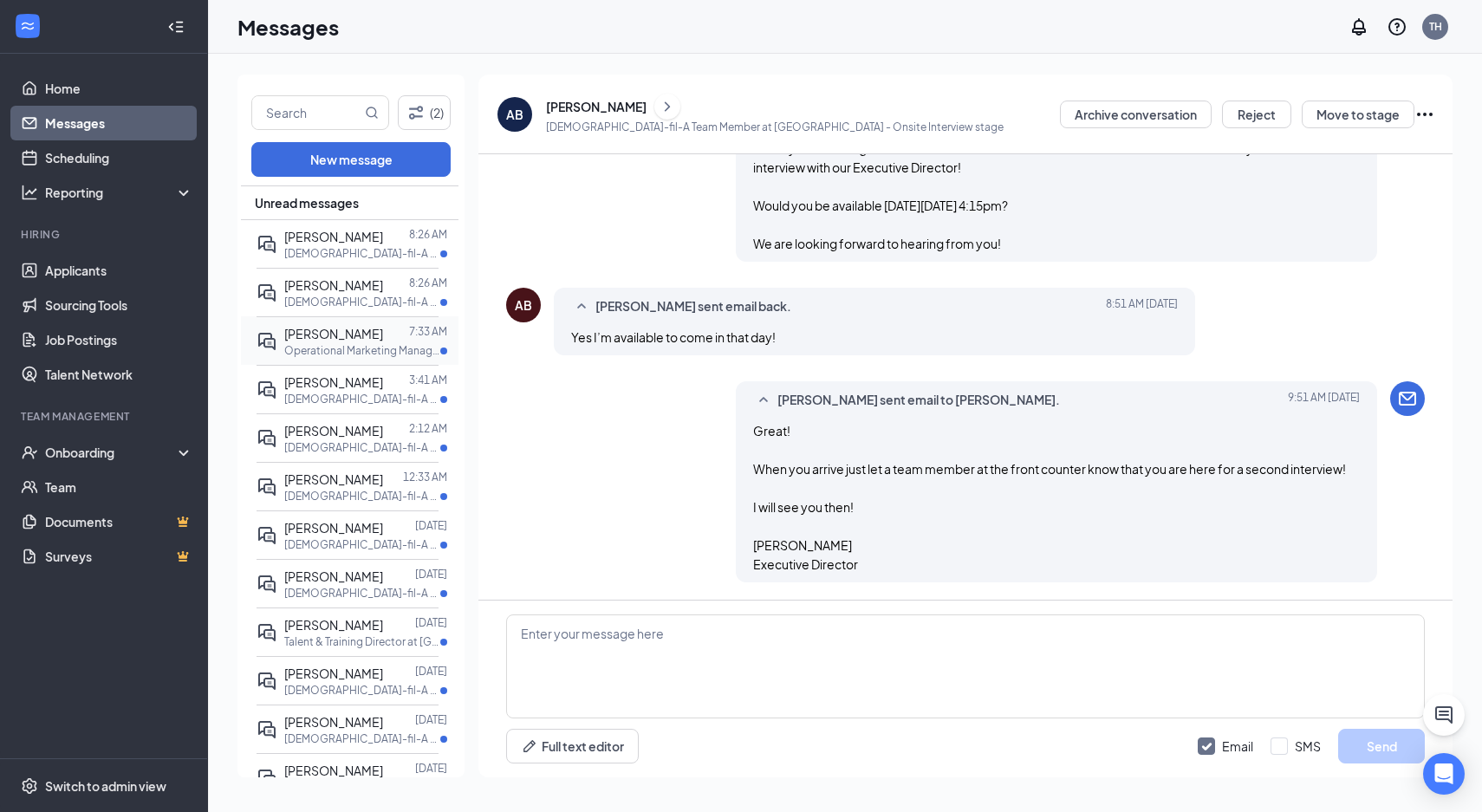
click at [340, 350] on p "Operational Marketing Manager at [GEOGRAPHIC_DATA]" at bounding box center [361, 350] width 156 height 15
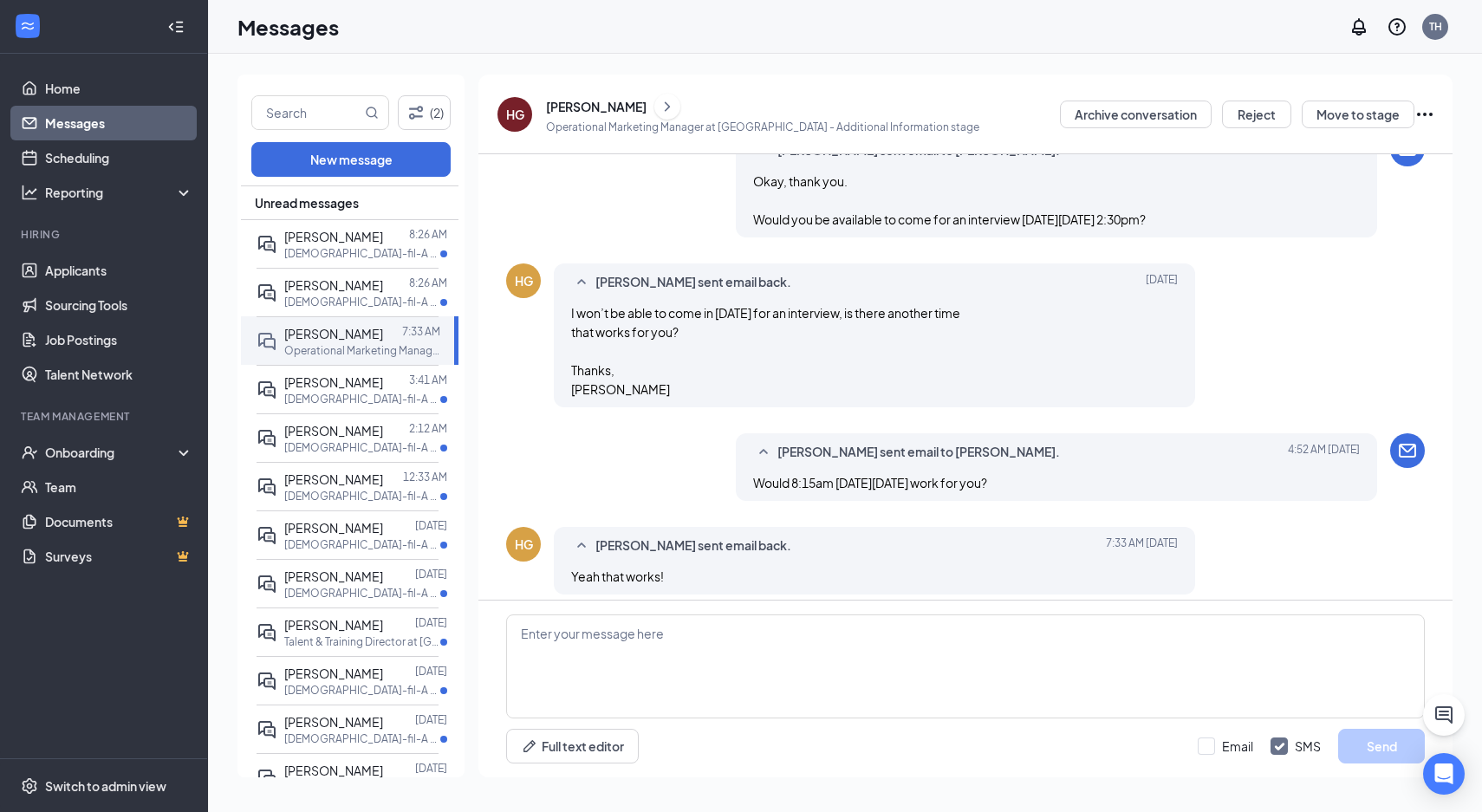
scroll to position [2817, 0]
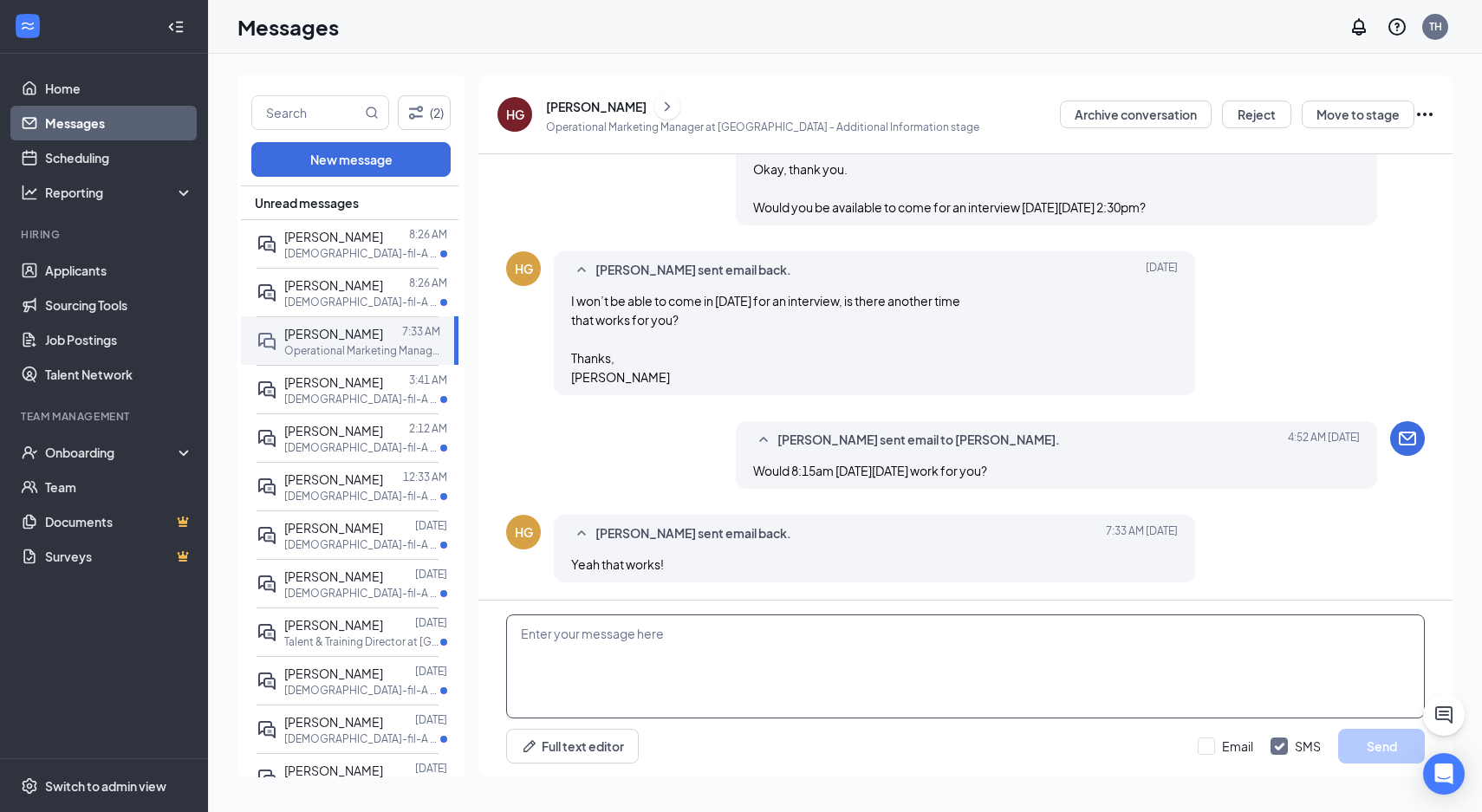
click at [612, 673] on textarea at bounding box center [966, 666] width 919 height 104
paste textarea "Great! The address to our store is [STREET_ADDRESS]. When you arrive just let a…"
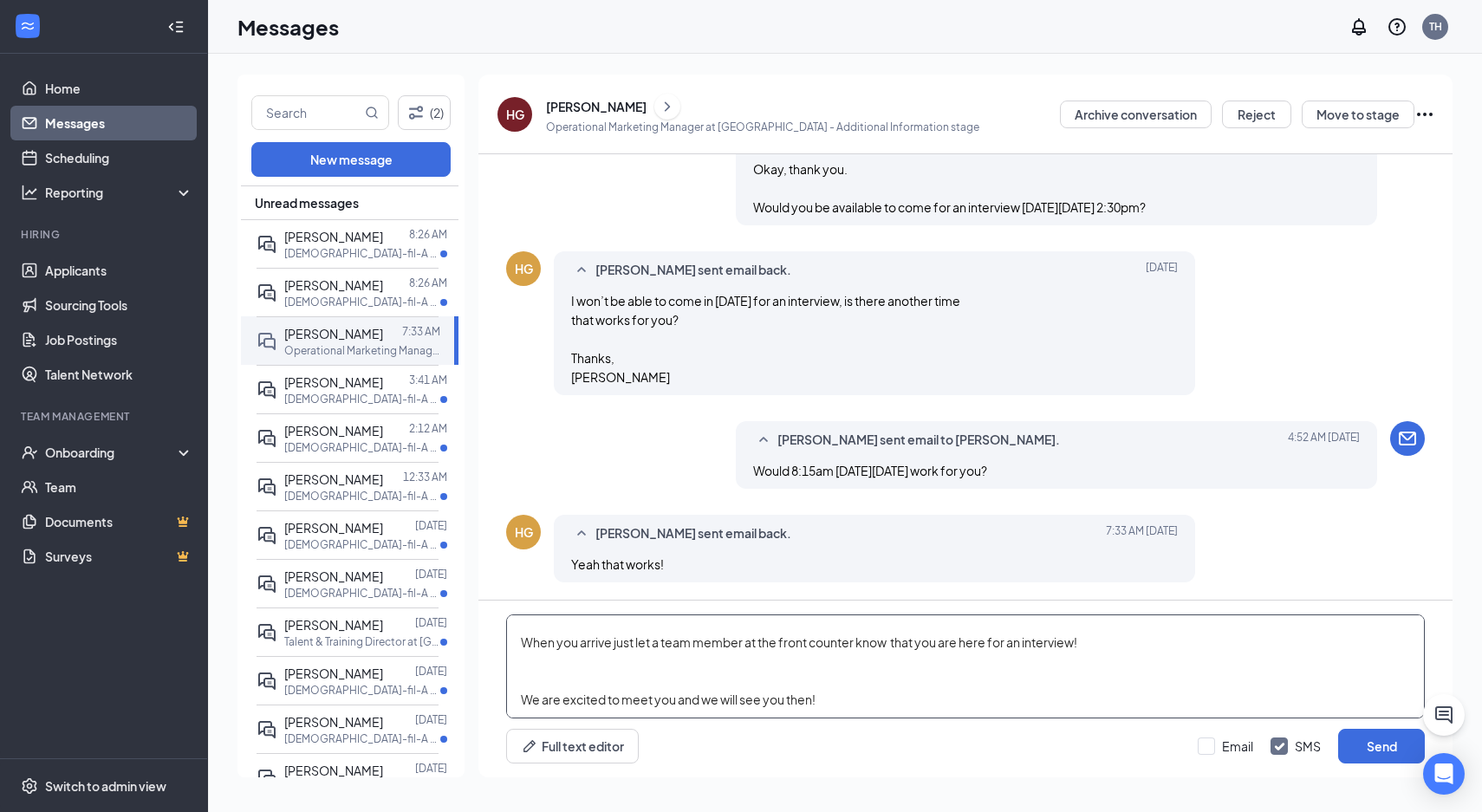
click at [612, 673] on textarea "Great! The address to our store is [STREET_ADDRESS]. When you arrive just let a…" at bounding box center [966, 666] width 919 height 104
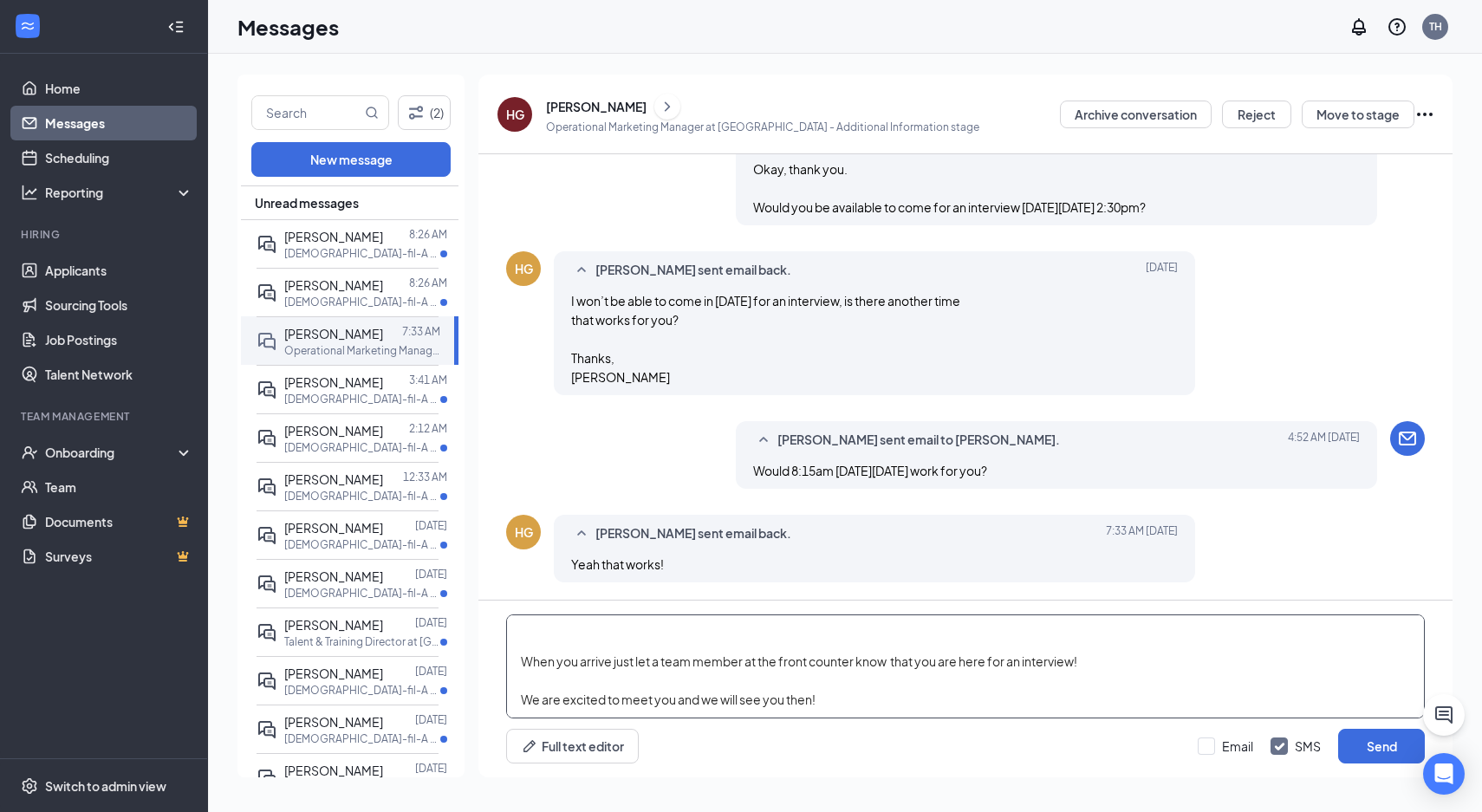
click at [600, 630] on textarea "Great! The address to our store is [STREET_ADDRESS]. When you arrive just let a…" at bounding box center [966, 666] width 919 height 104
click at [776, 697] on textarea "Great! The address to our store is [STREET_ADDRESS]. When you arrive just let a…" at bounding box center [966, 666] width 919 height 104
type textarea "Great! The address to our store is [STREET_ADDRESS]. When you arrive just let a…"
click at [1227, 751] on input "Email" at bounding box center [1226, 745] width 56 height 17
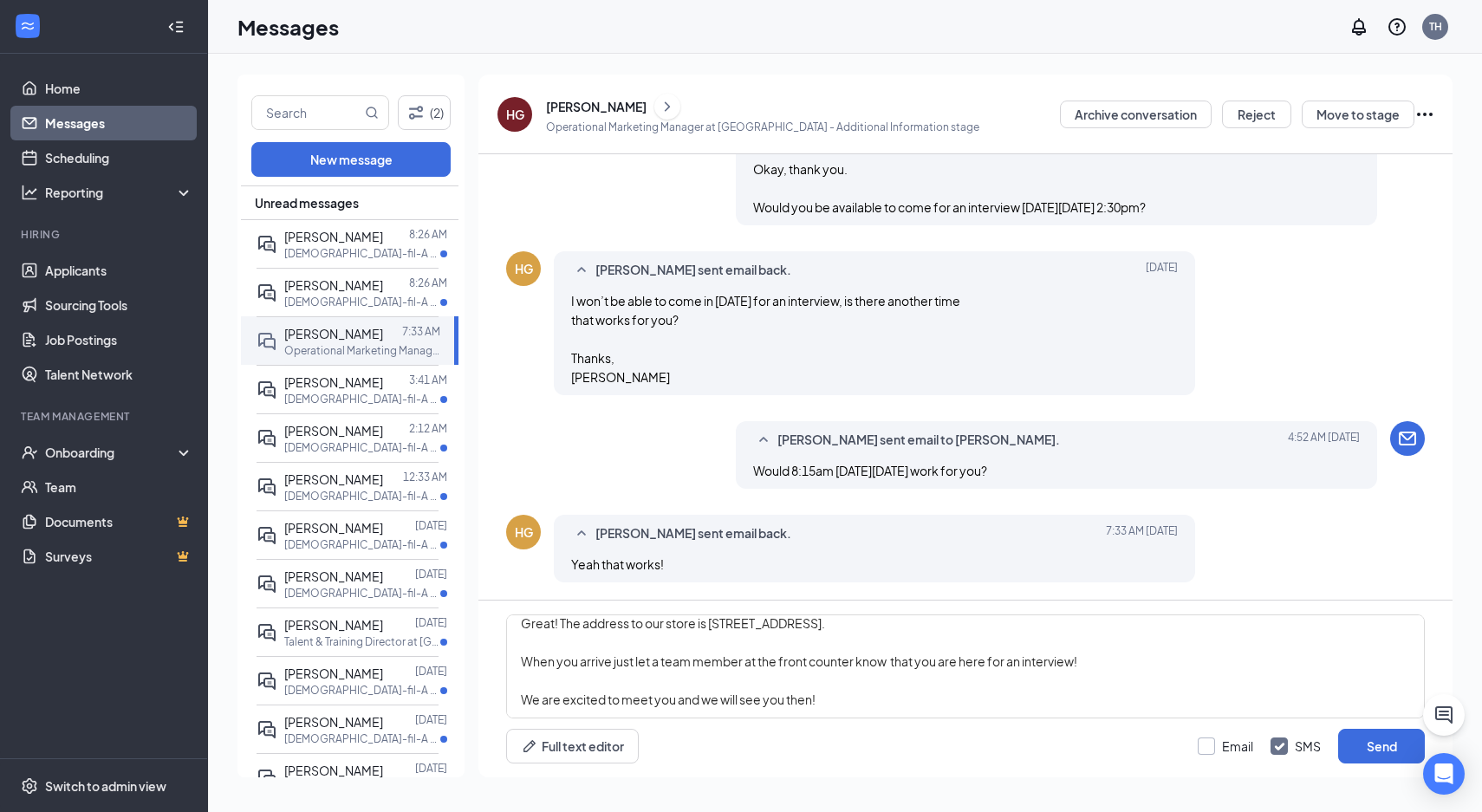
checkbox input "true"
click at [1280, 746] on input "SMS" at bounding box center [1295, 745] width 51 height 17
checkbox input "false"
click at [1391, 744] on button "Send" at bounding box center [1381, 745] width 86 height 35
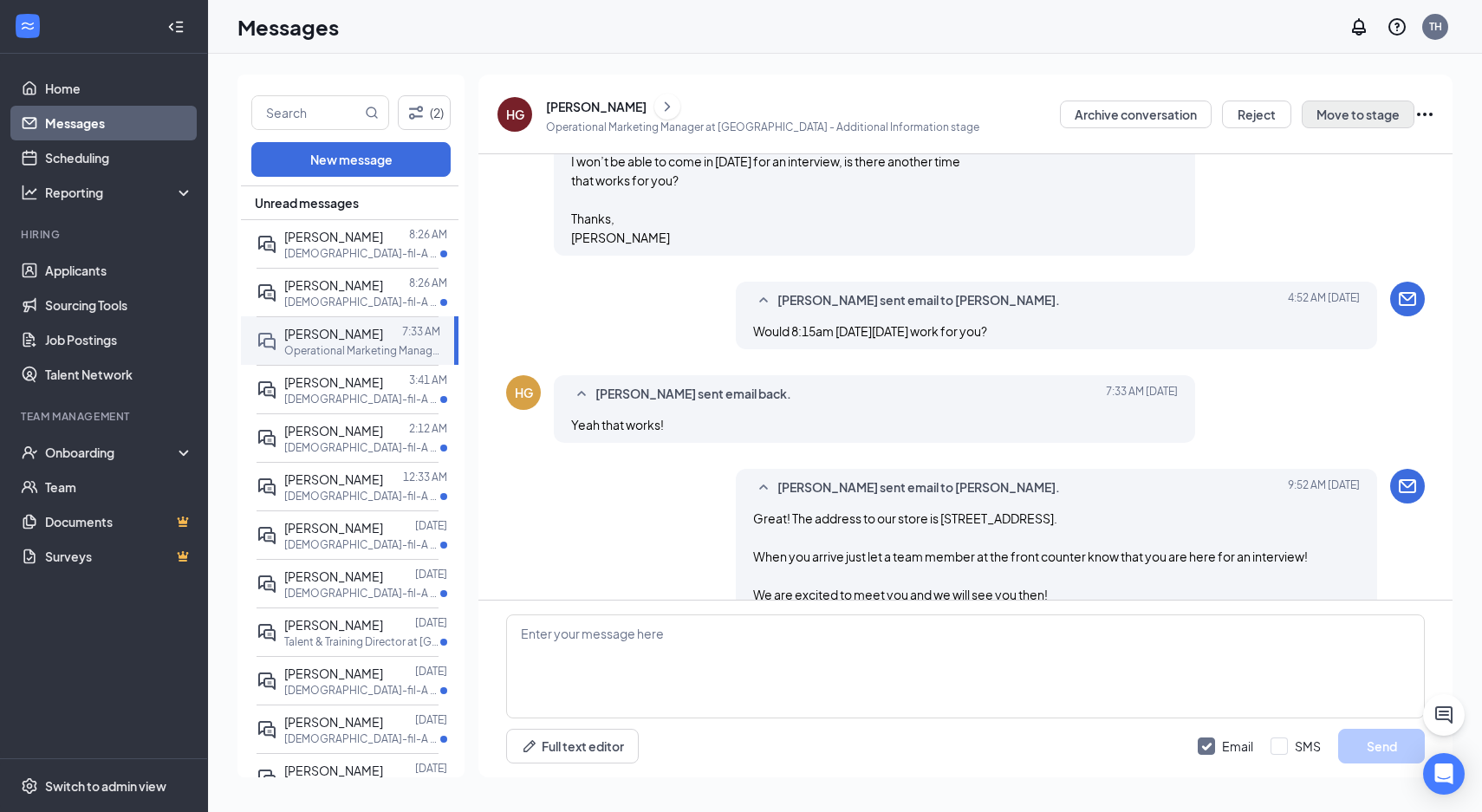
scroll to position [2987, 0]
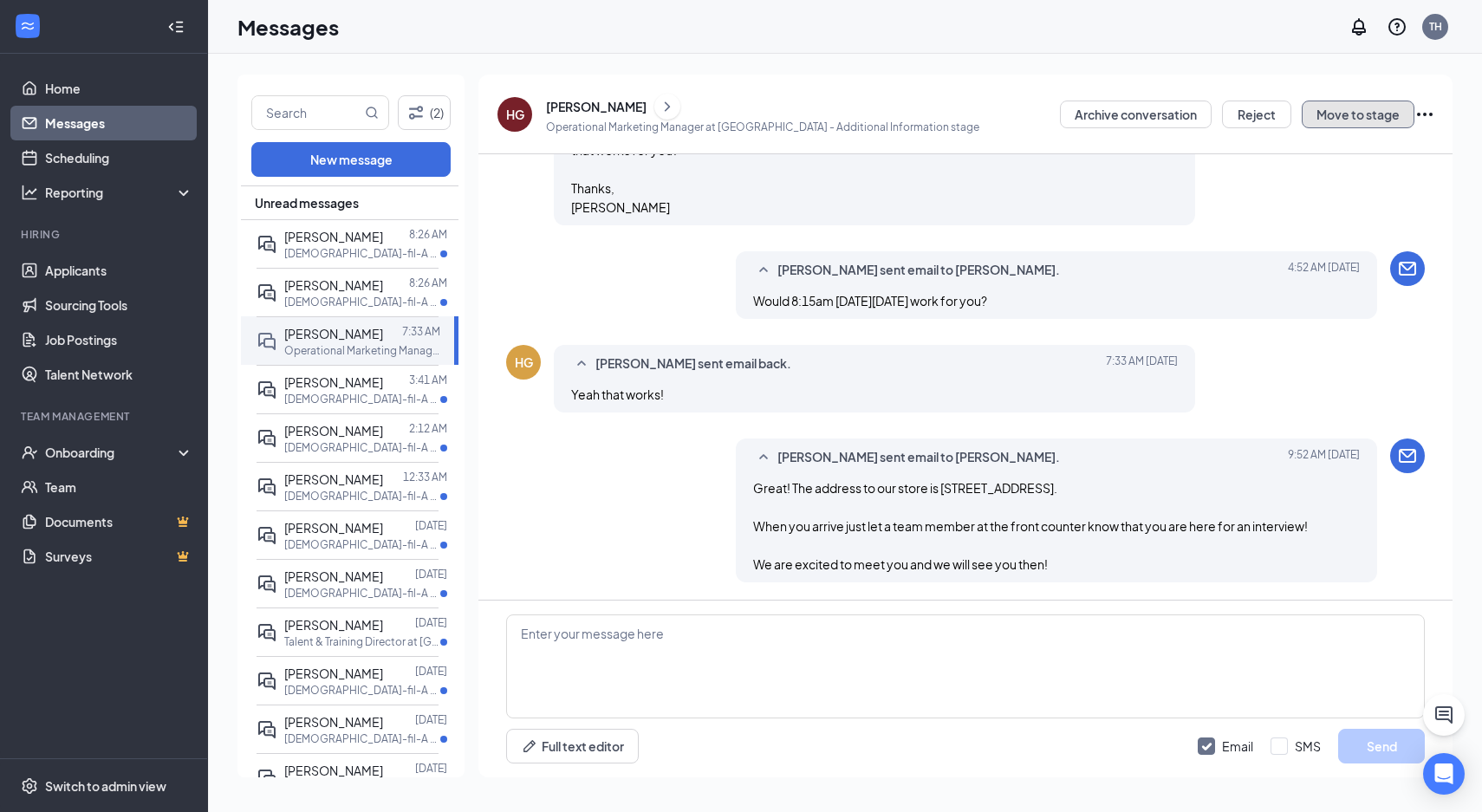
click at [1357, 117] on button "Move to stage" at bounding box center [1359, 114] width 113 height 28
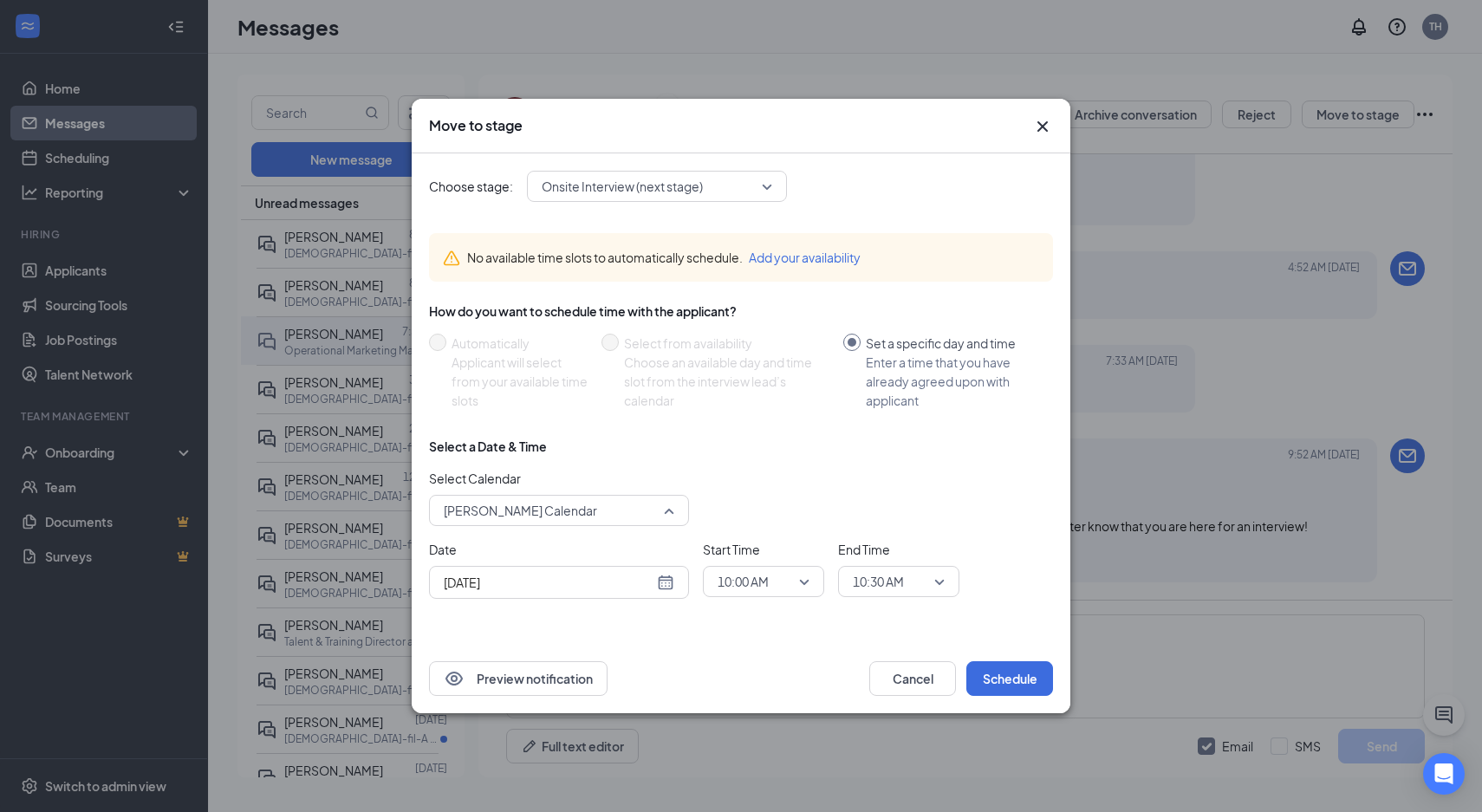
click at [606, 508] on span "[PERSON_NAME] Calendar" at bounding box center [551, 510] width 215 height 26
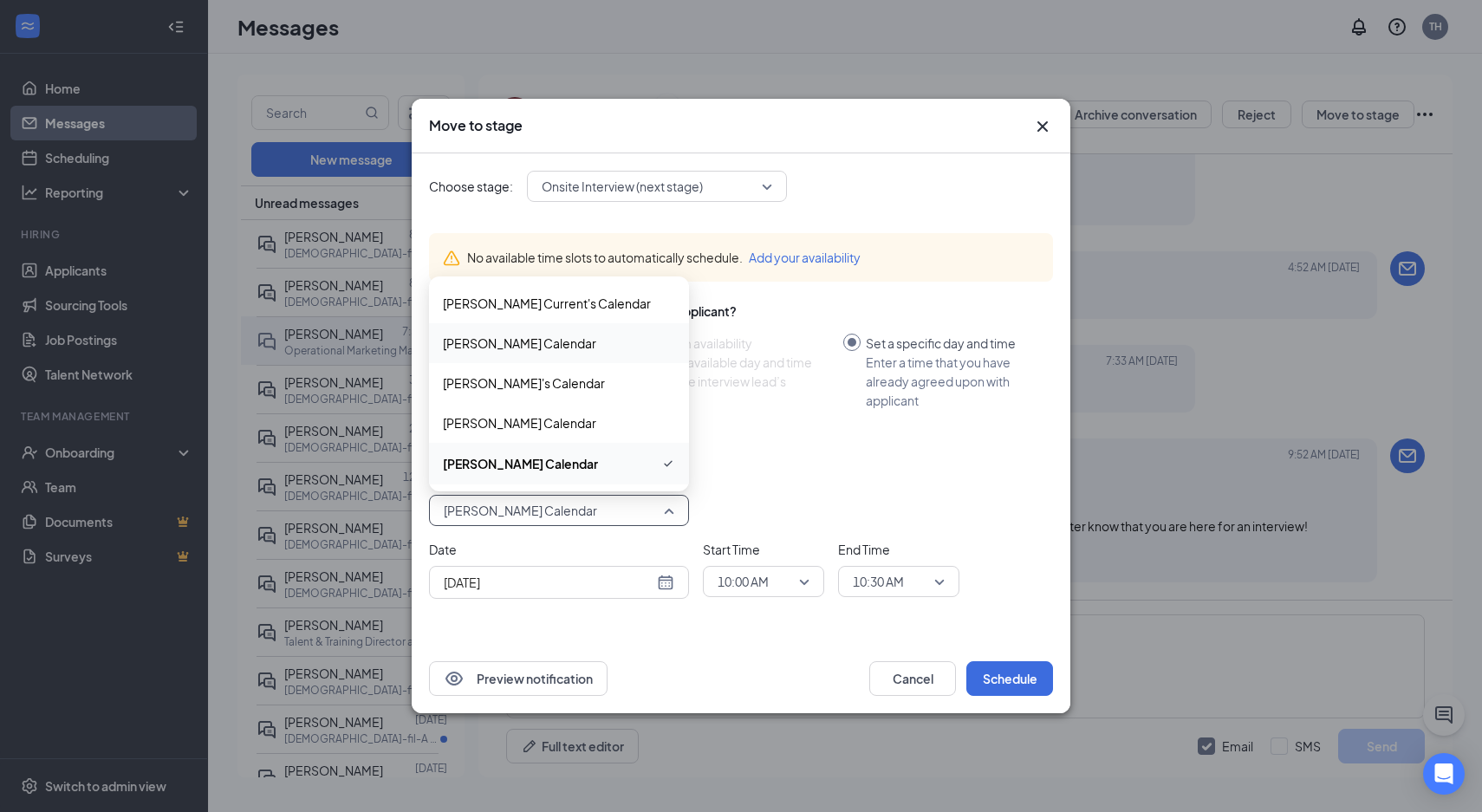
click at [585, 338] on span "[PERSON_NAME] Calendar" at bounding box center [519, 342] width 154 height 19
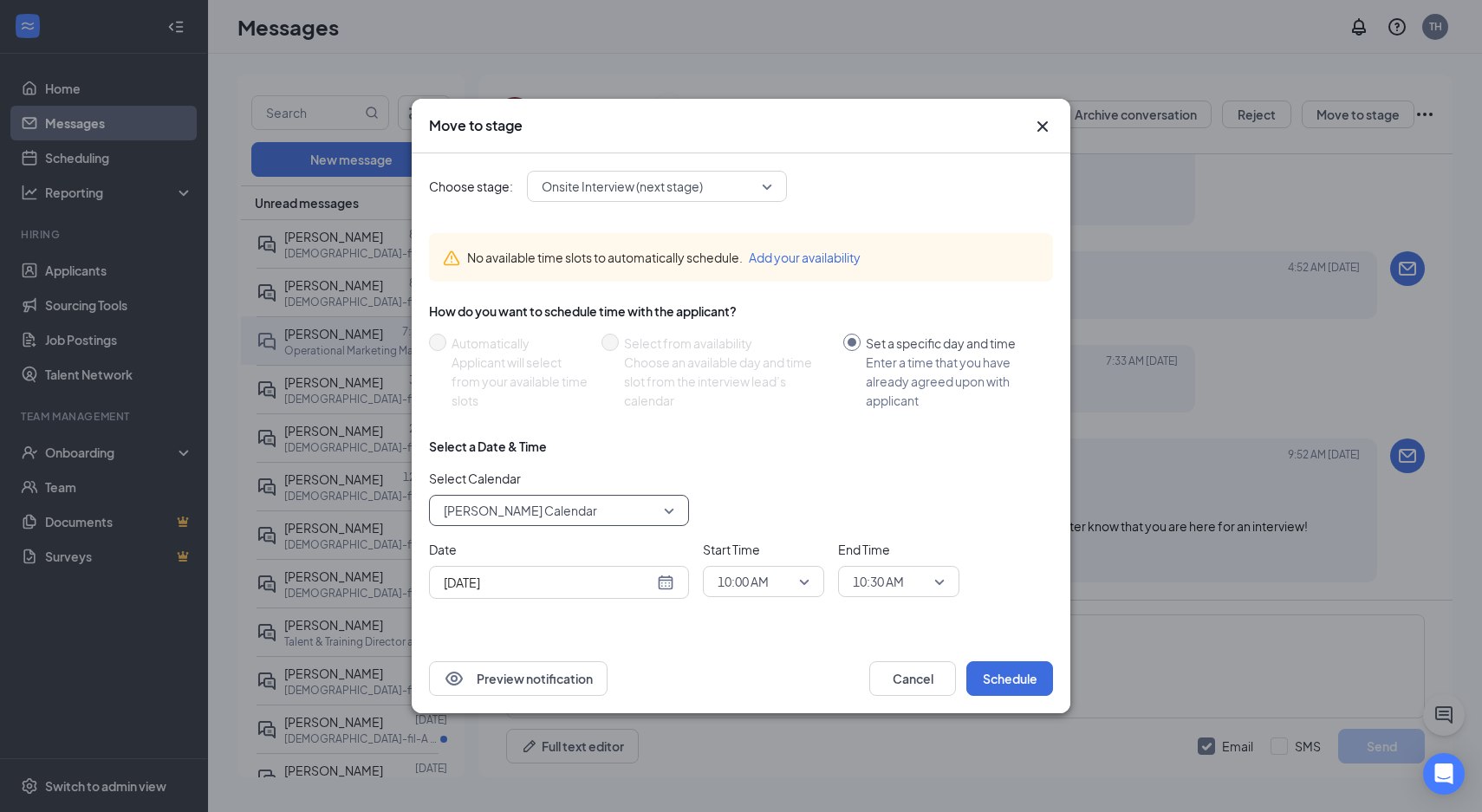
click at [660, 587] on div "[DATE]" at bounding box center [559, 582] width 230 height 19
type input "[DATE]"
click at [552, 512] on div "27" at bounding box center [548, 515] width 21 height 21
click at [736, 594] on span "10:00 AM" at bounding box center [743, 582] width 52 height 26
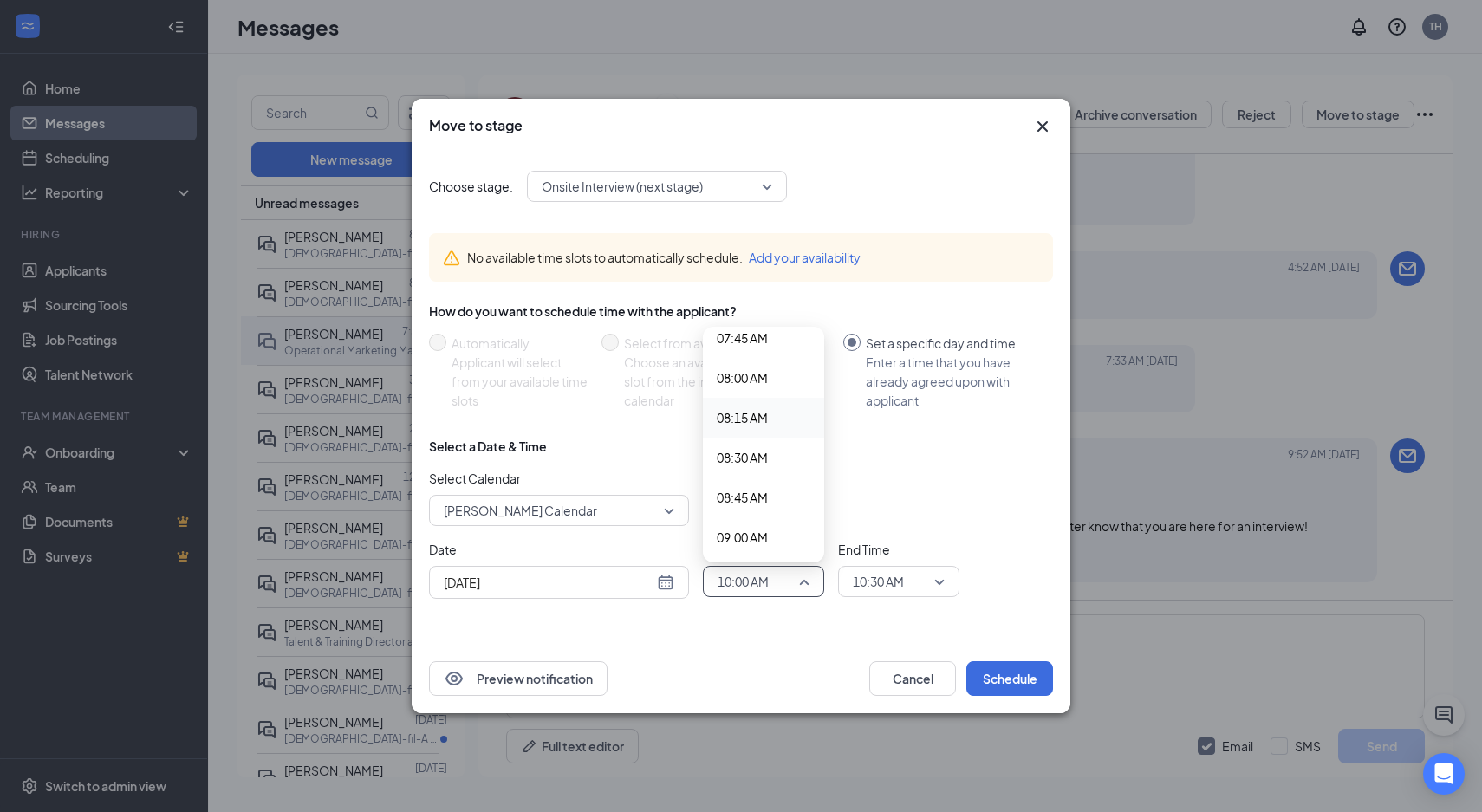
click at [748, 410] on span "08:15 AM" at bounding box center [742, 417] width 52 height 19
click at [885, 579] on span "10:30 AM" at bounding box center [878, 582] width 52 height 26
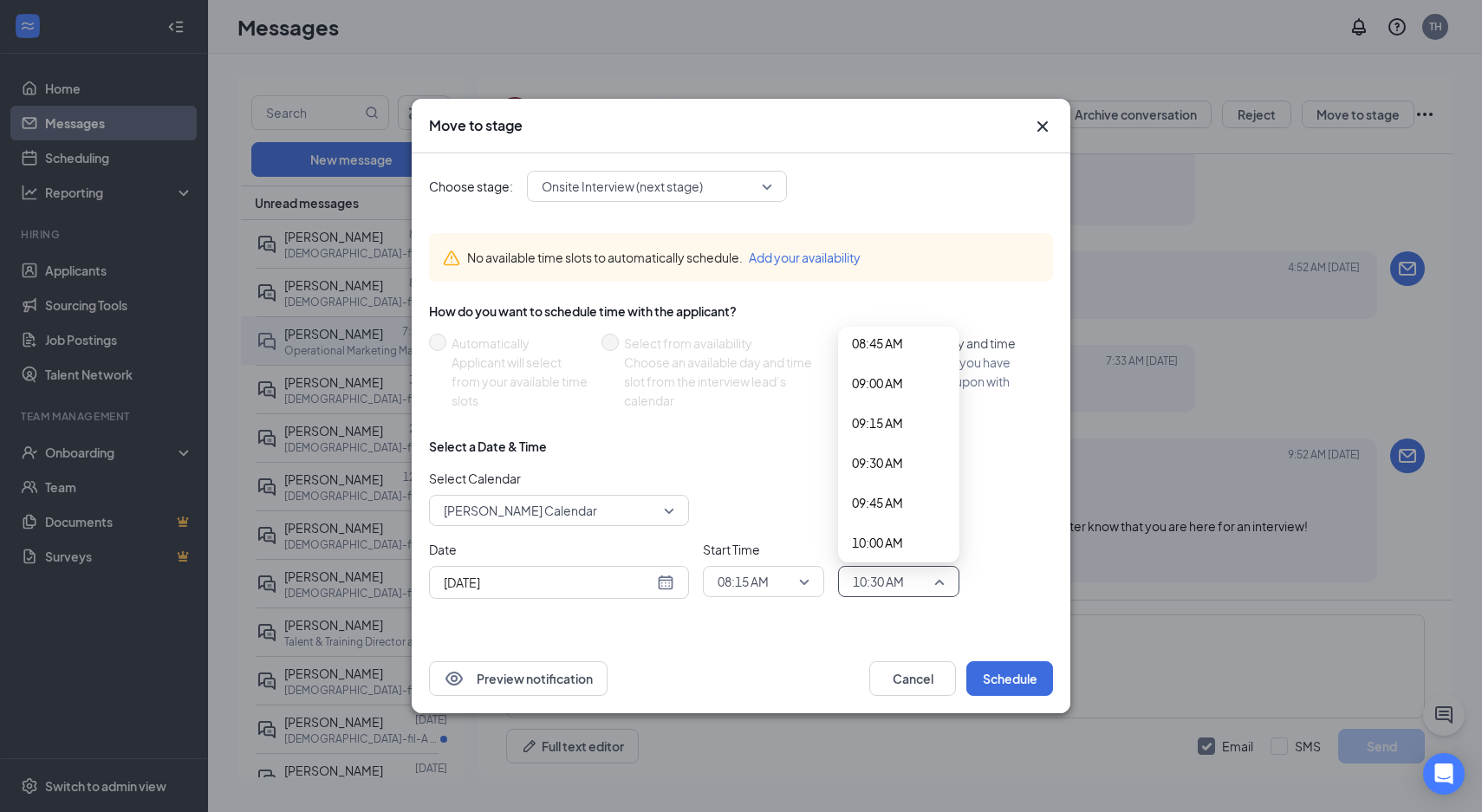
scroll to position [1329, 0]
click at [888, 427] on span "08:45 AM" at bounding box center [877, 420] width 52 height 19
click at [989, 577] on div "Date [DATE] [DATE] Su Mo Tu We Th Fr Sa 27 28 29 30 31 1 2 3 4 5 6 7 8 9 10 11 …" at bounding box center [741, 569] width 624 height 59
click at [1007, 680] on button "Schedule" at bounding box center [1010, 678] width 86 height 35
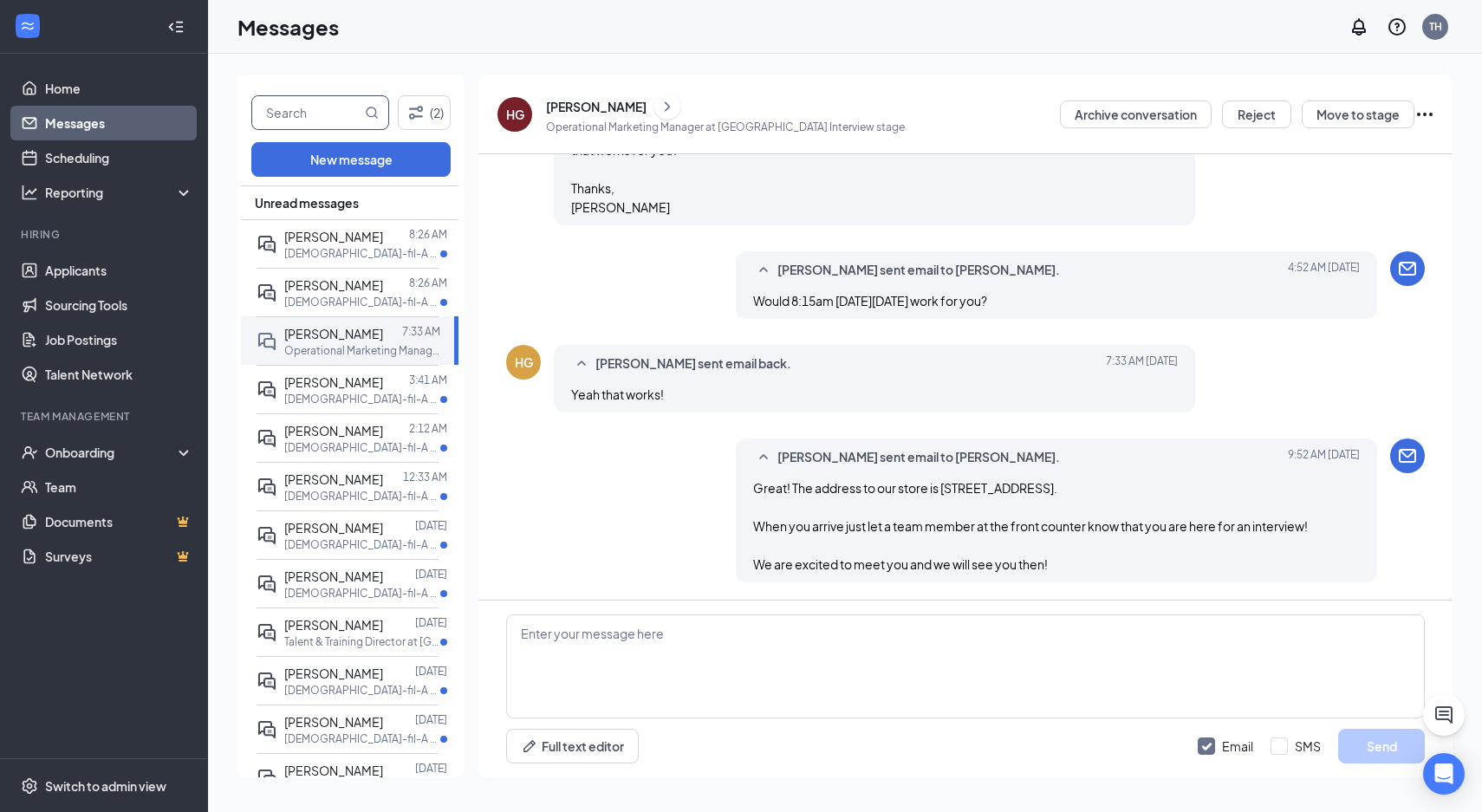
click at [319, 114] on input "text" at bounding box center [307, 112] width 109 height 33
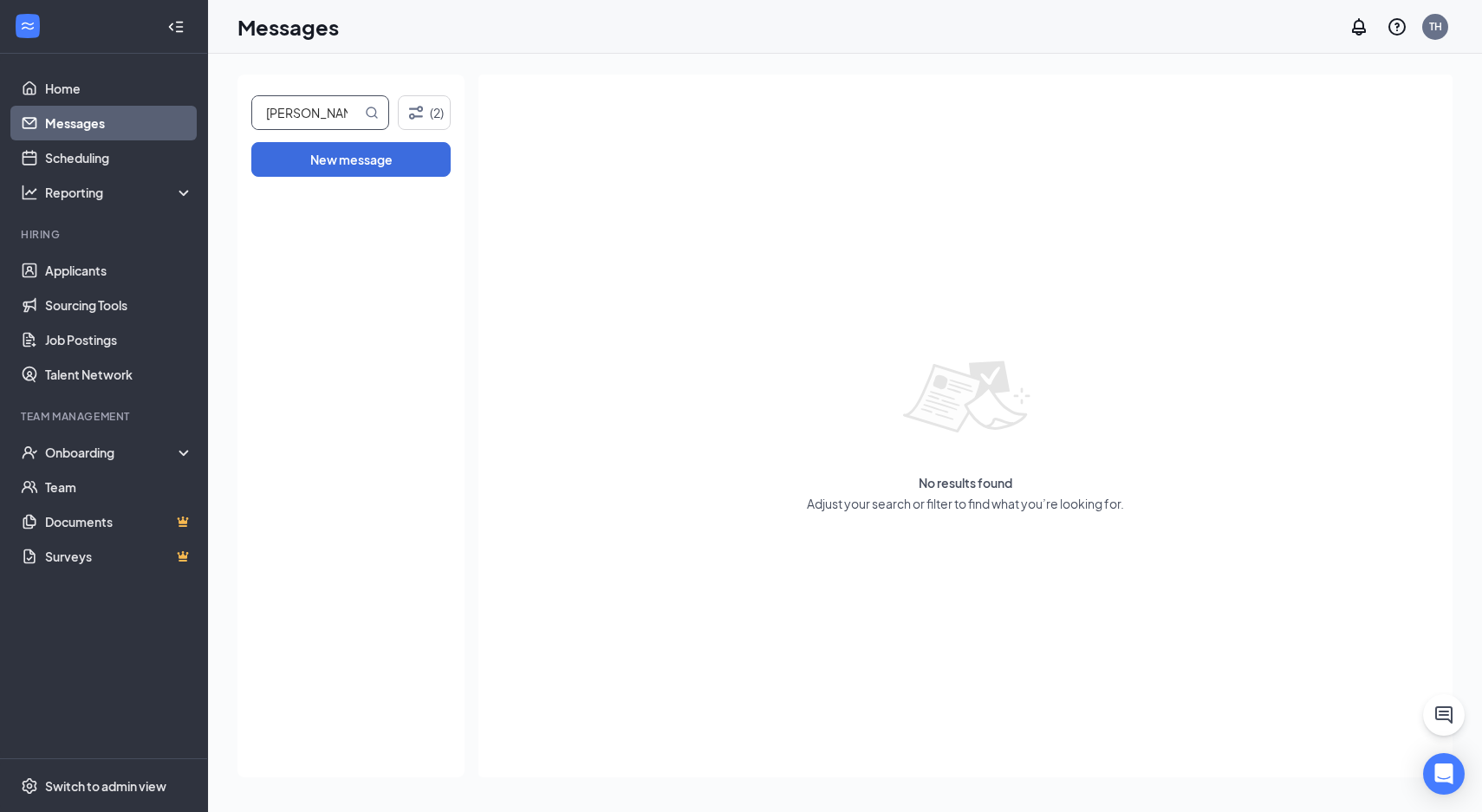
type input "[PERSON_NAME]"
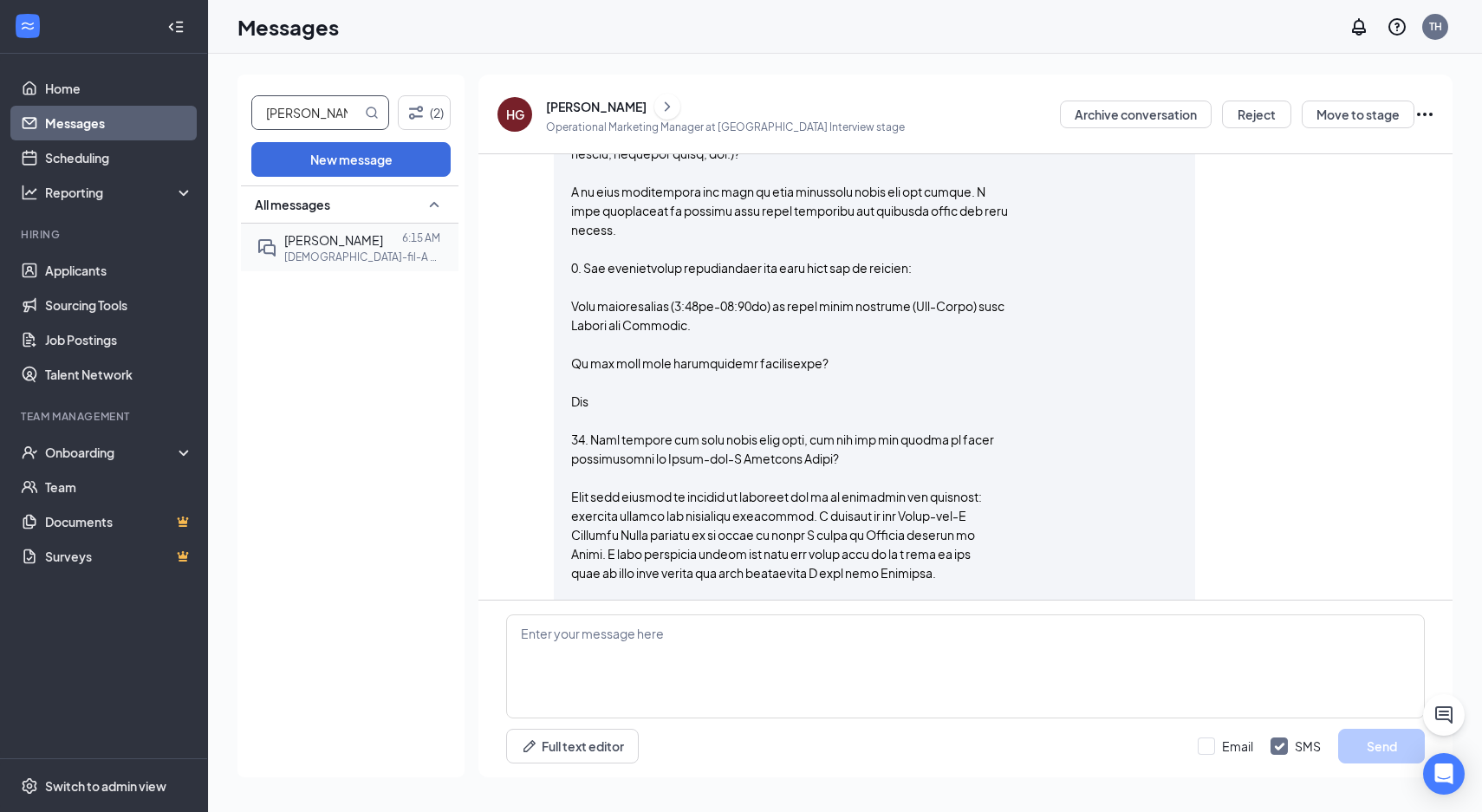
click at [353, 261] on p "[DEMOGRAPHIC_DATA]-fil-A Team Member at [GEOGRAPHIC_DATA]" at bounding box center [361, 256] width 156 height 15
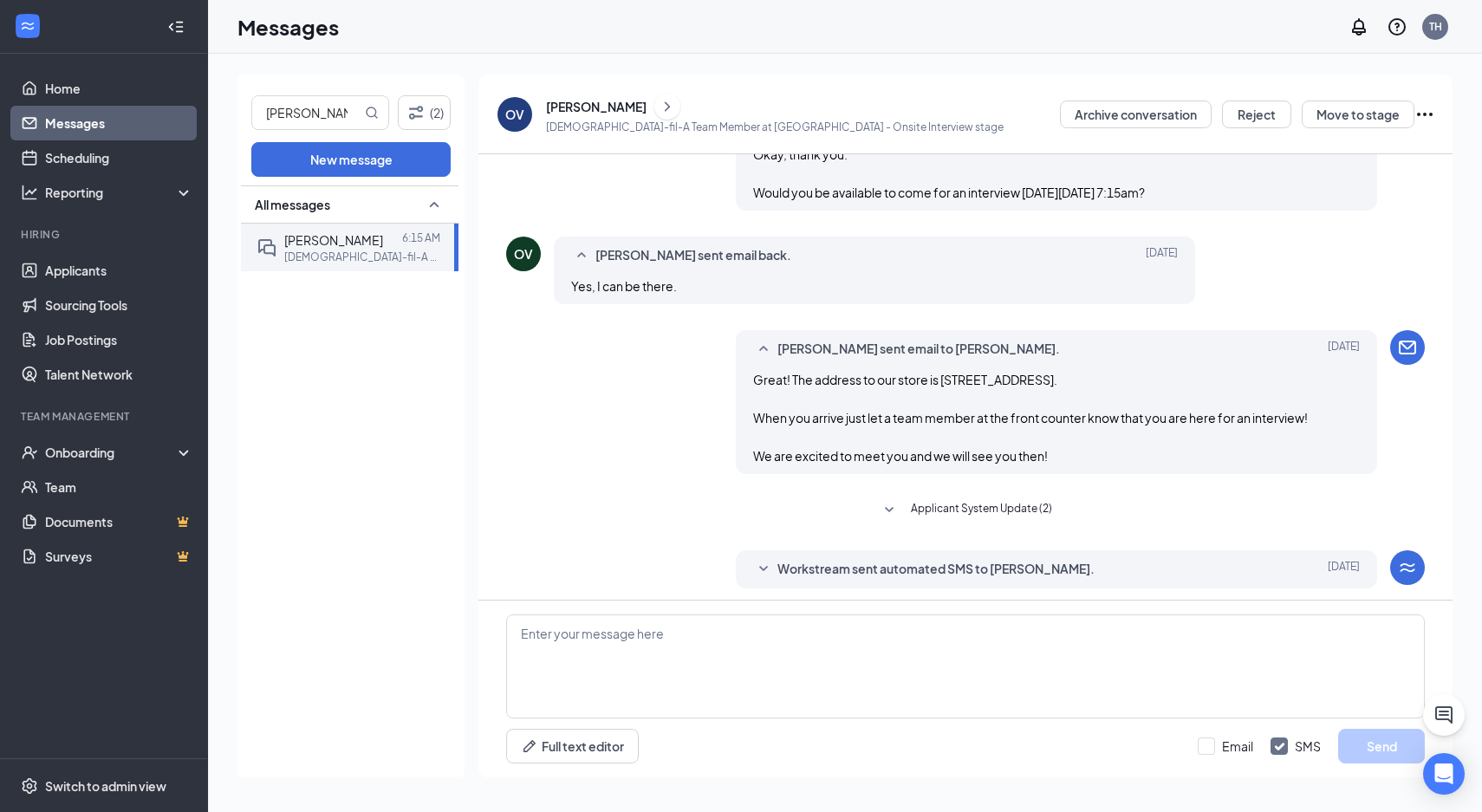
scroll to position [558, 0]
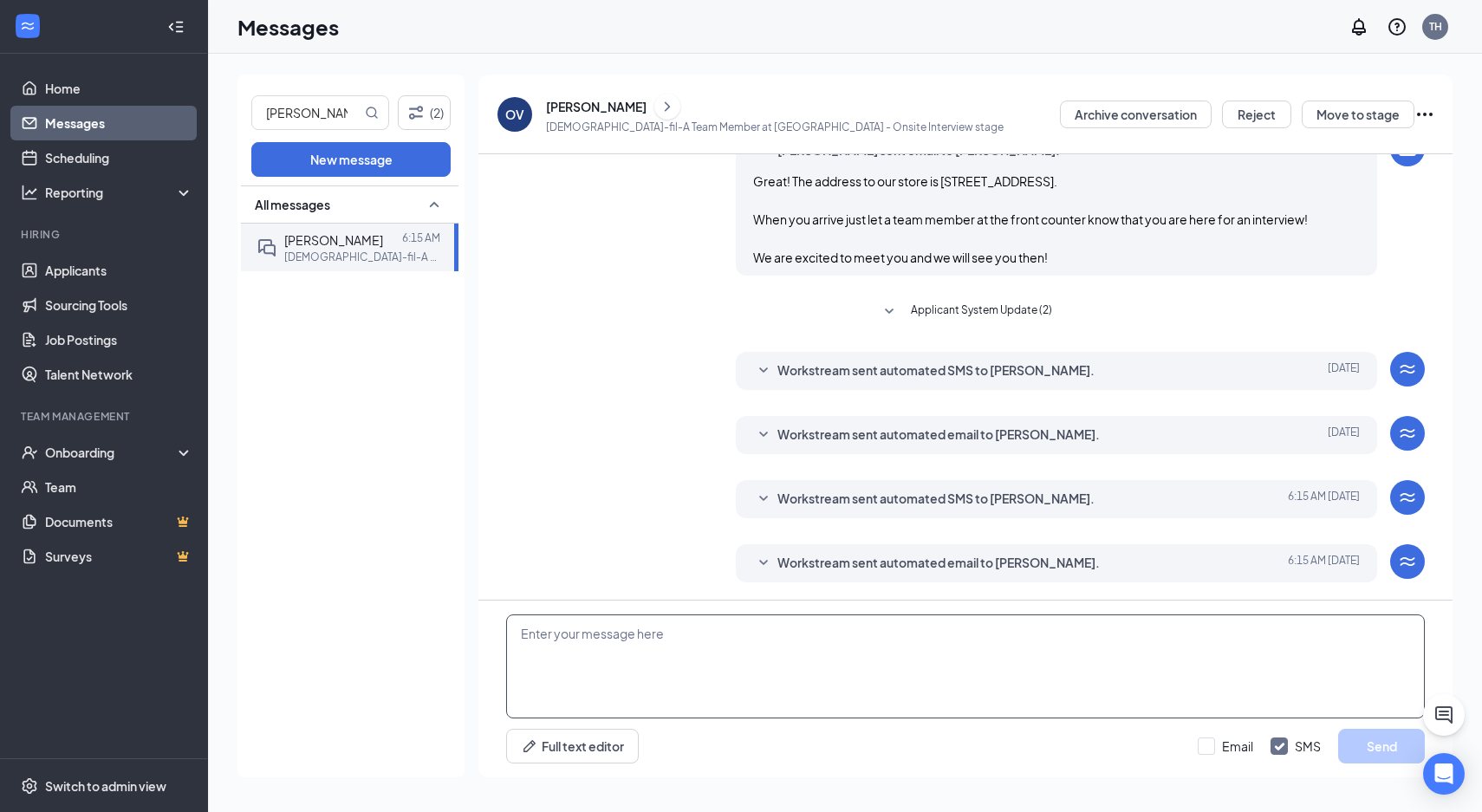
click at [571, 644] on textarea at bounding box center [966, 666] width 919 height 104
paste textarea "Good morning, Thank you for taking the time to come and meet with us [DATE]. We…"
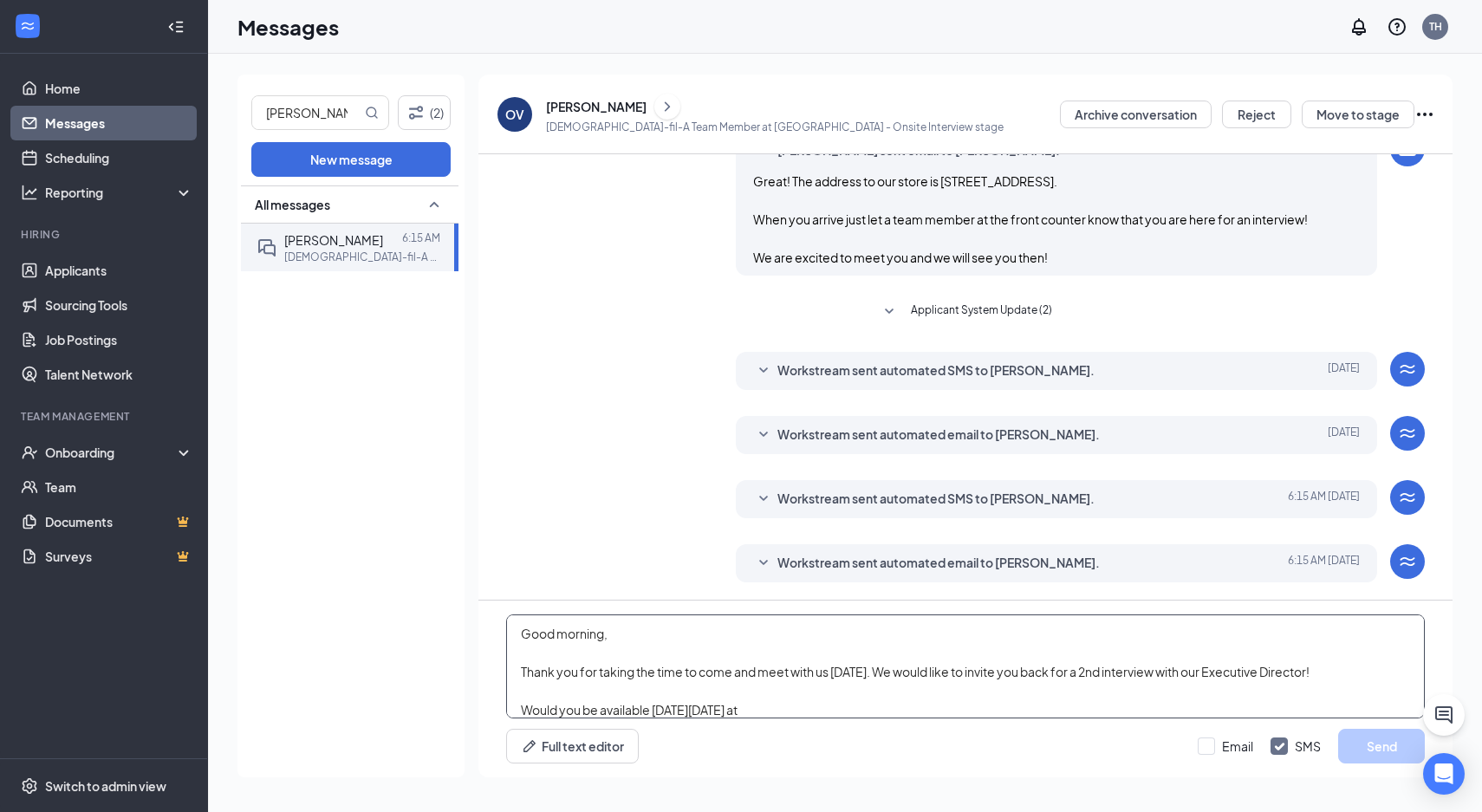
scroll to position [57, 0]
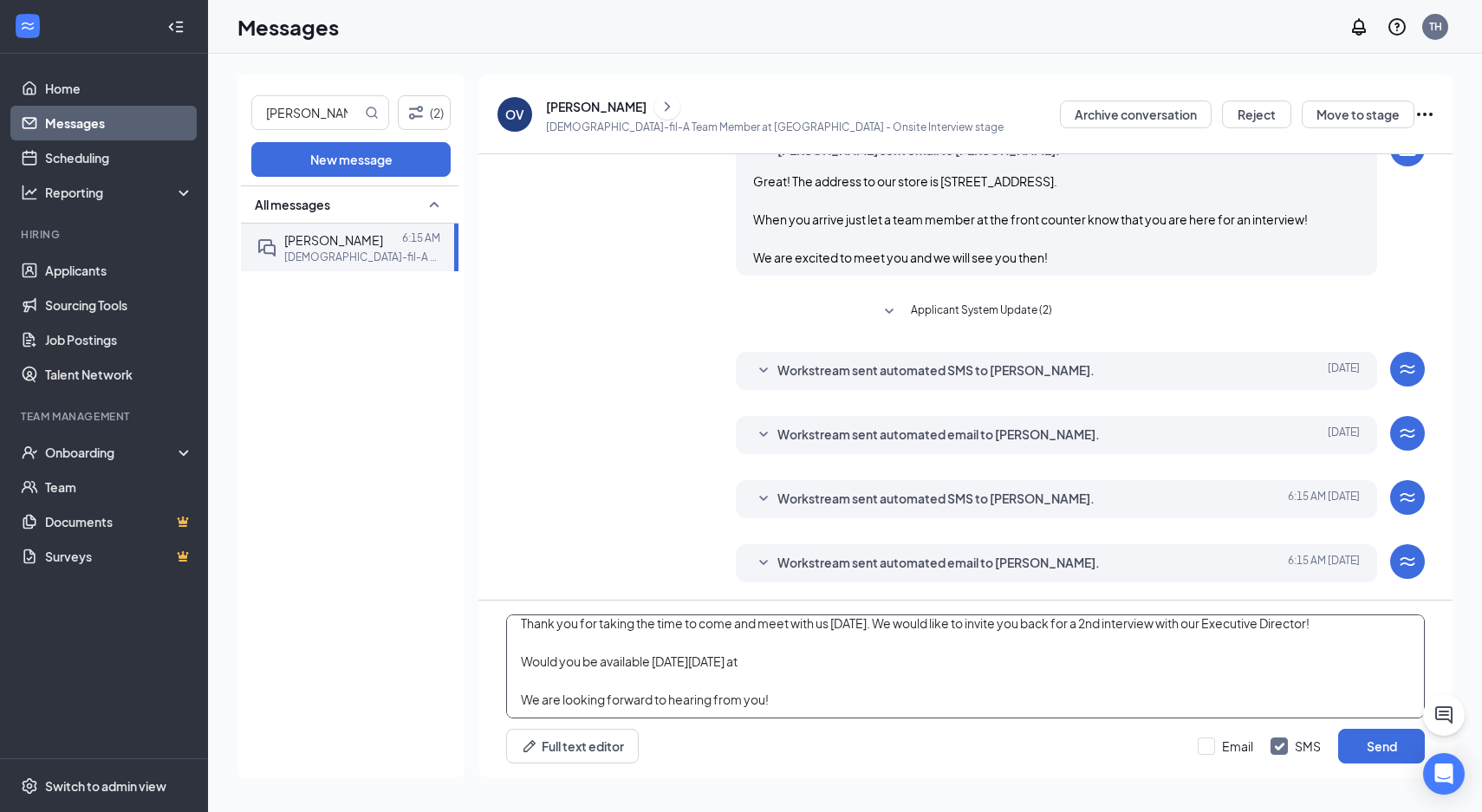
drag, startPoint x: 851, startPoint y: 663, endPoint x: 675, endPoint y: 646, distance: 176.8
click at [675, 646] on textarea "Good morning, Thank you for taking the time to come and meet with us [DATE]. We…" at bounding box center [966, 666] width 919 height 104
type textarea "Good morning, Thank you for taking the time to come and meet with us [DATE]. We…"
click at [1200, 748] on input "Email" at bounding box center [1226, 745] width 56 height 17
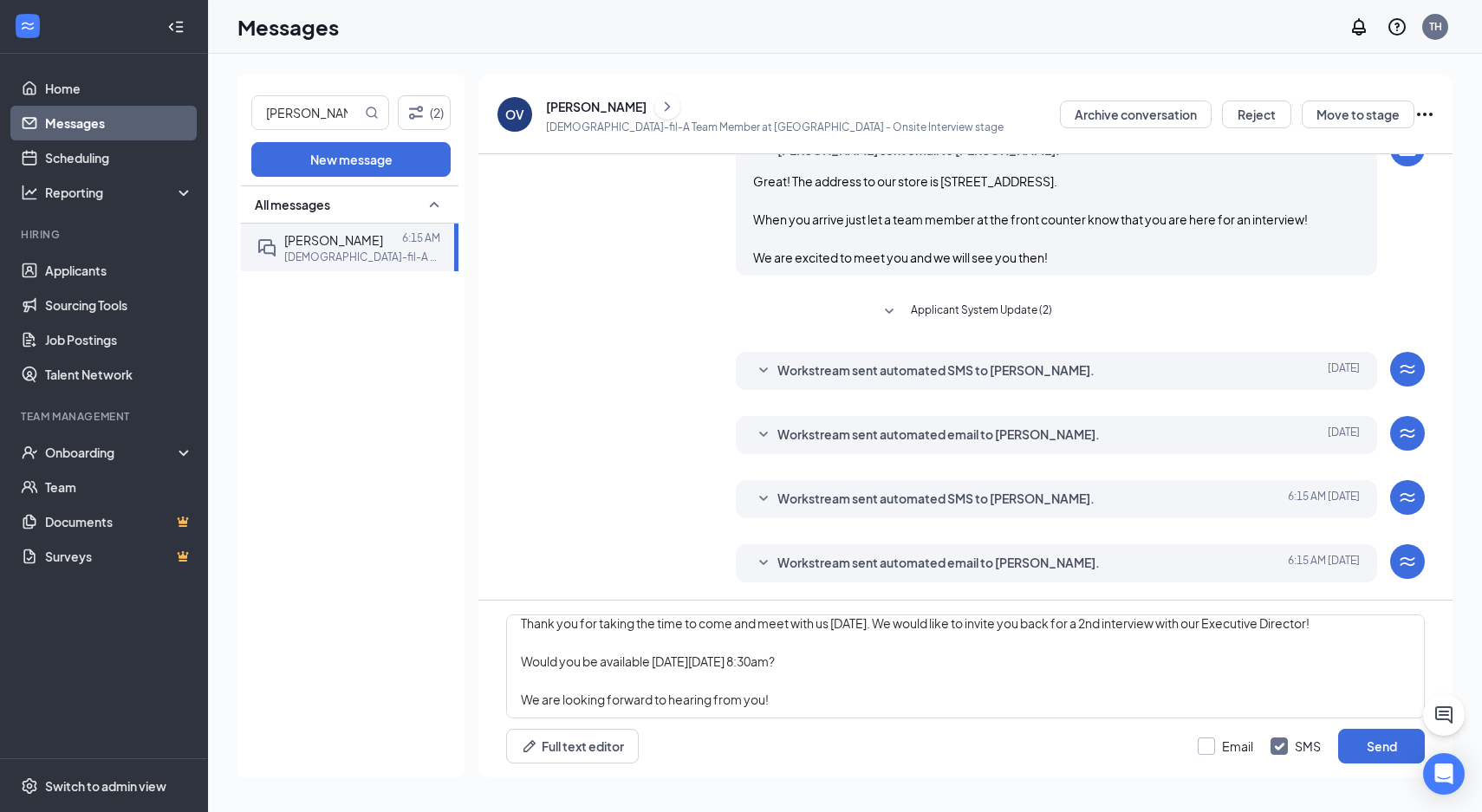
checkbox input "true"
click at [1296, 746] on input "SMS" at bounding box center [1295, 745] width 51 height 17
checkbox input "false"
click at [1393, 744] on button "Send" at bounding box center [1381, 745] width 86 height 35
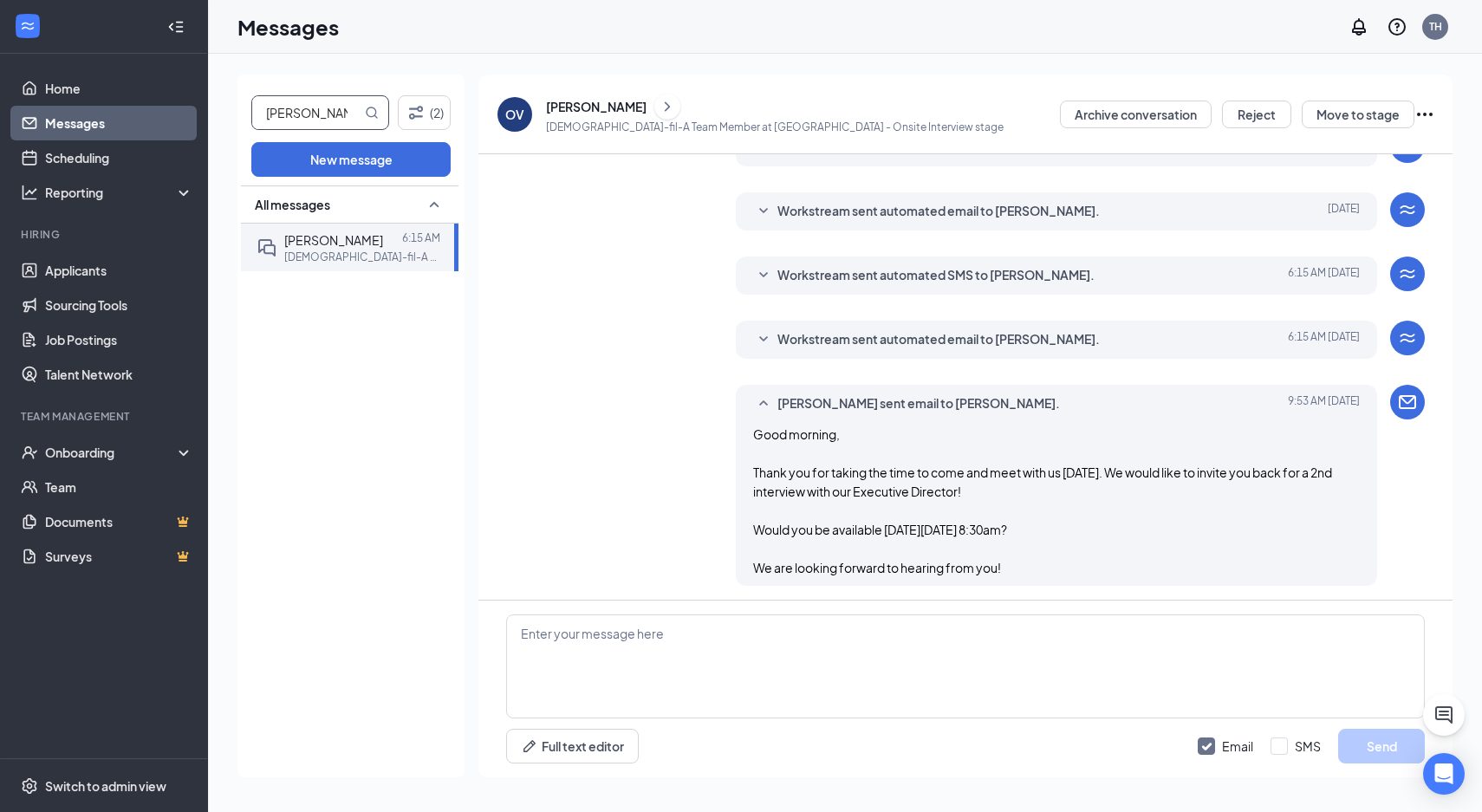
scroll to position [785, 0]
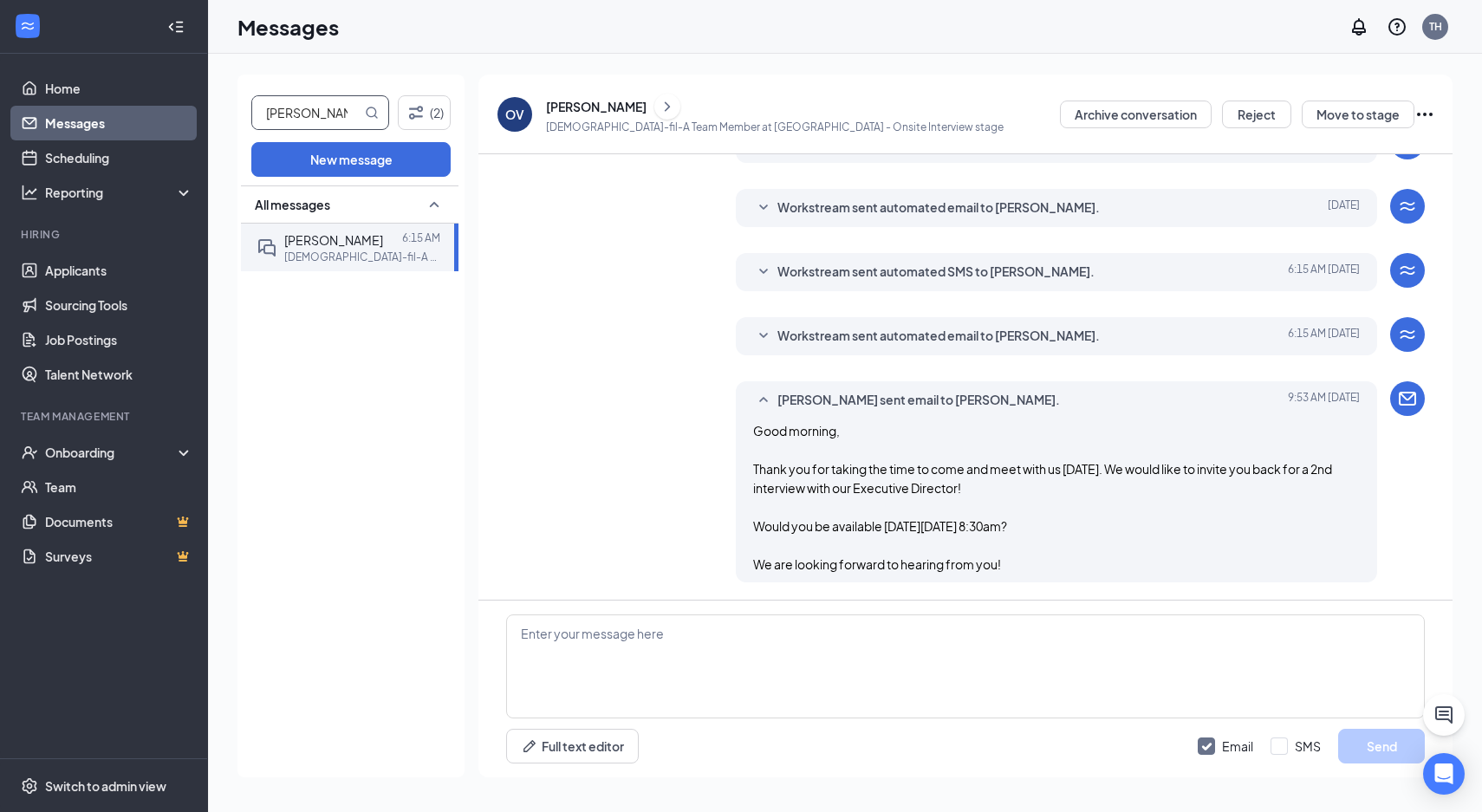
click at [365, 116] on icon "MagnifyingGlass" at bounding box center [372, 113] width 14 height 14
click at [317, 112] on input "[PERSON_NAME]" at bounding box center [307, 112] width 109 height 33
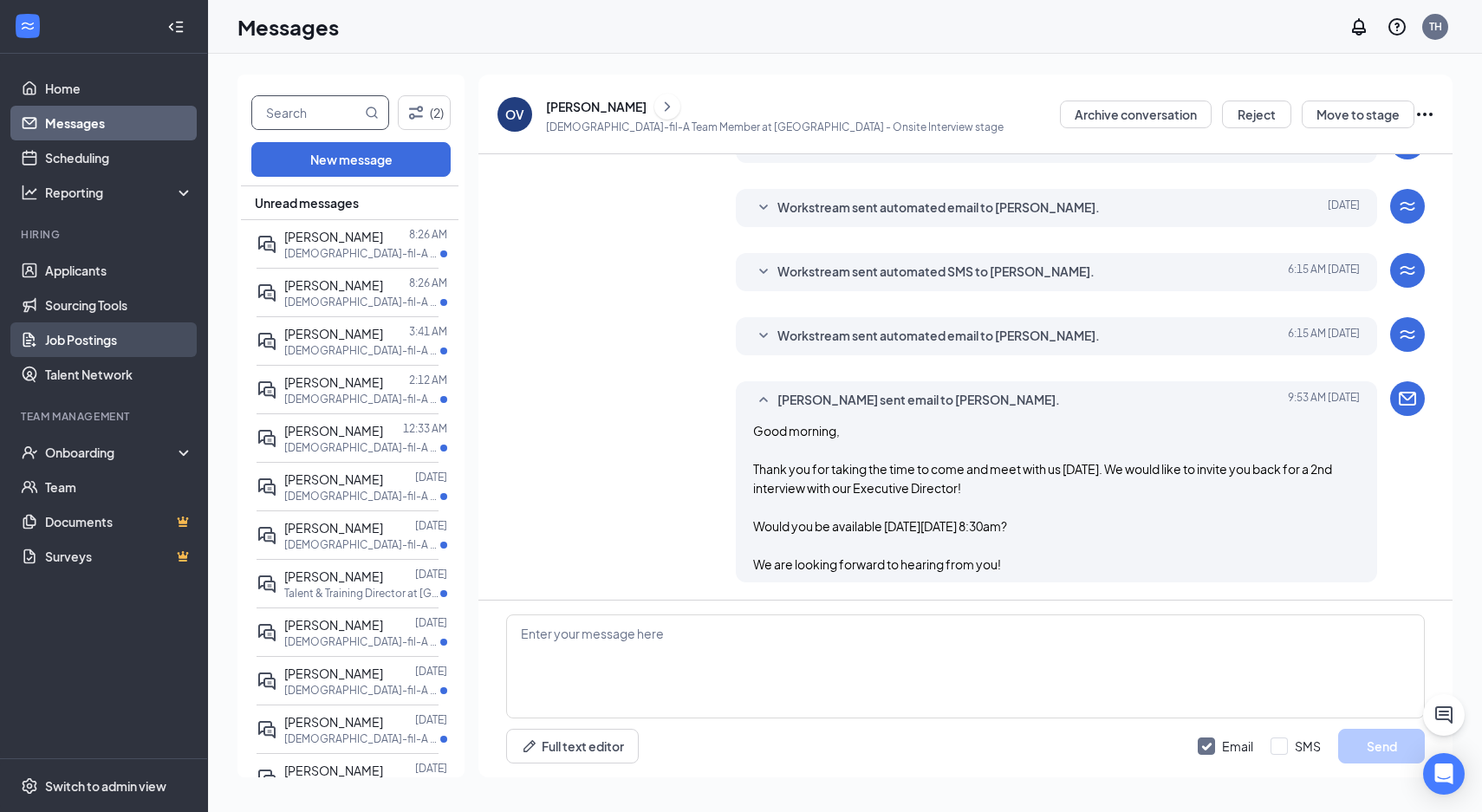
click at [88, 336] on link "Job Postings" at bounding box center [118, 339] width 148 height 35
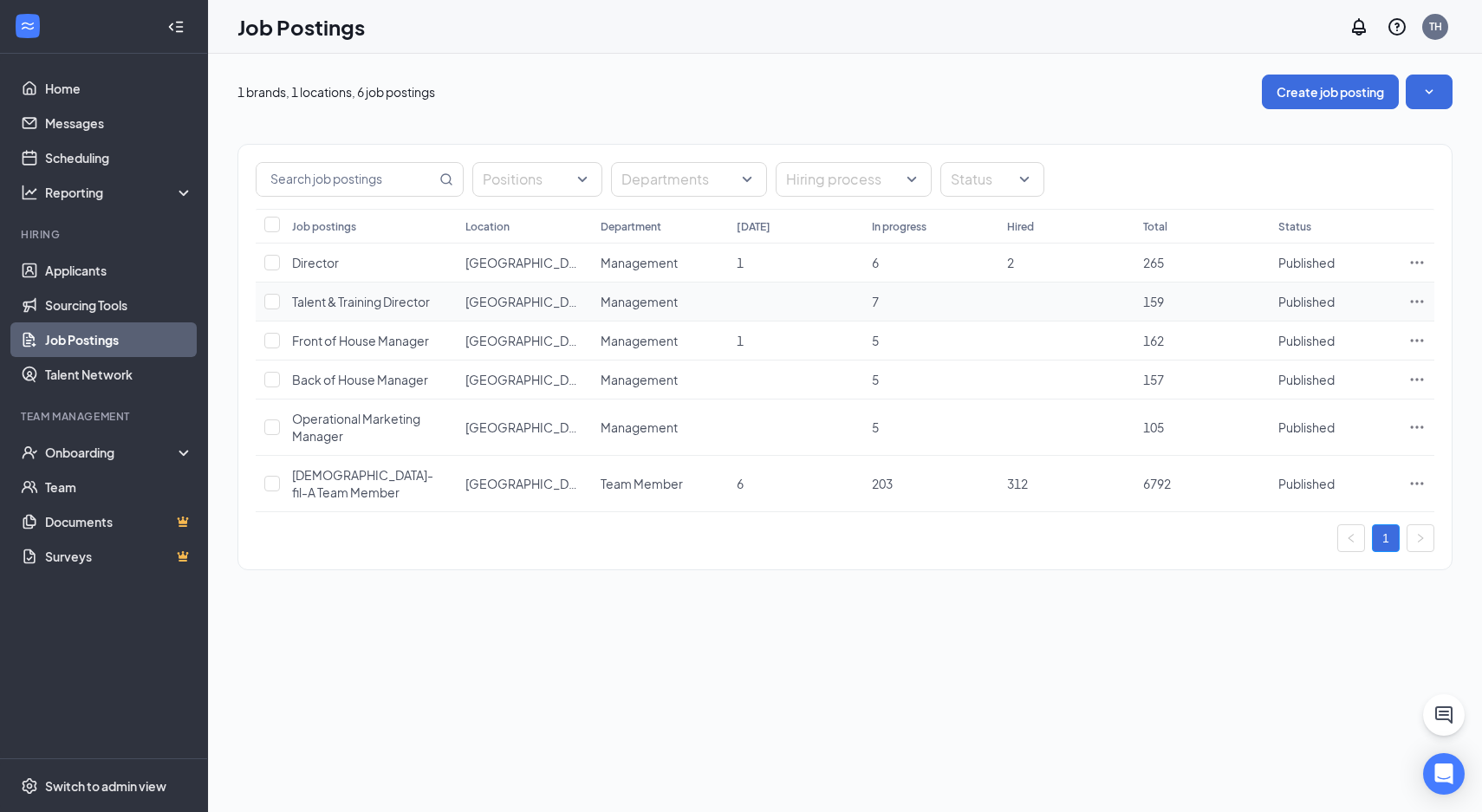
click at [1421, 300] on icon "Ellipses" at bounding box center [1417, 301] width 13 height 3
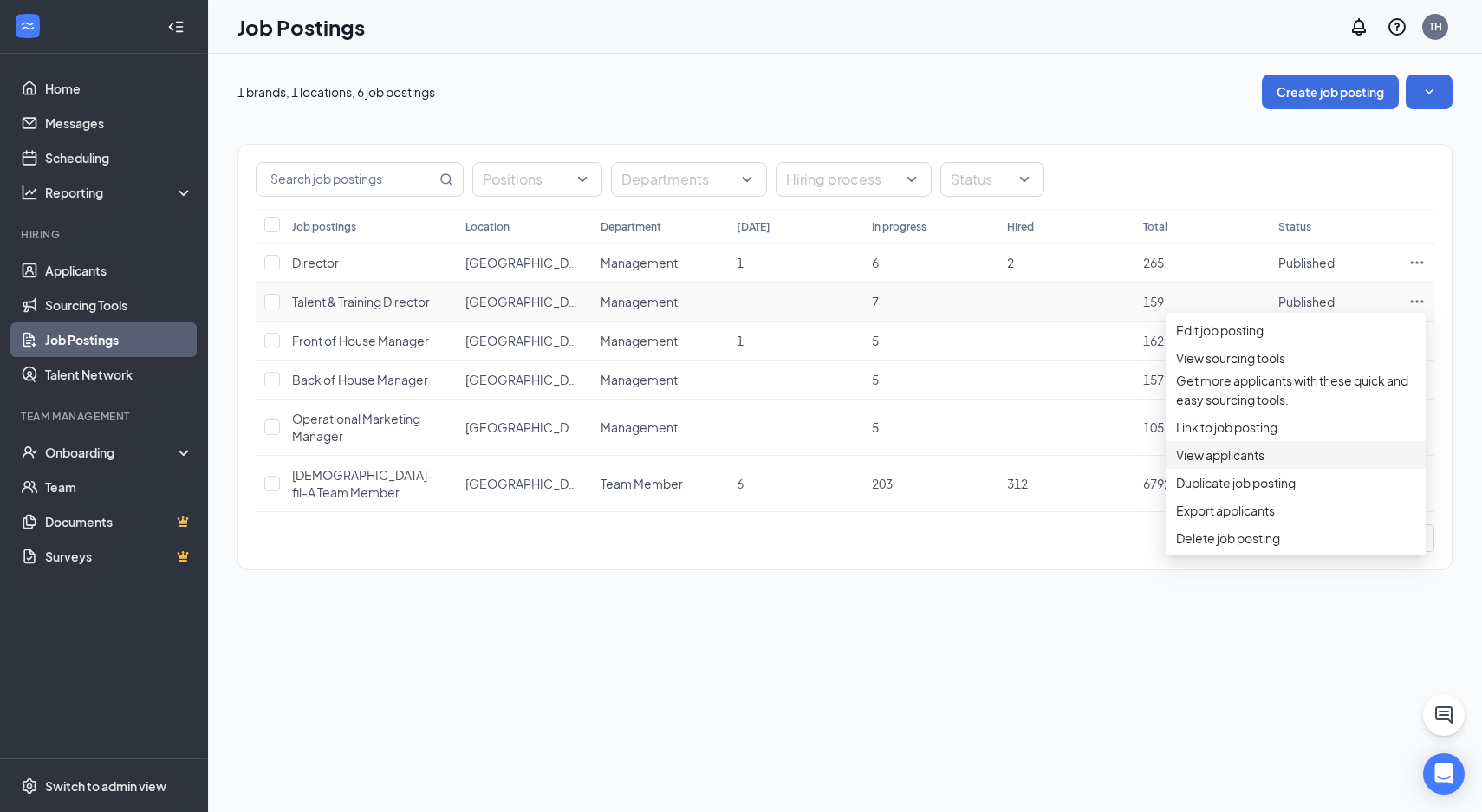
click at [1255, 463] on span "View applicants" at bounding box center [1220, 456] width 88 height 16
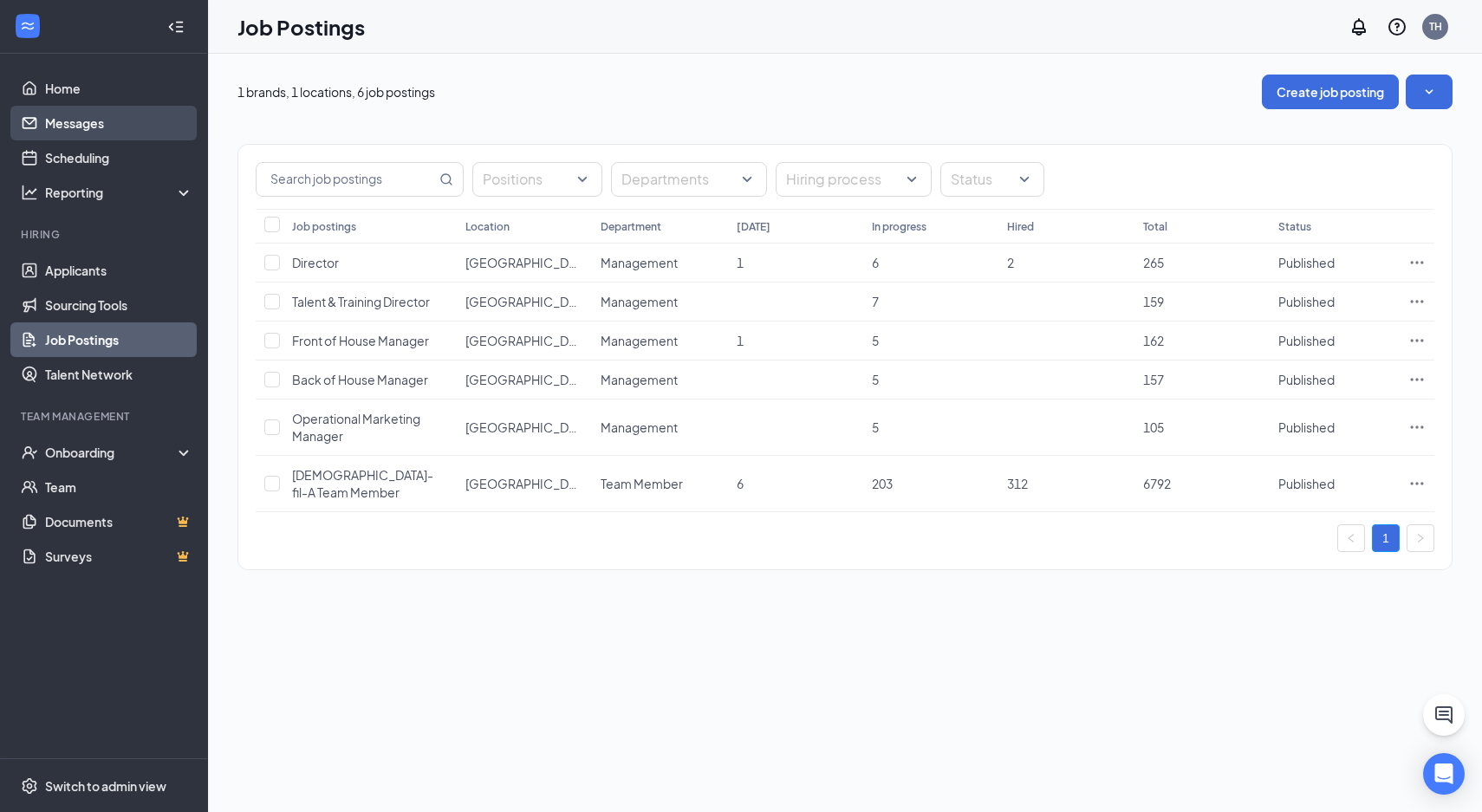
click at [144, 132] on link "Messages" at bounding box center [118, 123] width 148 height 35
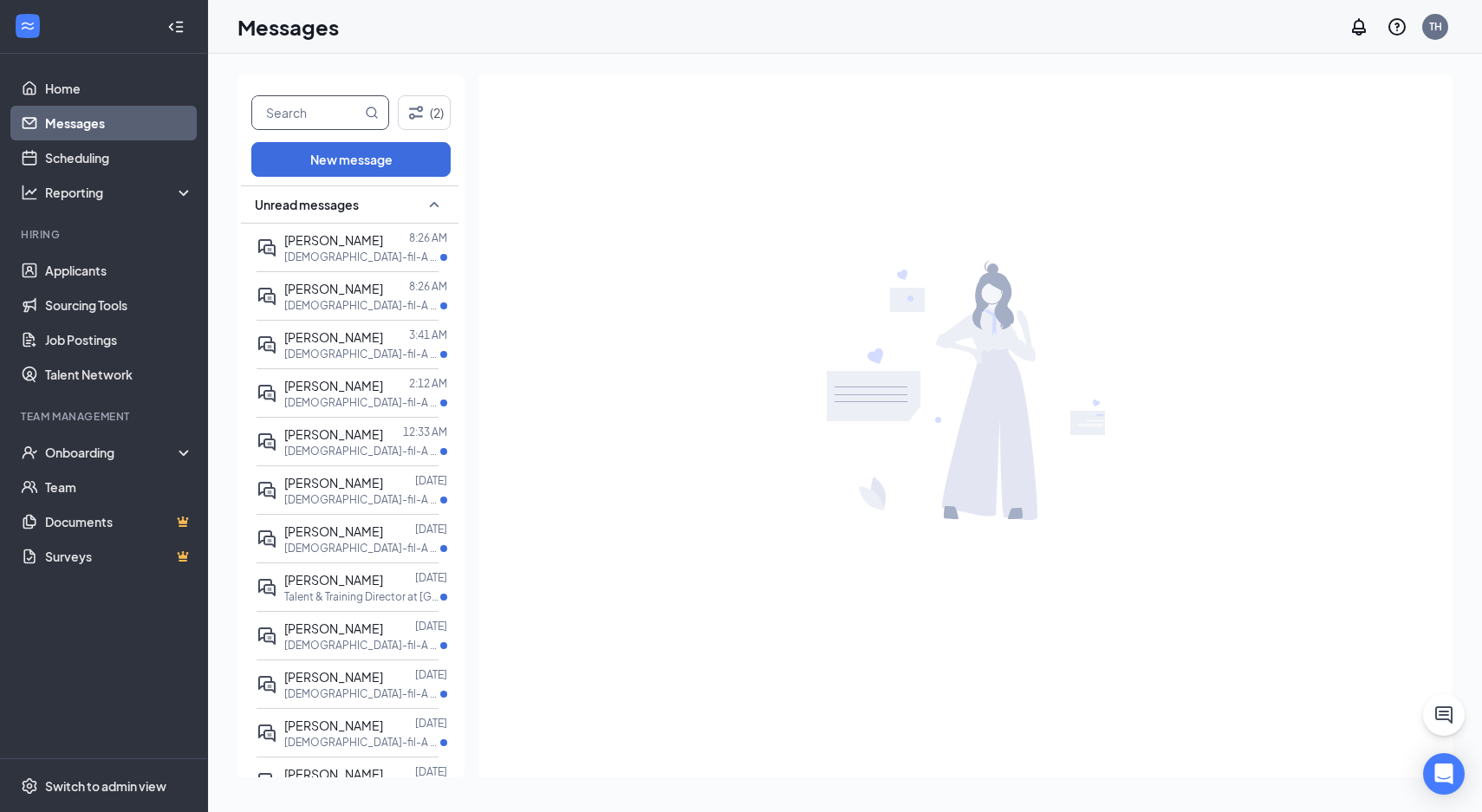
click at [283, 98] on input "text" at bounding box center [307, 112] width 109 height 33
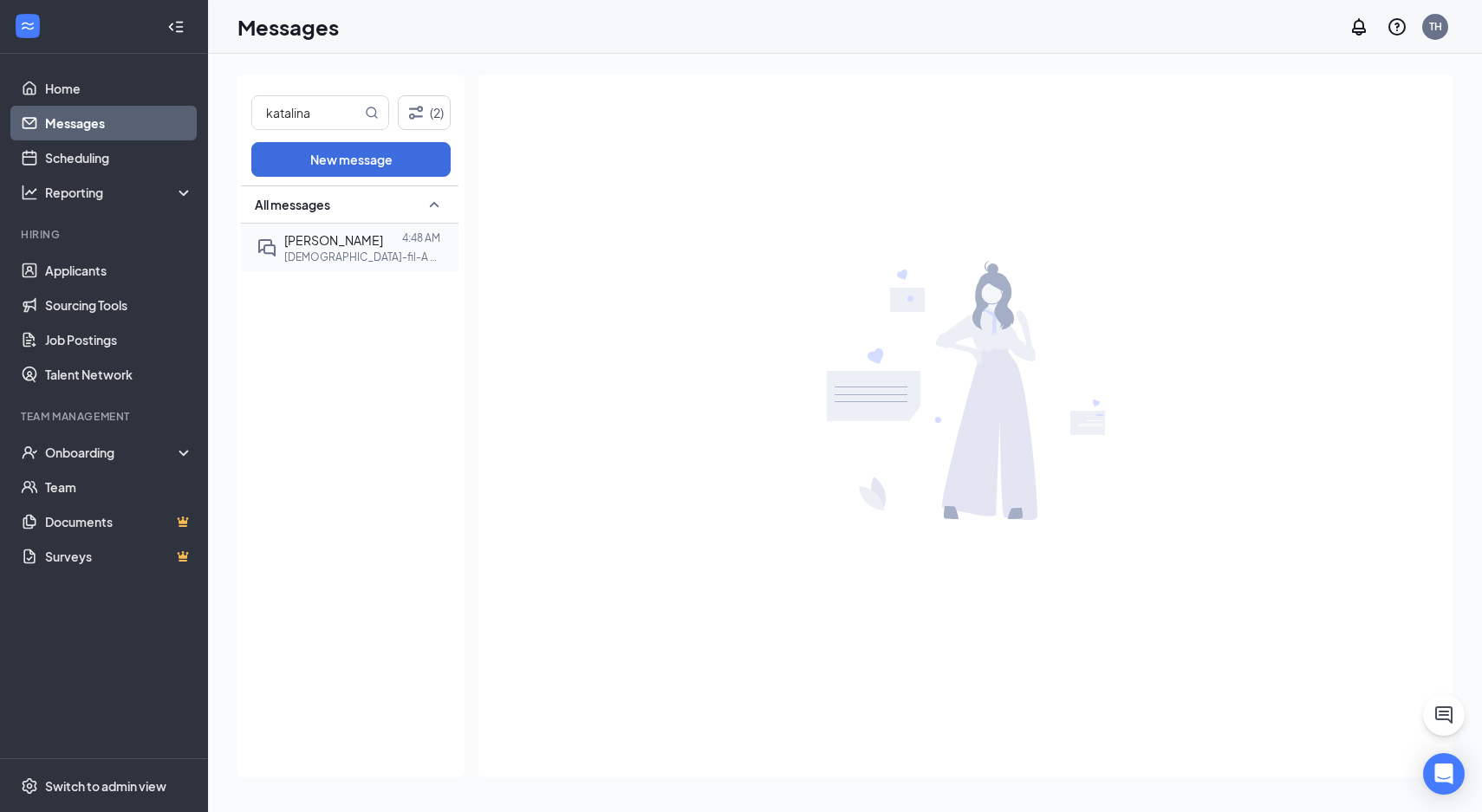
click at [318, 249] on p "[DEMOGRAPHIC_DATA]-fil-A Team Member at [GEOGRAPHIC_DATA]" at bounding box center [361, 256] width 156 height 15
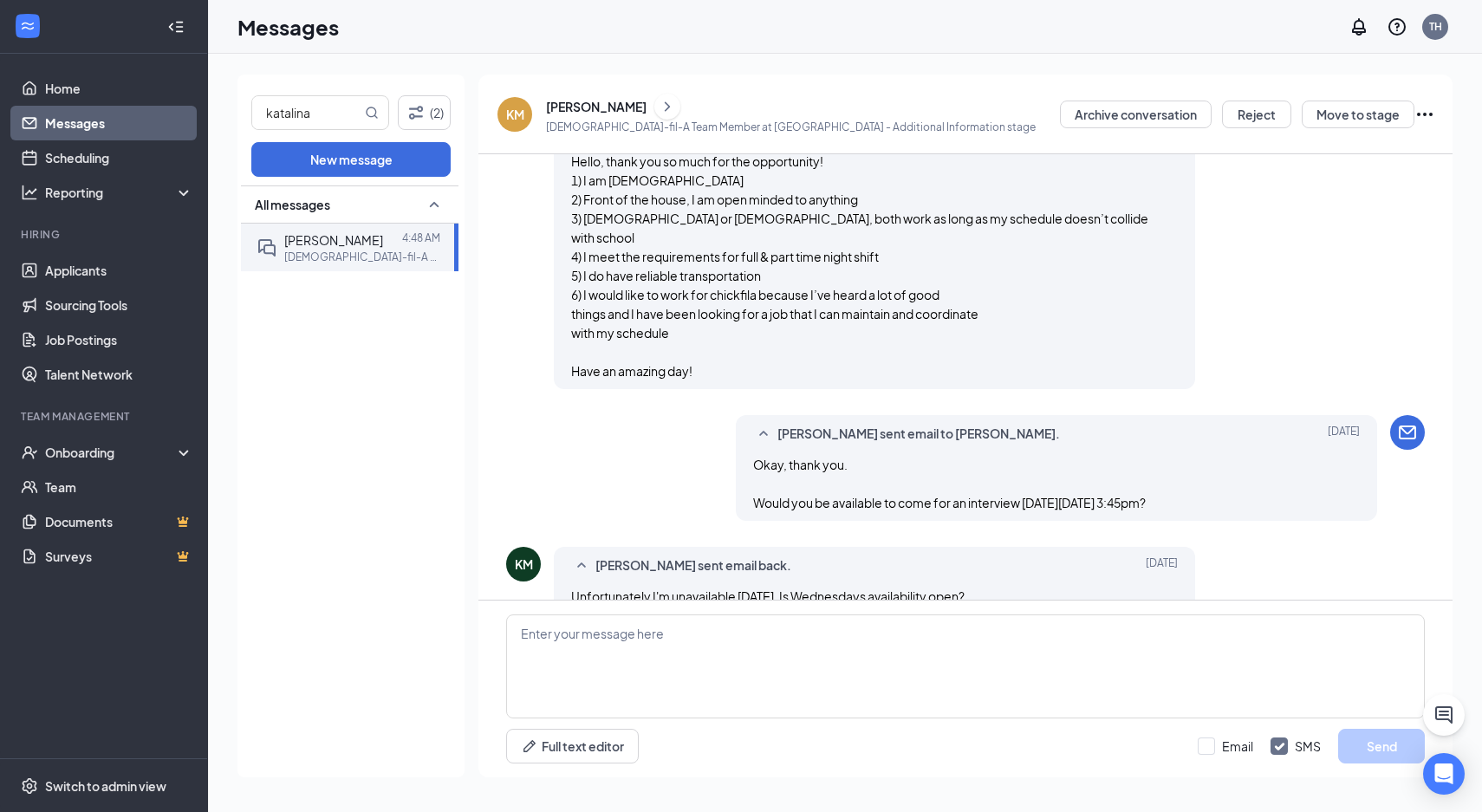
scroll to position [1446, 0]
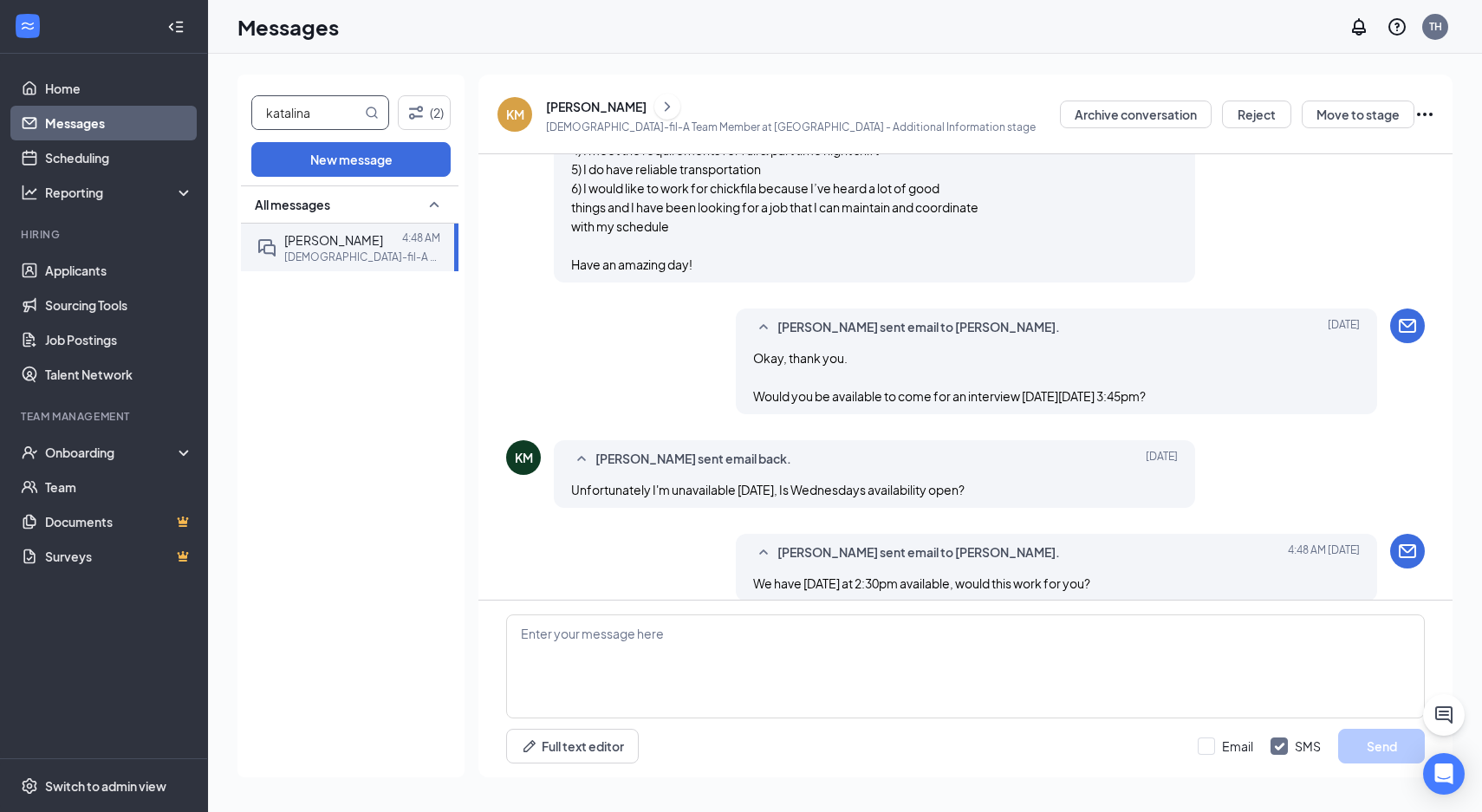
click at [318, 102] on input "katalina" at bounding box center [307, 112] width 109 height 33
click at [318, 105] on input "katalina" at bounding box center [307, 112] width 109 height 33
type input "k"
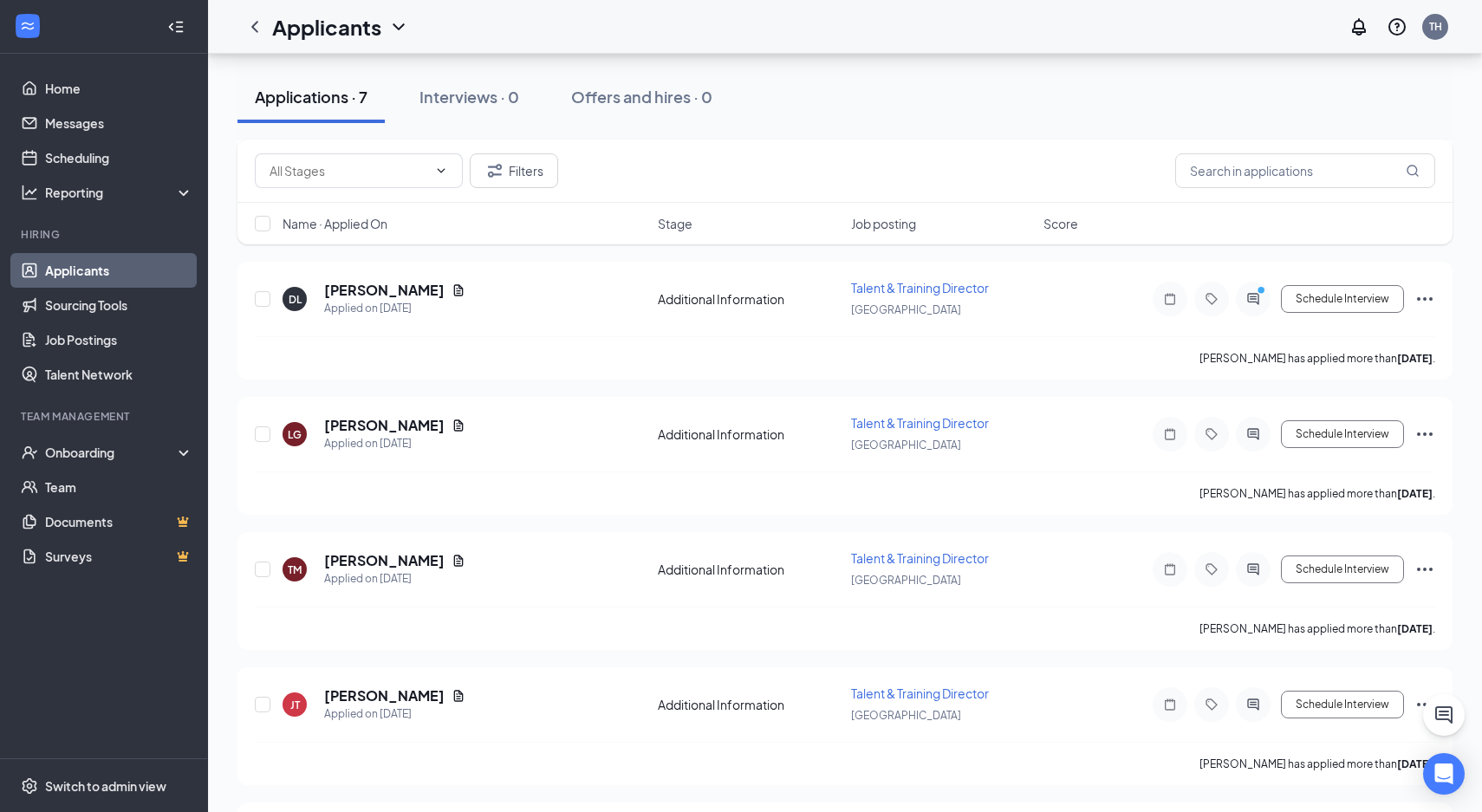
scroll to position [470, 0]
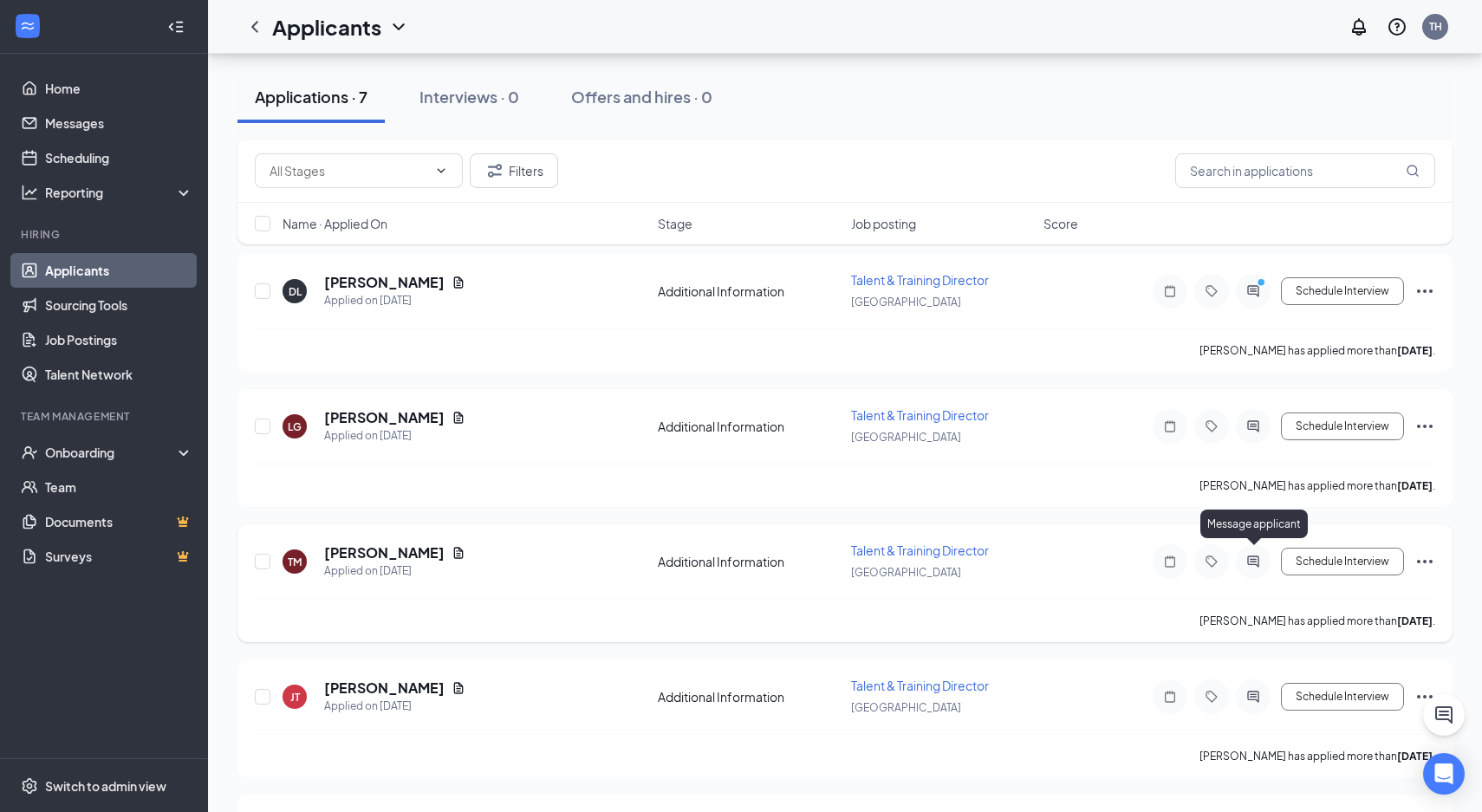
click at [1258, 557] on icon "ActiveChat" at bounding box center [1253, 561] width 11 height 11
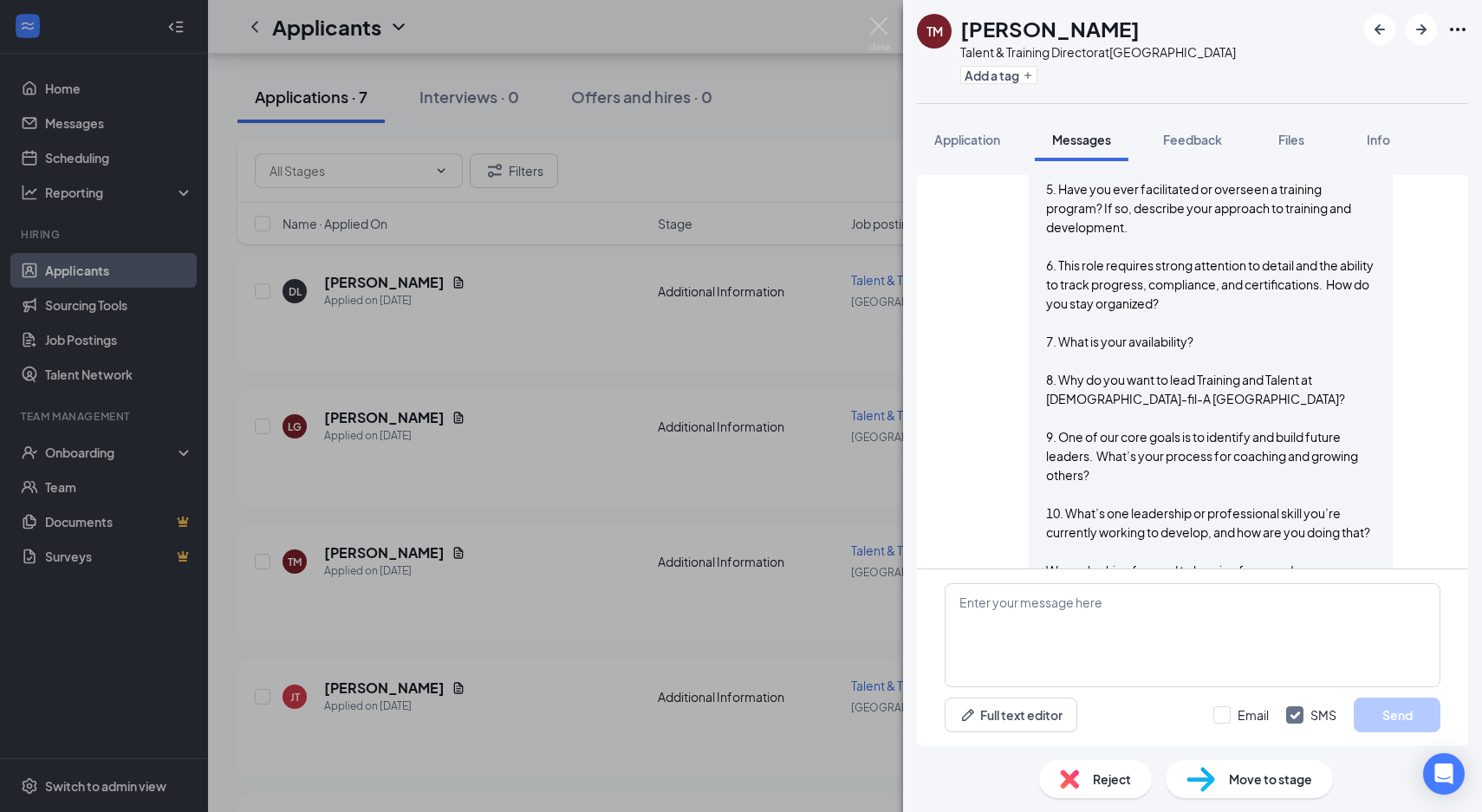
scroll to position [727, 0]
click at [810, 520] on div "TM Talia Morland Talent & Training Director at Colonial Plaza Add a tag Applica…" at bounding box center [741, 406] width 1482 height 812
